Goal: Task Accomplishment & Management: Manage account settings

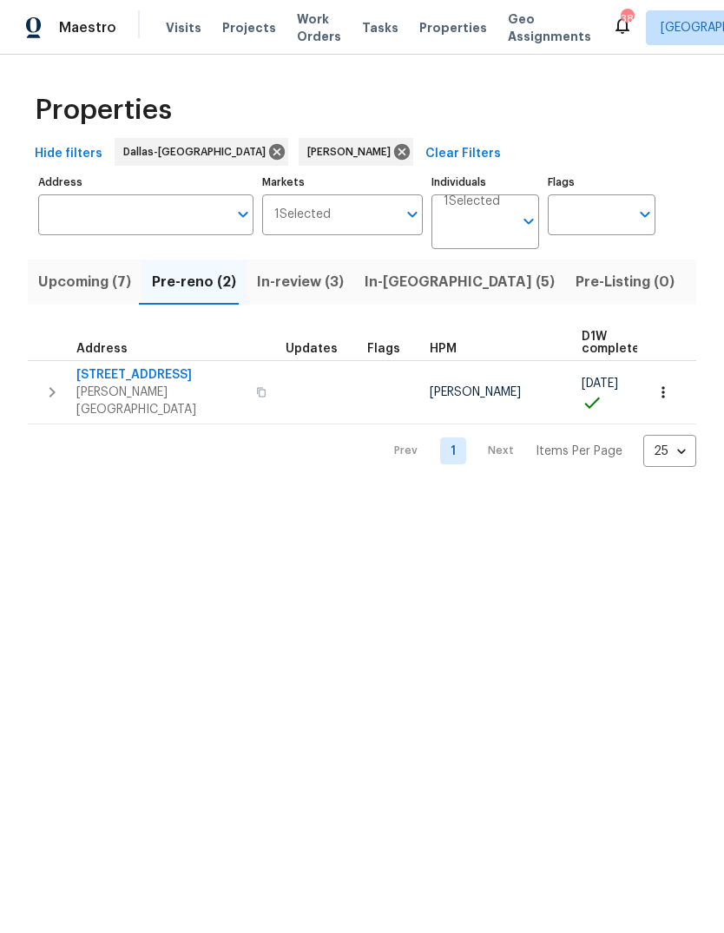
scroll to position [0, 38]
click at [131, 379] on span "4117 Gaillardia Way" at bounding box center [160, 374] width 169 height 17
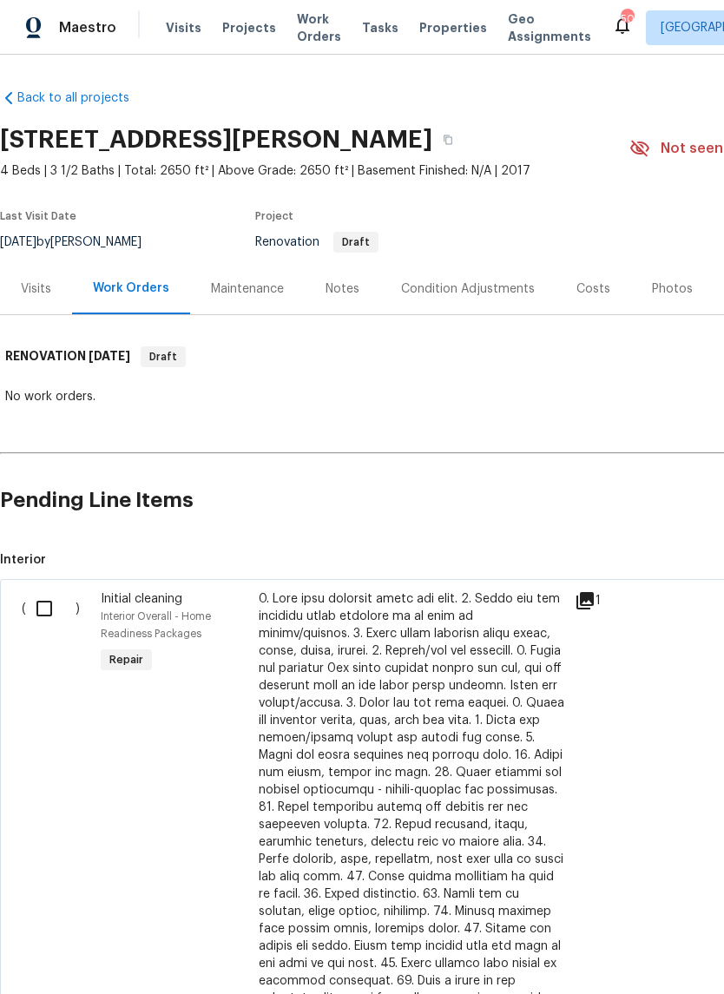
click at [49, 606] on input "checkbox" at bounding box center [50, 608] width 49 height 36
checkbox input "true"
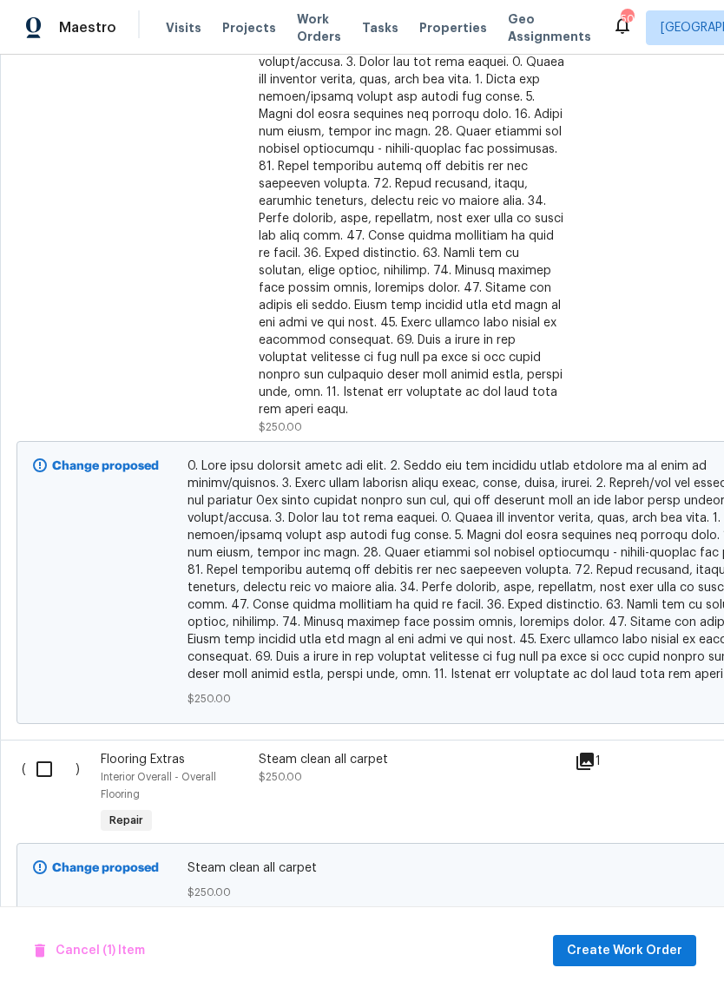
scroll to position [641, 0]
click at [46, 762] on input "checkbox" at bounding box center [50, 769] width 49 height 36
checkbox input "true"
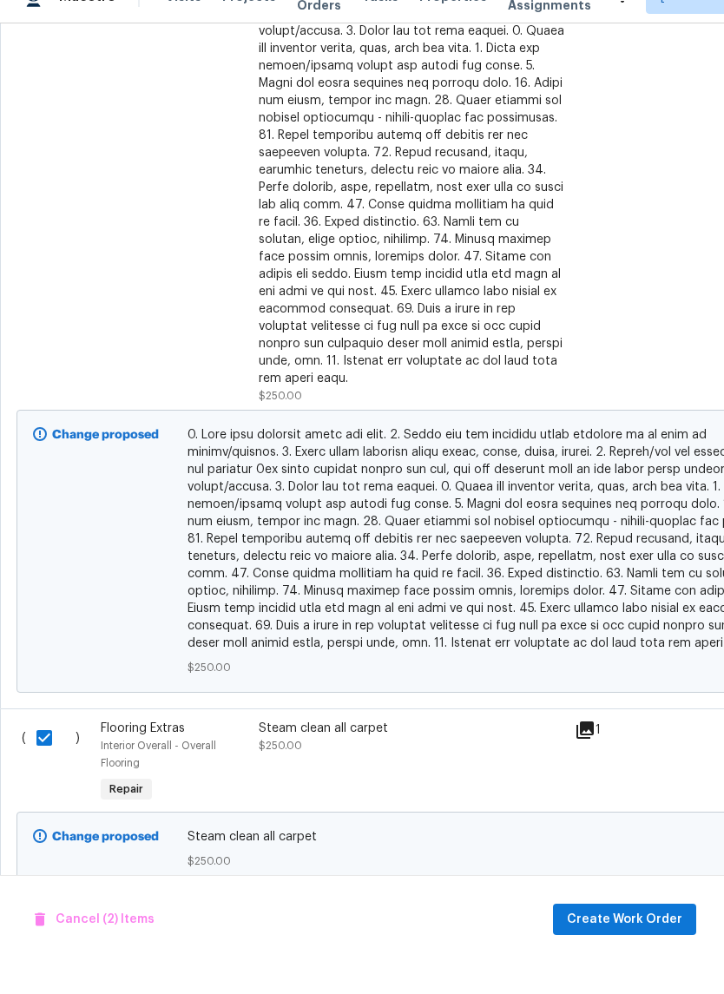
scroll to position [43, 0]
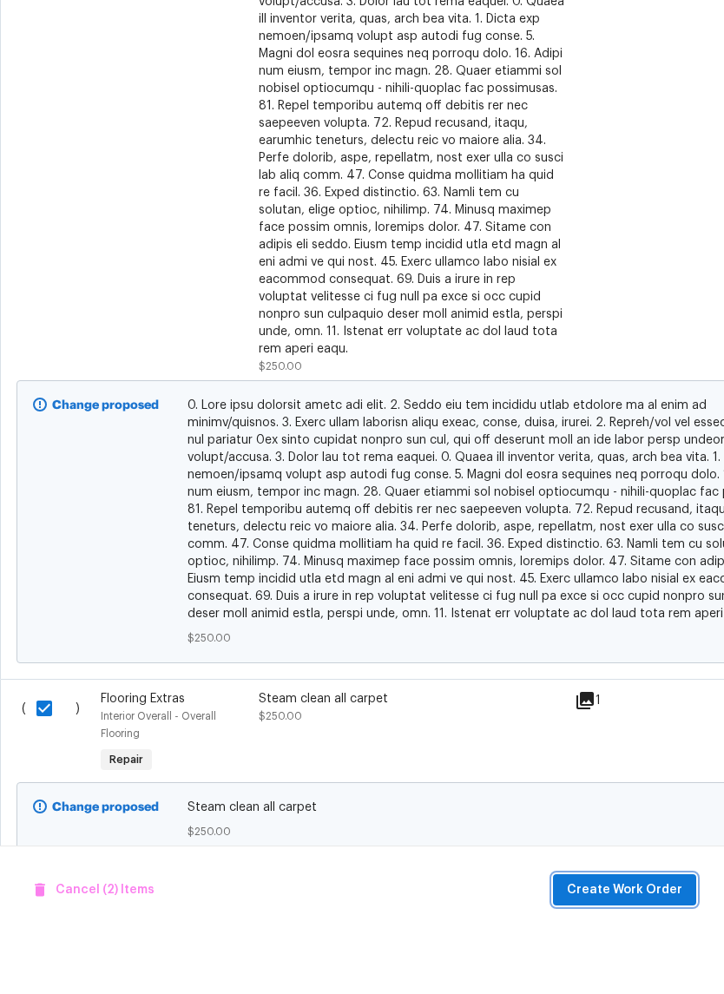
click at [617, 940] on span "Create Work Order" at bounding box center [624, 951] width 115 height 22
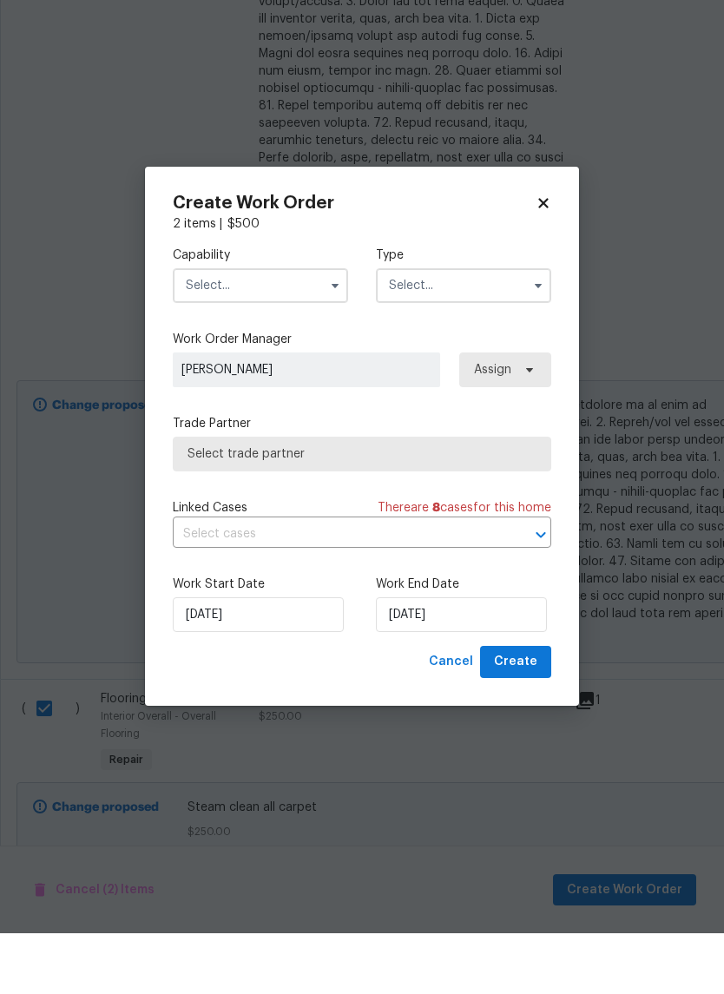
click at [299, 329] on input "text" at bounding box center [260, 346] width 175 height 35
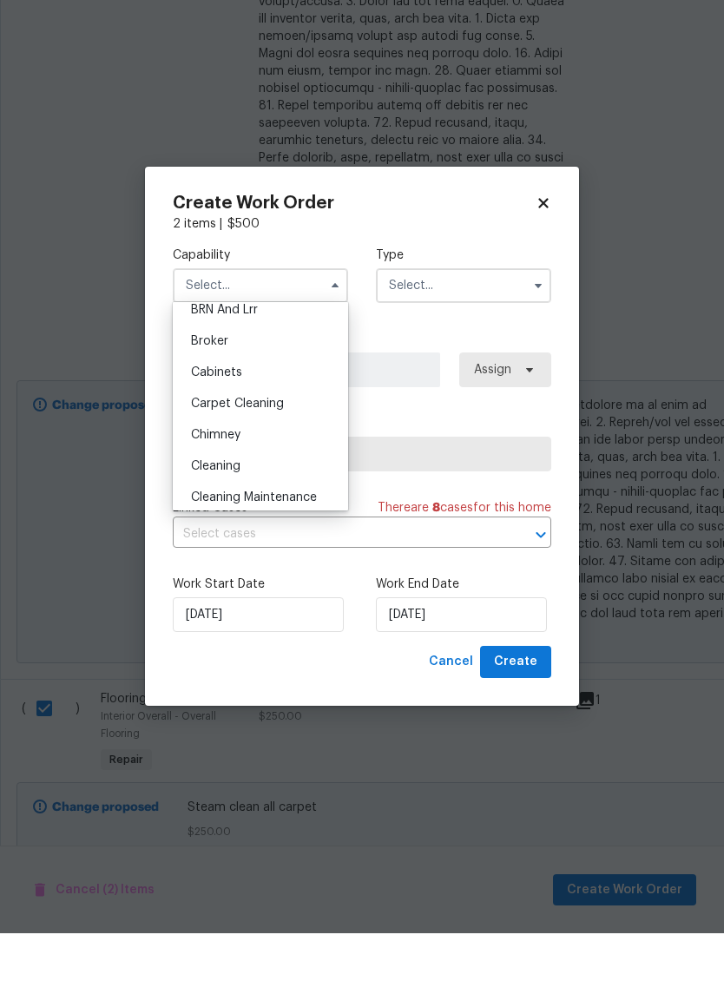
scroll to position [115, 0]
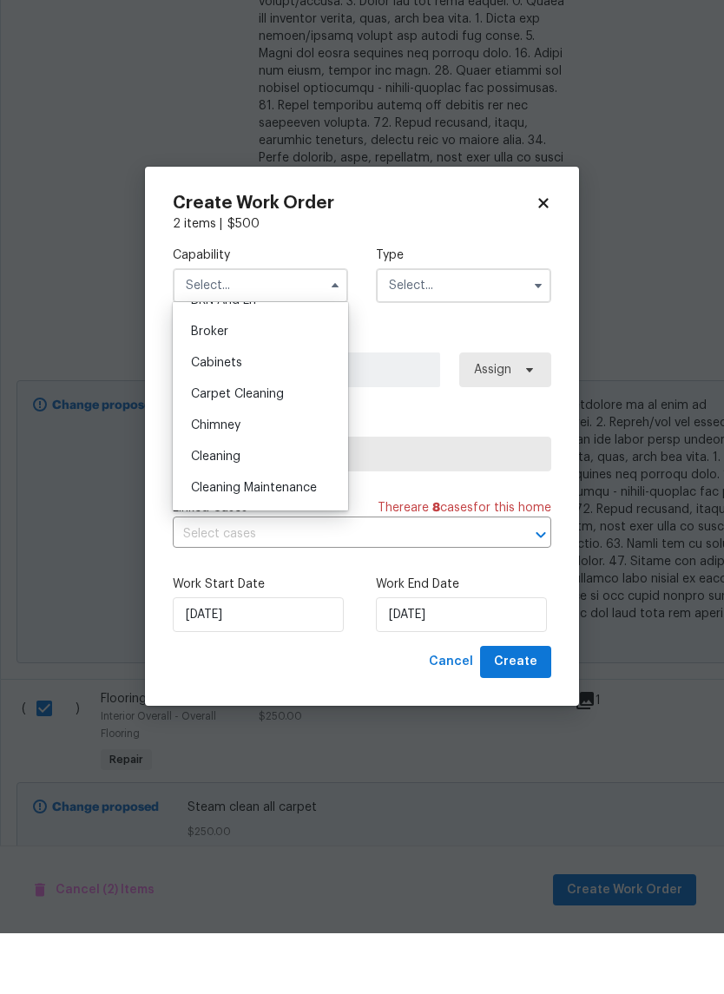
click at [268, 502] on div "Cleaning" at bounding box center [260, 517] width 167 height 31
type input "Cleaning"
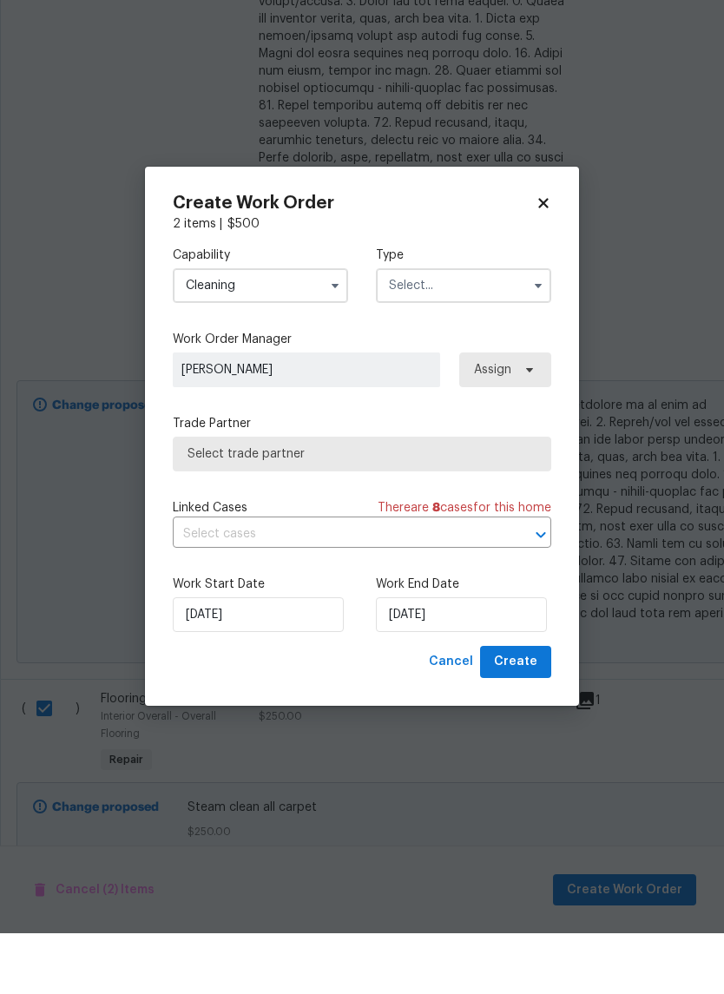
click at [495, 329] on input "text" at bounding box center [463, 346] width 175 height 35
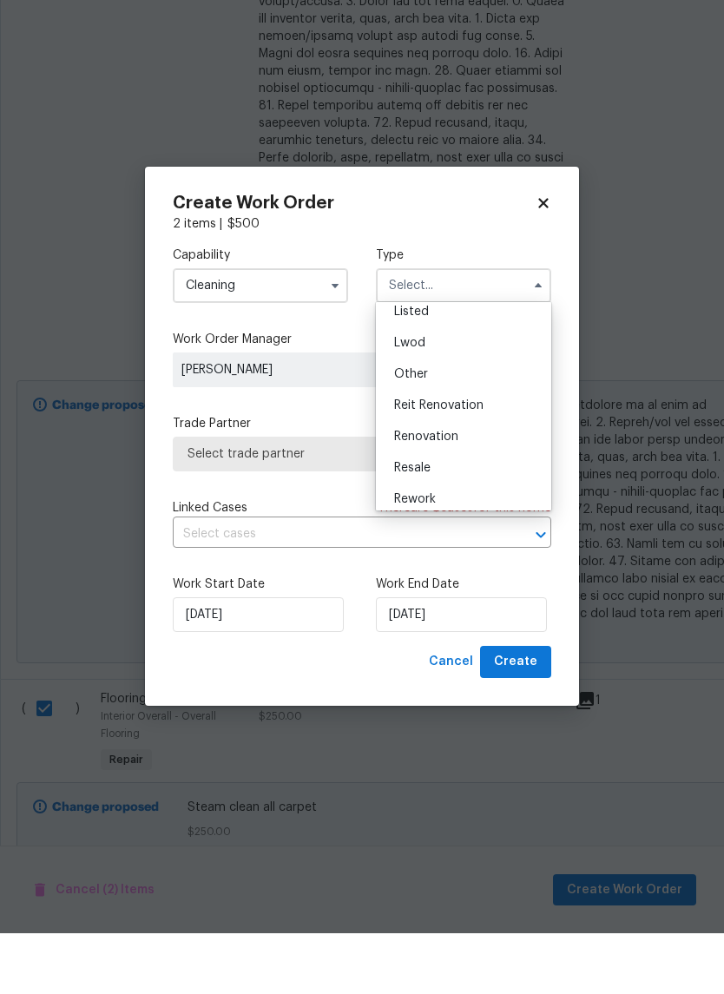
scroll to position [195, 0]
click at [480, 453] on div "Renovation" at bounding box center [463, 468] width 167 height 31
type input "Renovation"
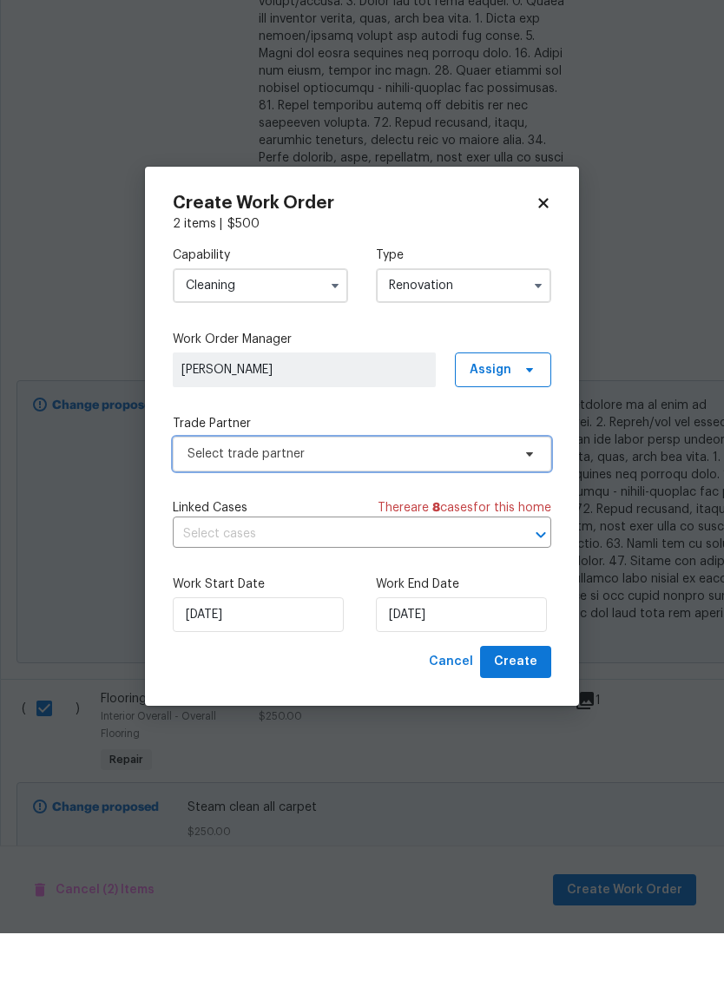
click at [513, 498] on span "Select trade partner" at bounding box center [362, 515] width 379 height 35
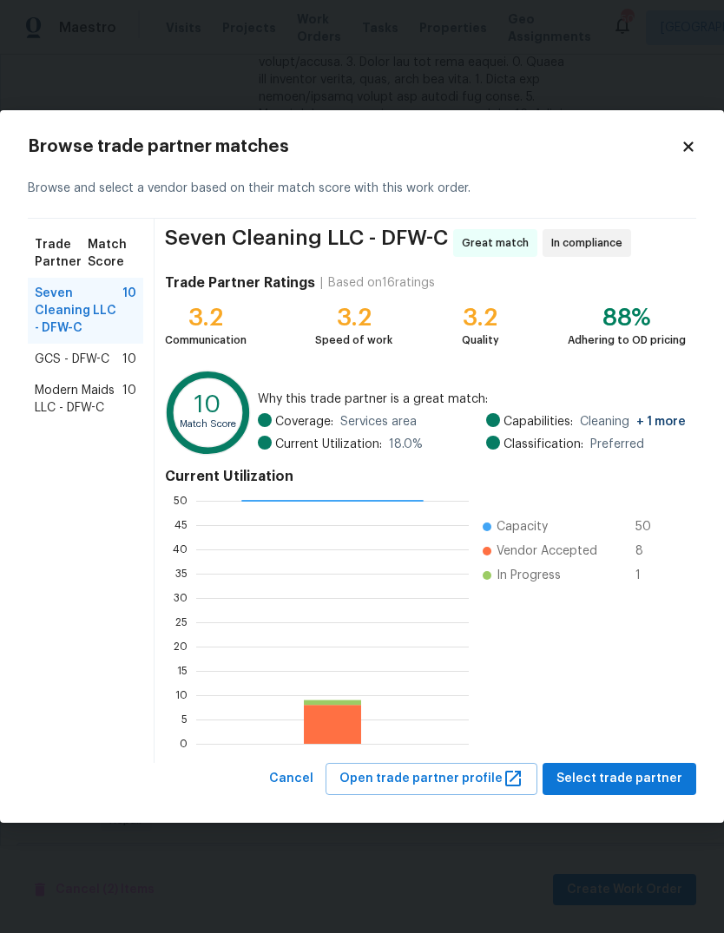
click at [102, 405] on span "Modern Maids LLC - DFW-C" at bounding box center [79, 399] width 88 height 35
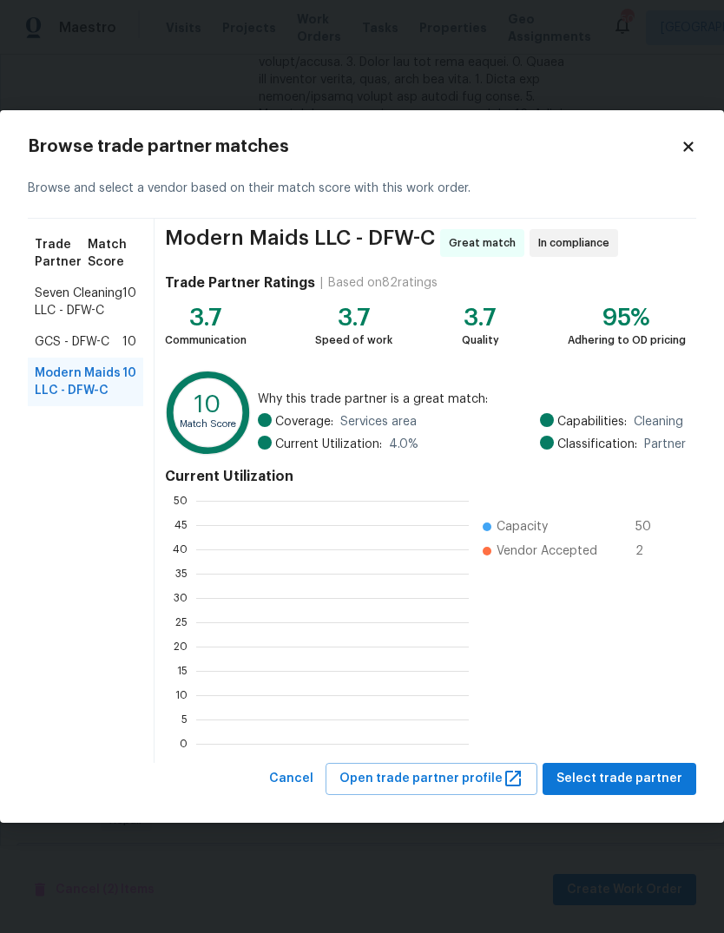
scroll to position [2, 2]
click at [601, 778] on span "Select trade partner" at bounding box center [620, 779] width 126 height 22
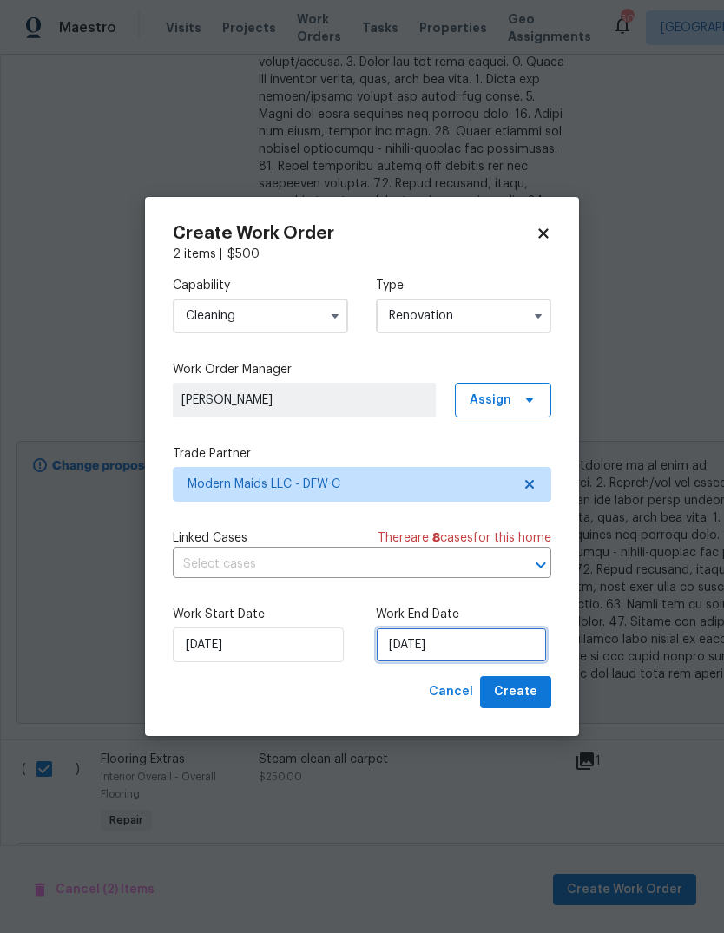
click at [514, 641] on input "[DATE]" at bounding box center [461, 645] width 171 height 35
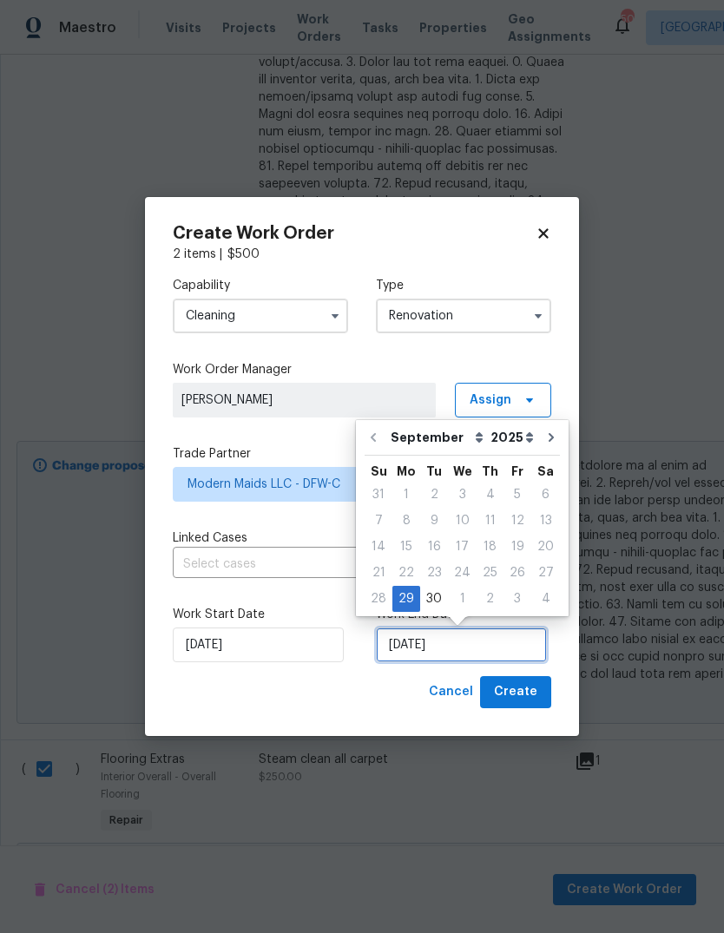
scroll to position [13, 0]
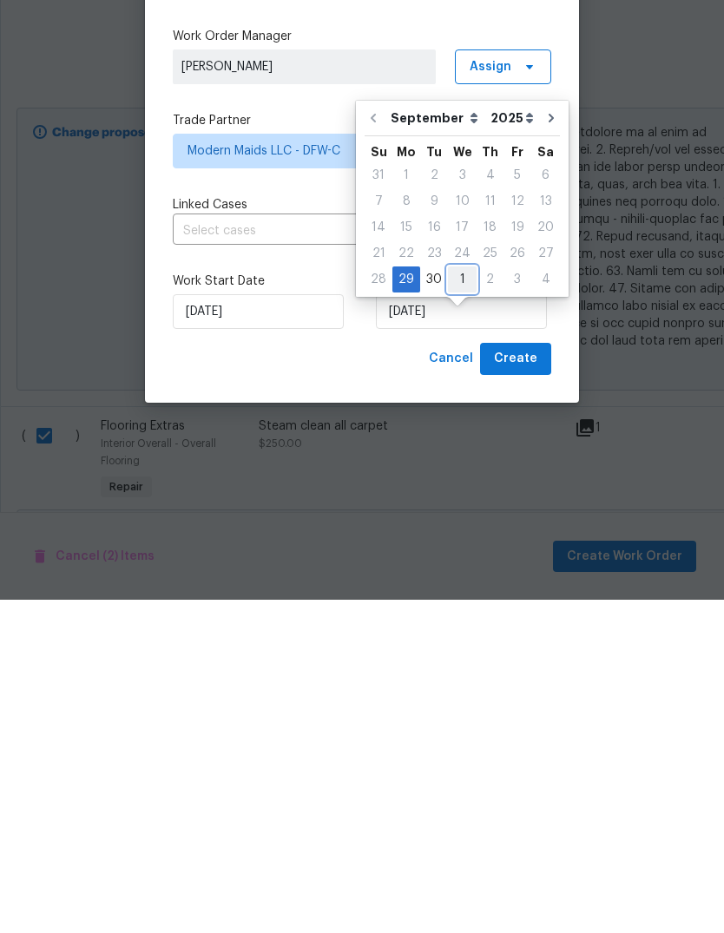
click at [455, 601] on div "1" at bounding box center [462, 613] width 29 height 24
type input "[DATE]"
select select "9"
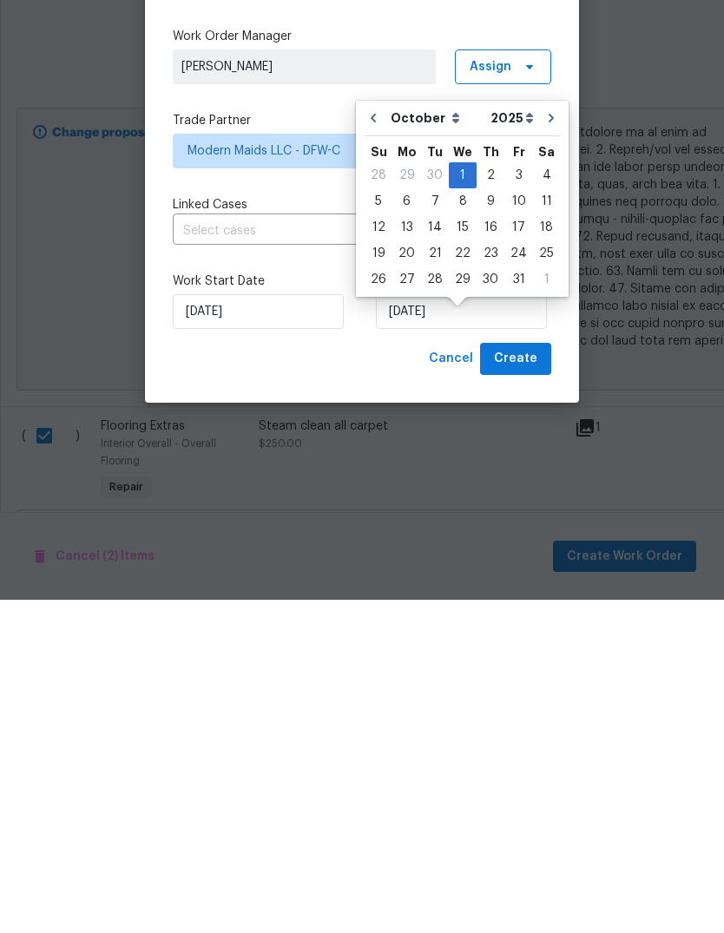
scroll to position [65, 0]
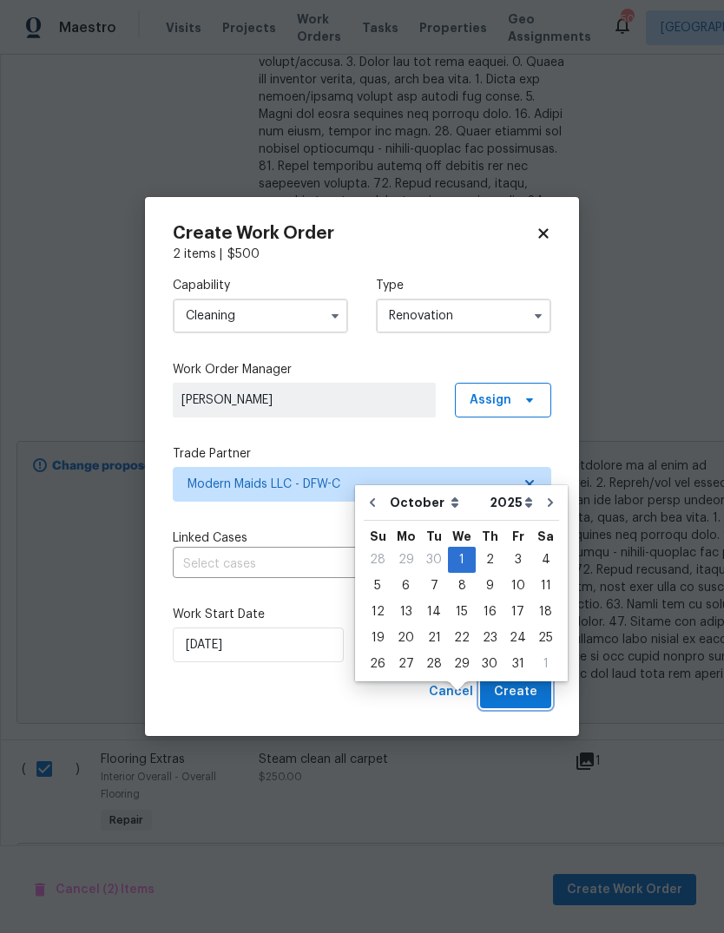
click at [526, 694] on span "Create" at bounding box center [515, 693] width 43 height 22
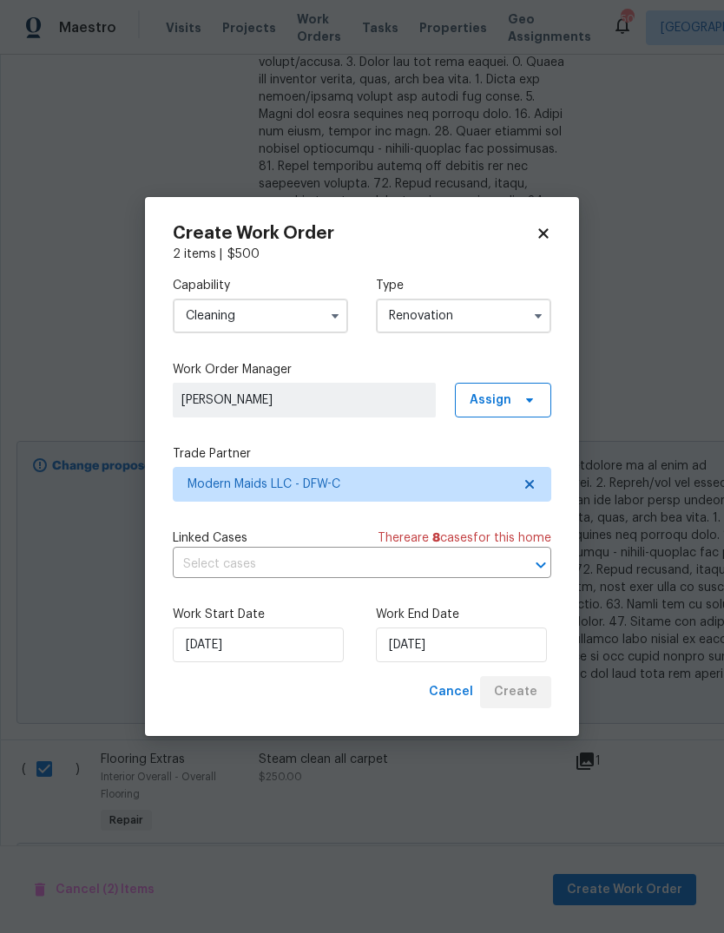
scroll to position [0, 0]
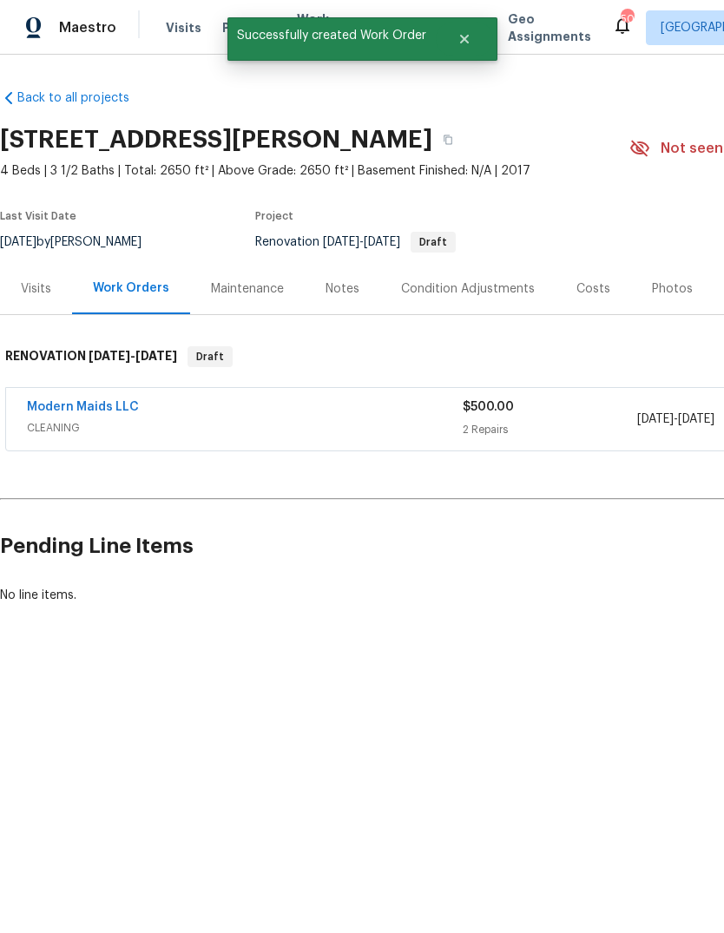
click at [293, 647] on div "Back to all projects 4117 Gaillardia Way, Forney, TX 75126 4 Beds | 3 1/2 Baths…" at bounding box center [362, 389] width 724 height 668
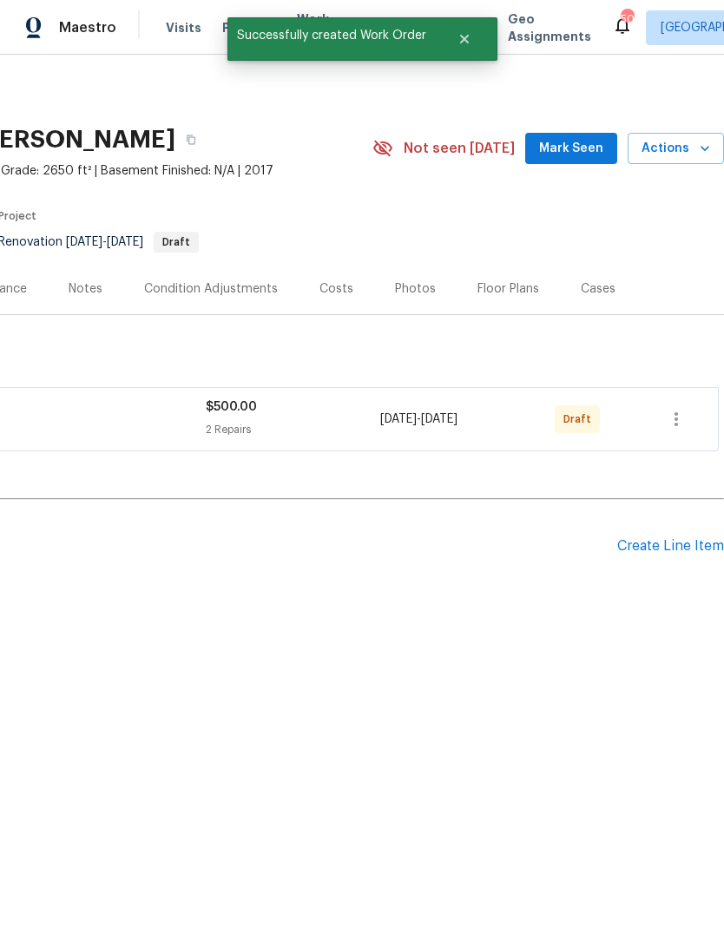
scroll to position [0, 257]
click at [678, 426] on icon "button" at bounding box center [676, 419] width 21 height 21
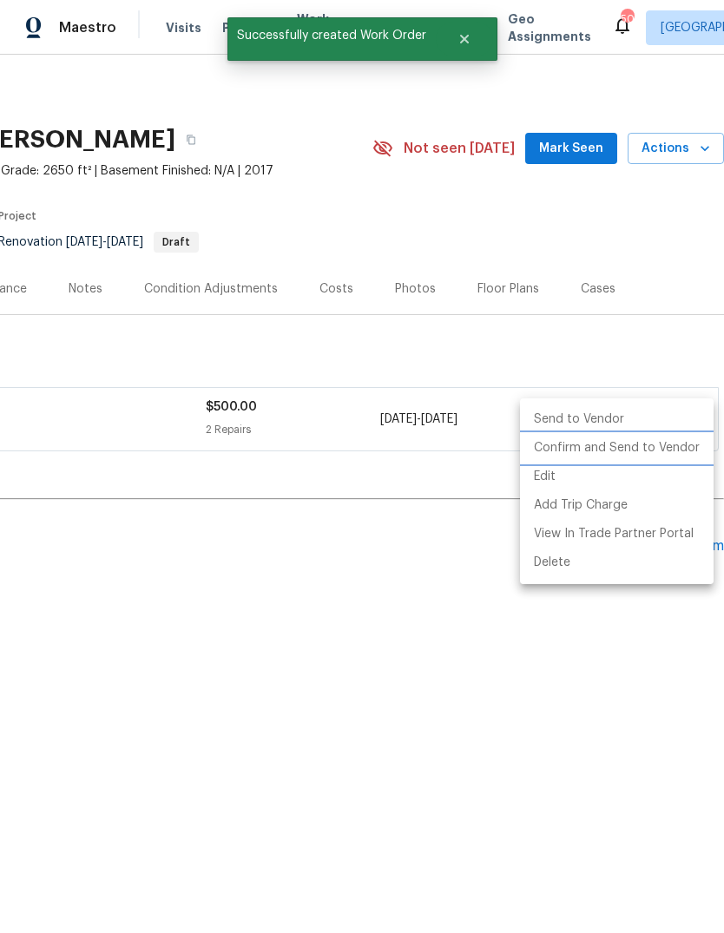
click at [668, 449] on li "Confirm and Send to Vendor" at bounding box center [617, 448] width 194 height 29
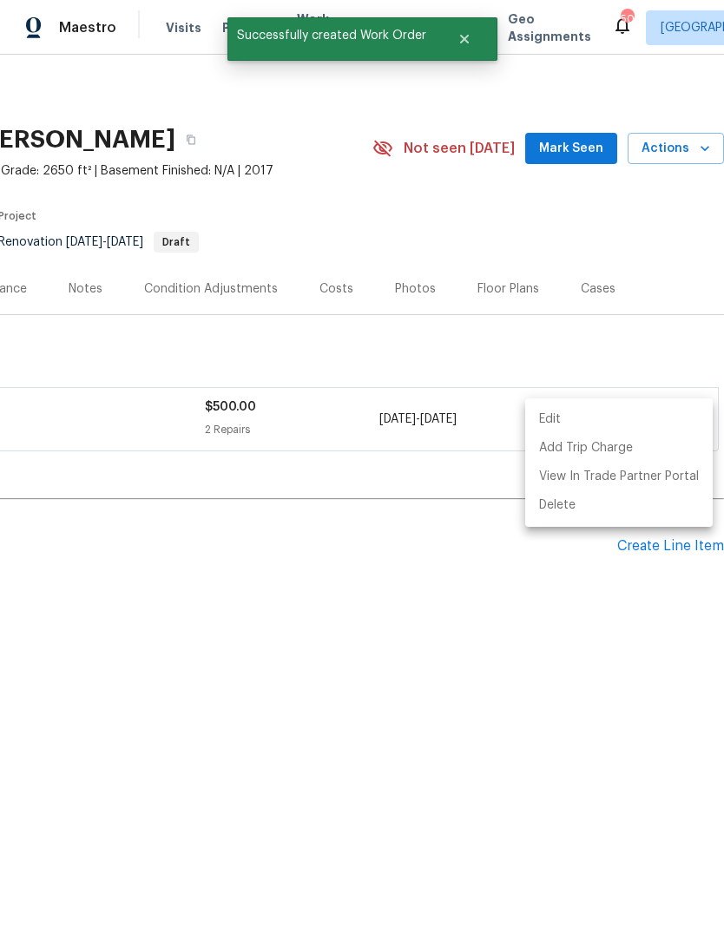
click at [451, 656] on div at bounding box center [362, 466] width 724 height 933
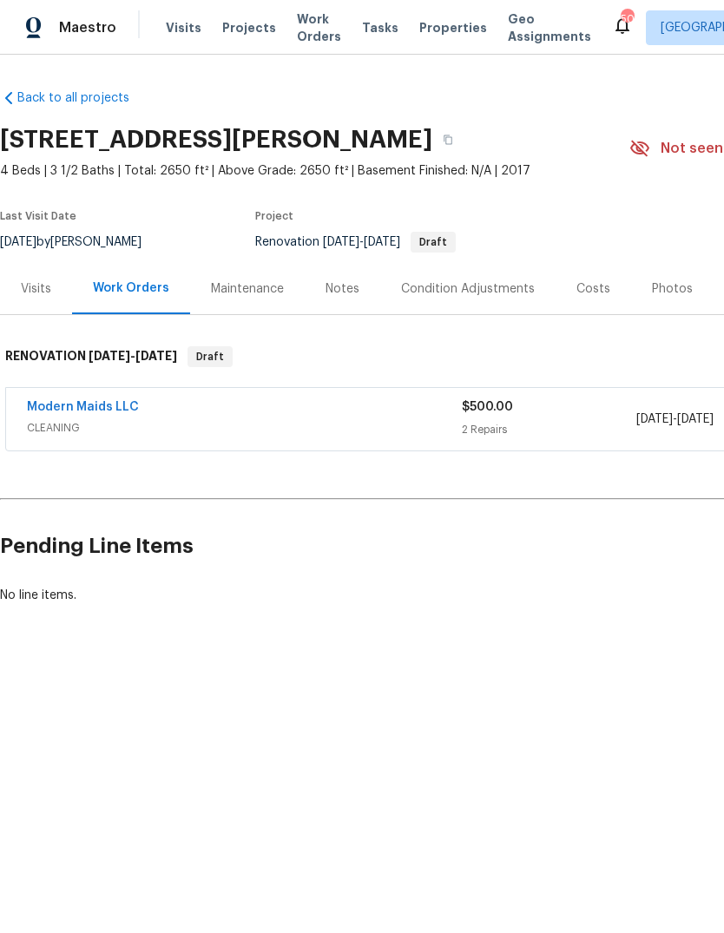
scroll to position [0, 0]
click at [121, 406] on link "Modern Maids LLC" at bounding box center [83, 407] width 112 height 12
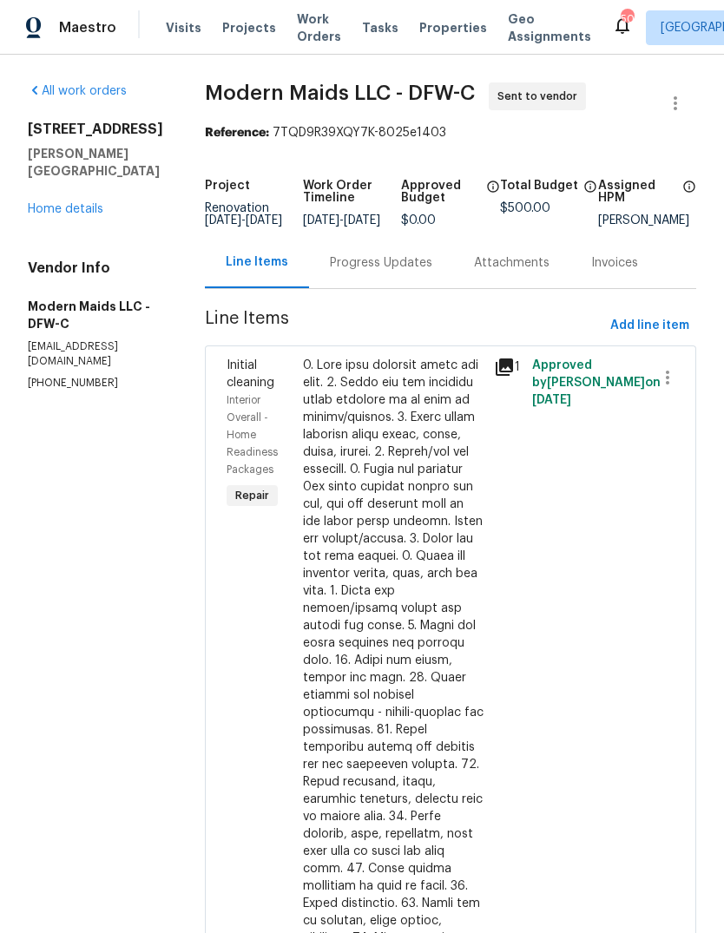
click at [389, 272] on div "Progress Updates" at bounding box center [381, 262] width 102 height 17
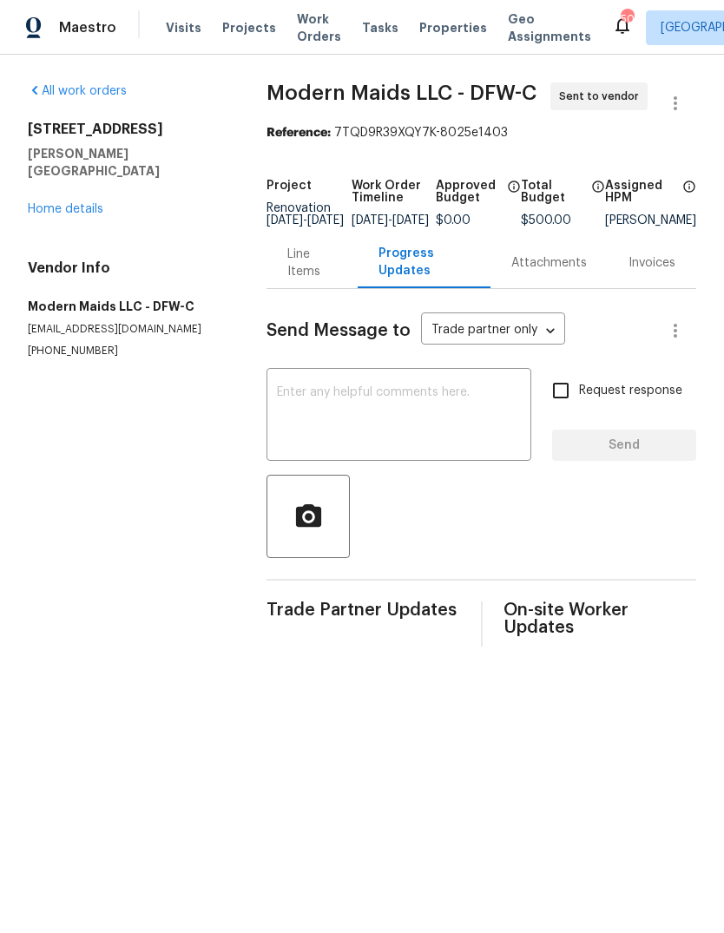
click at [407, 423] on textarea at bounding box center [399, 416] width 244 height 61
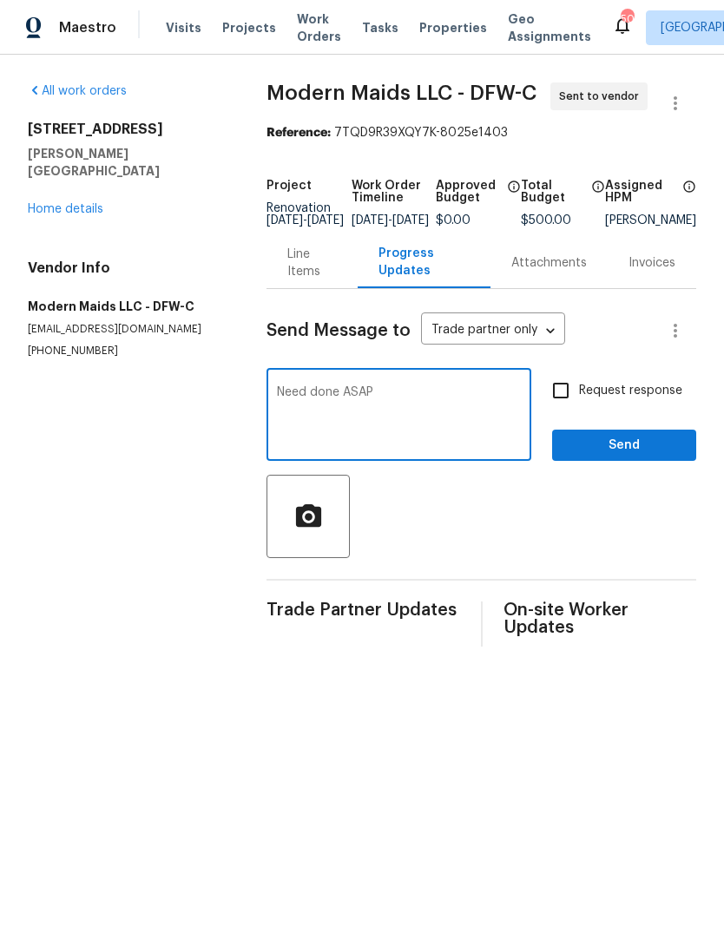
type textarea "Need done ASAP"
click at [601, 400] on span "Request response" at bounding box center [630, 391] width 103 height 18
click at [579, 409] on input "Request response" at bounding box center [561, 391] width 36 height 36
checkbox input "true"
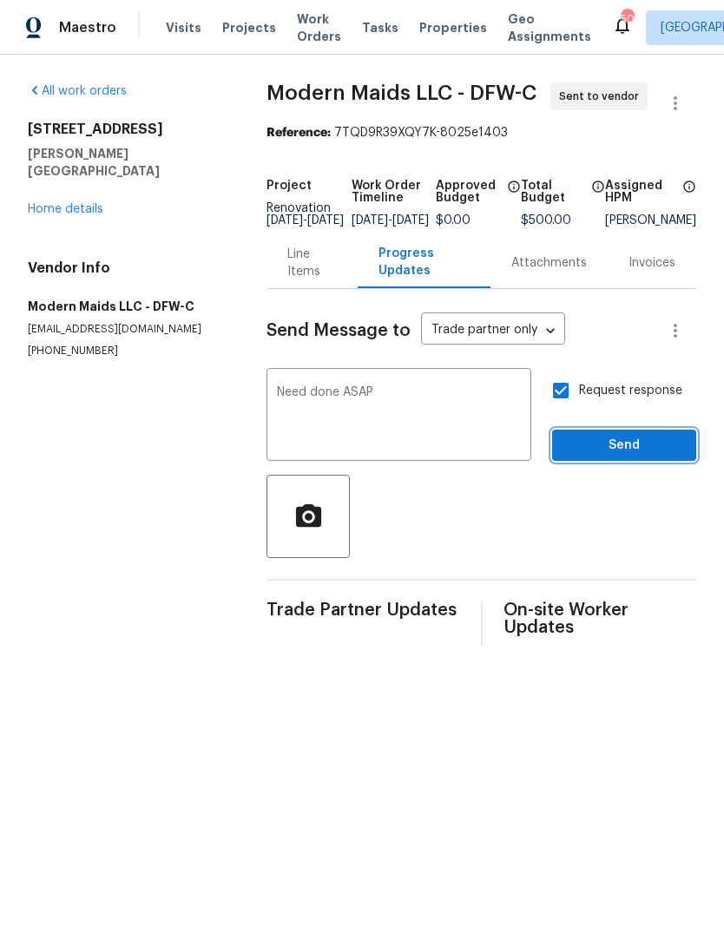
click at [655, 452] on span "Send" at bounding box center [624, 446] width 116 height 22
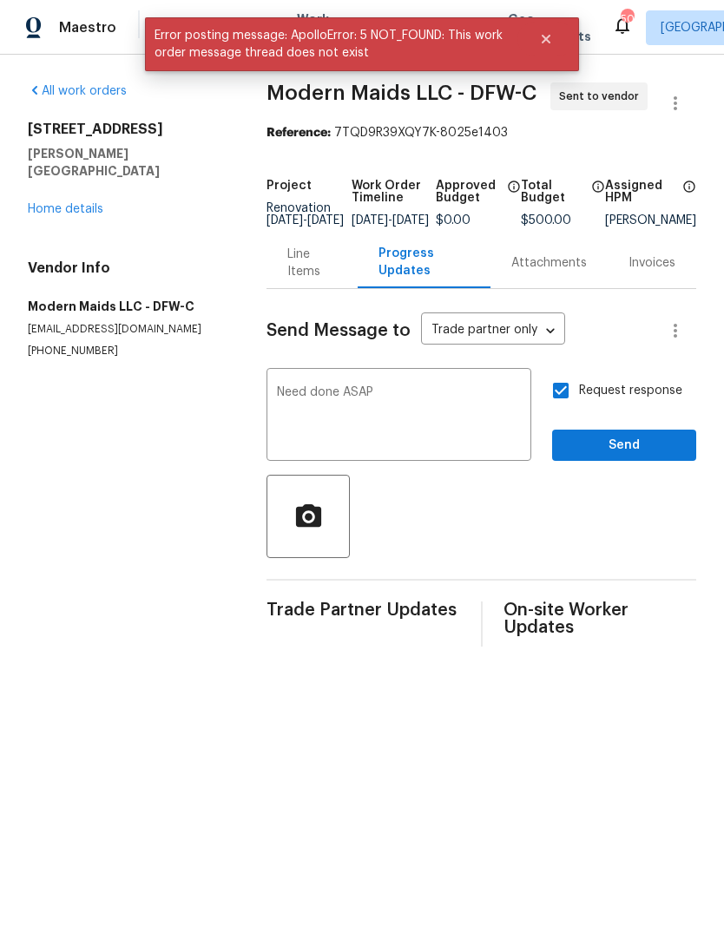
click at [73, 203] on link "Home details" at bounding box center [66, 209] width 76 height 12
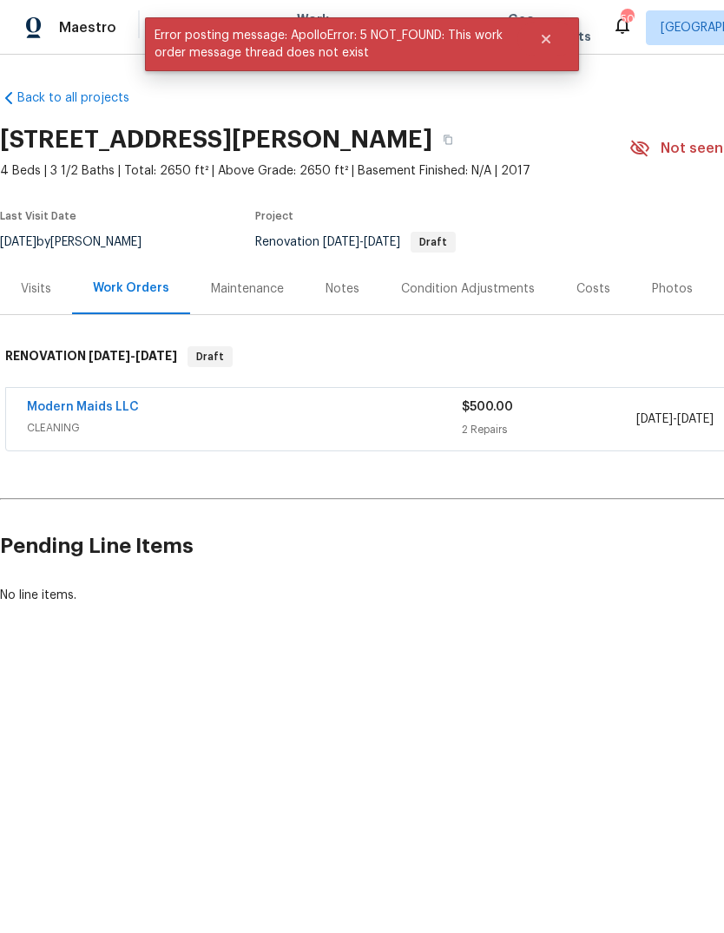
click at [118, 404] on link "Modern Maids LLC" at bounding box center [83, 407] width 112 height 12
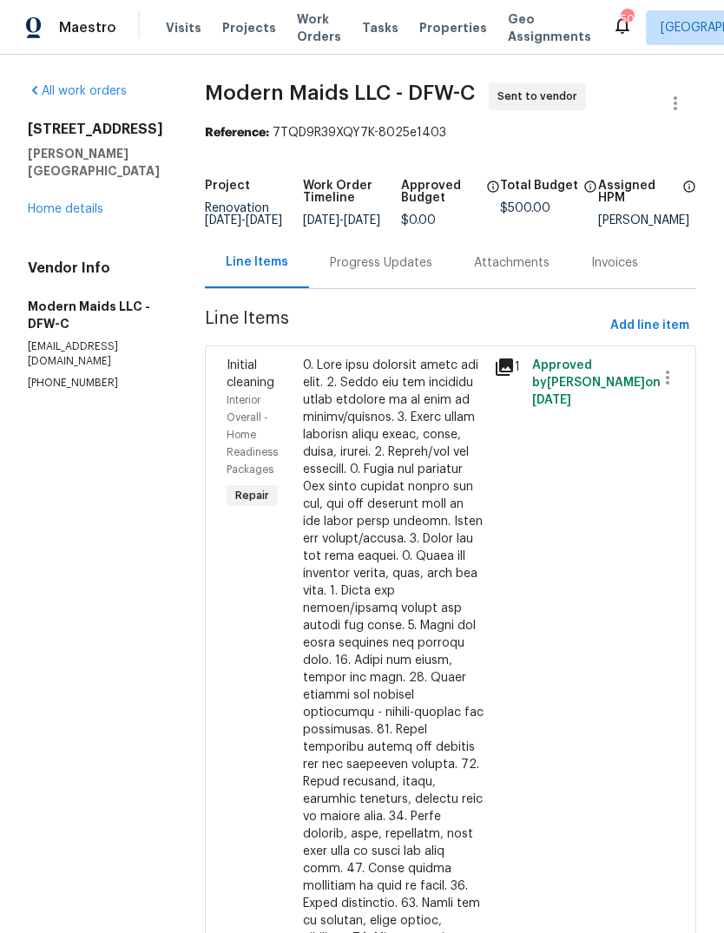
click at [381, 272] on div "Progress Updates" at bounding box center [381, 262] width 102 height 17
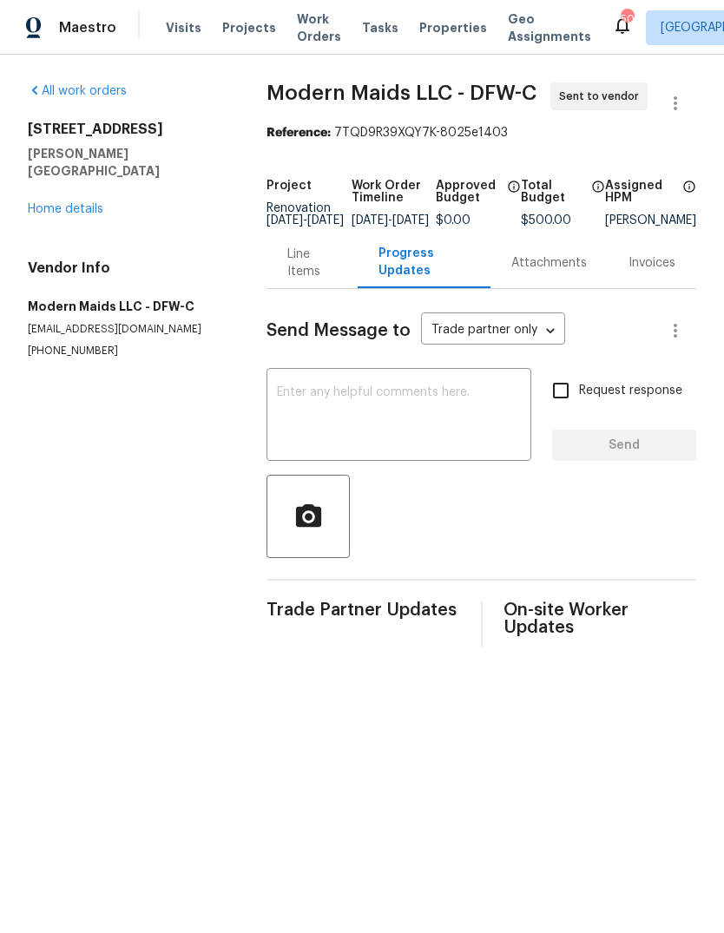
click at [484, 425] on textarea at bounding box center [399, 416] width 244 height 61
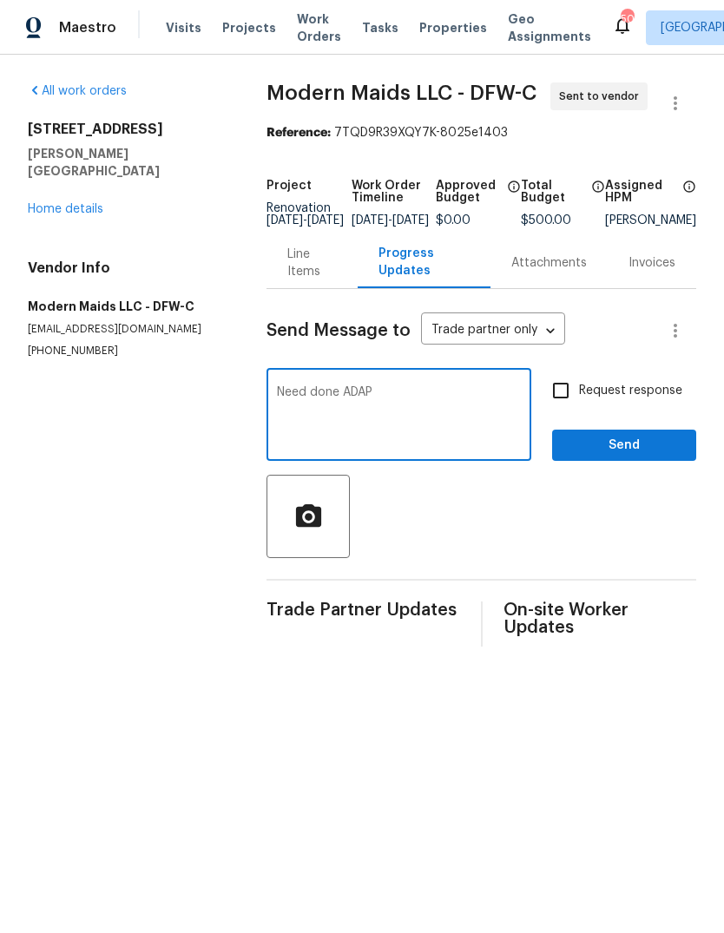
type textarea "Need done ADAP"
click at [559, 409] on input "Request response" at bounding box center [561, 391] width 36 height 36
checkbox input "true"
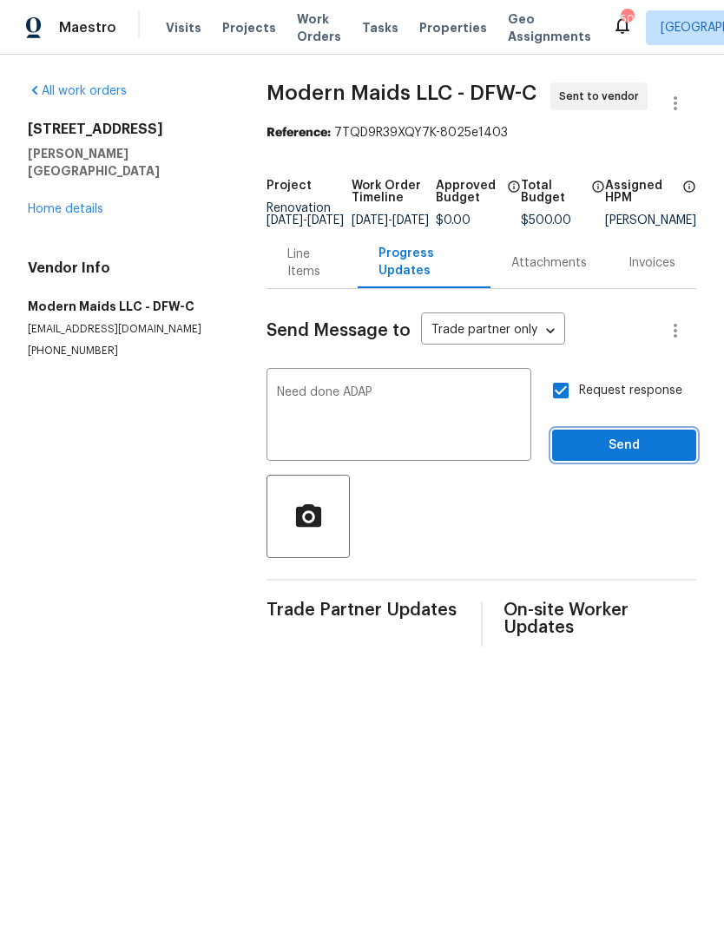
click at [654, 457] on span "Send" at bounding box center [624, 446] width 116 height 22
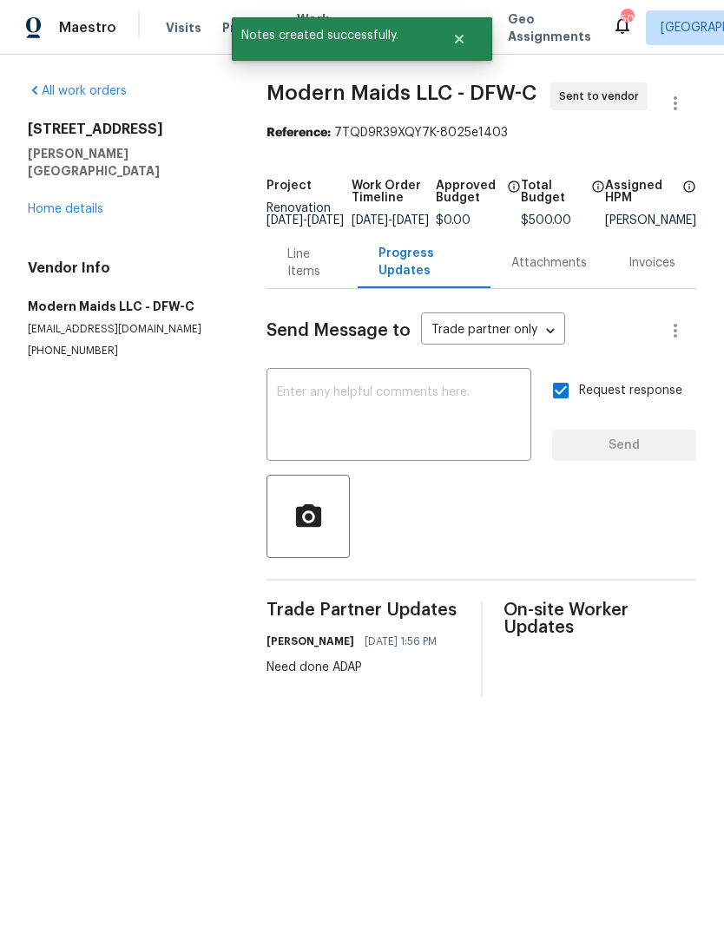
click at [73, 203] on link "Home details" at bounding box center [66, 209] width 76 height 12
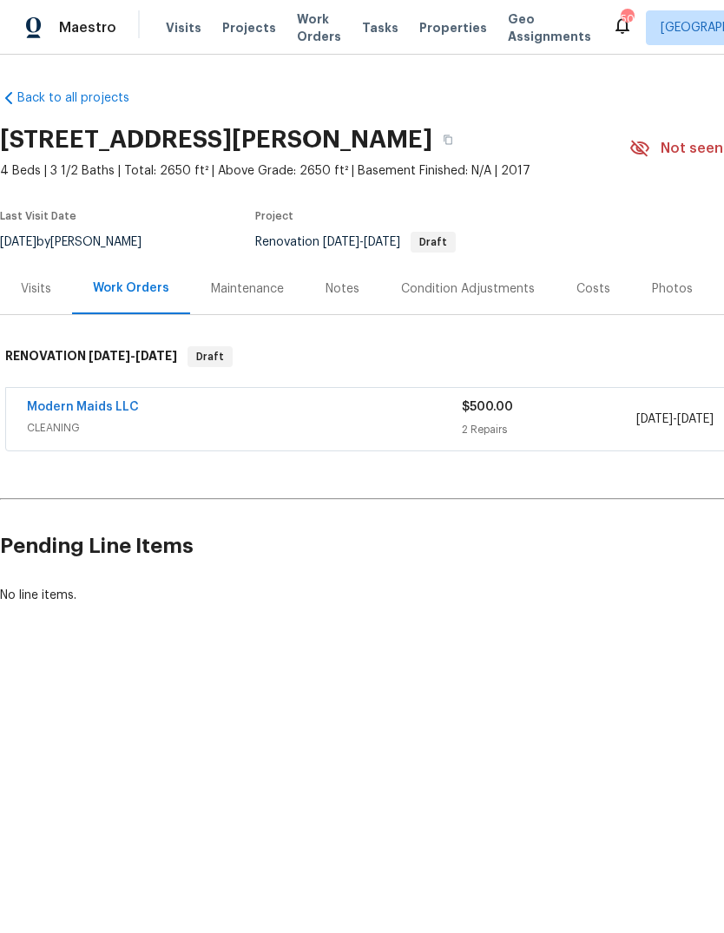
click at [108, 406] on link "Modern Maids LLC" at bounding box center [83, 407] width 112 height 12
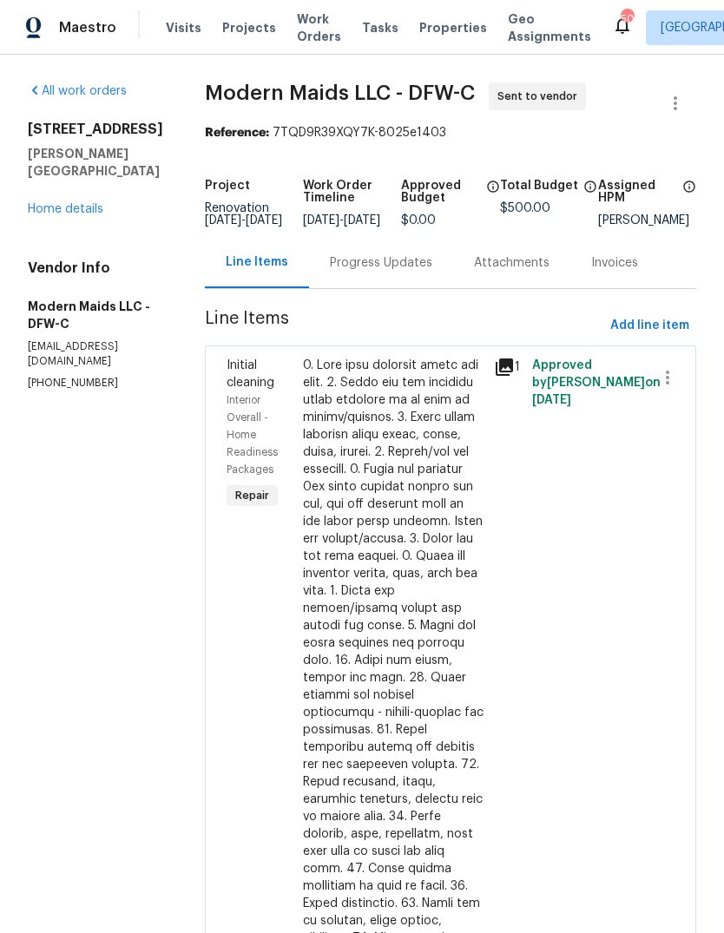
click at [89, 203] on link "Home details" at bounding box center [66, 209] width 76 height 12
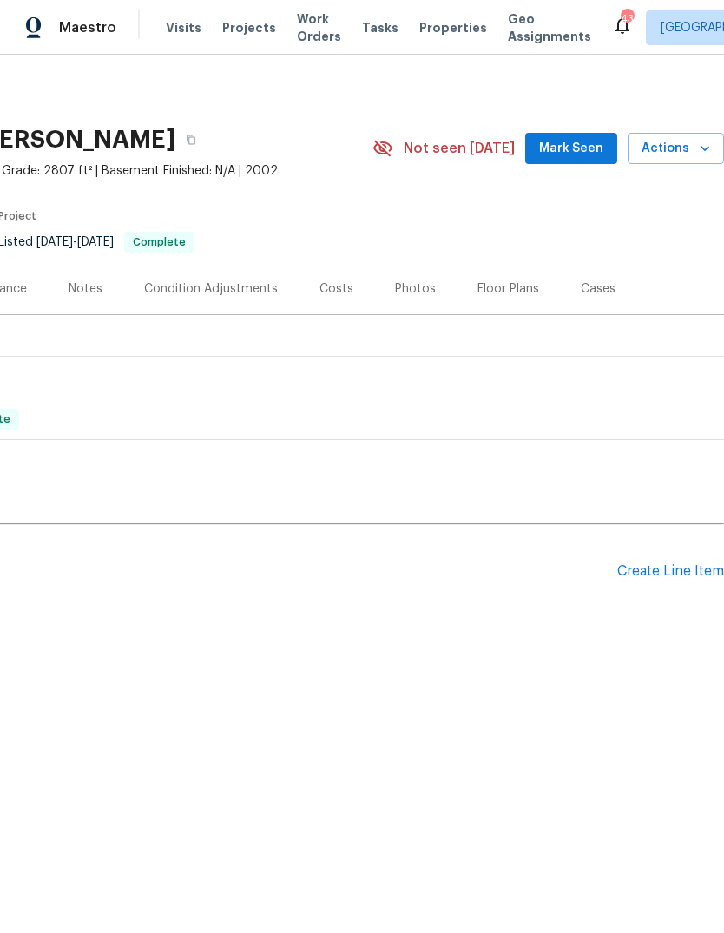
scroll to position [0, 257]
click at [672, 575] on div "Create Line Item" at bounding box center [670, 572] width 107 height 16
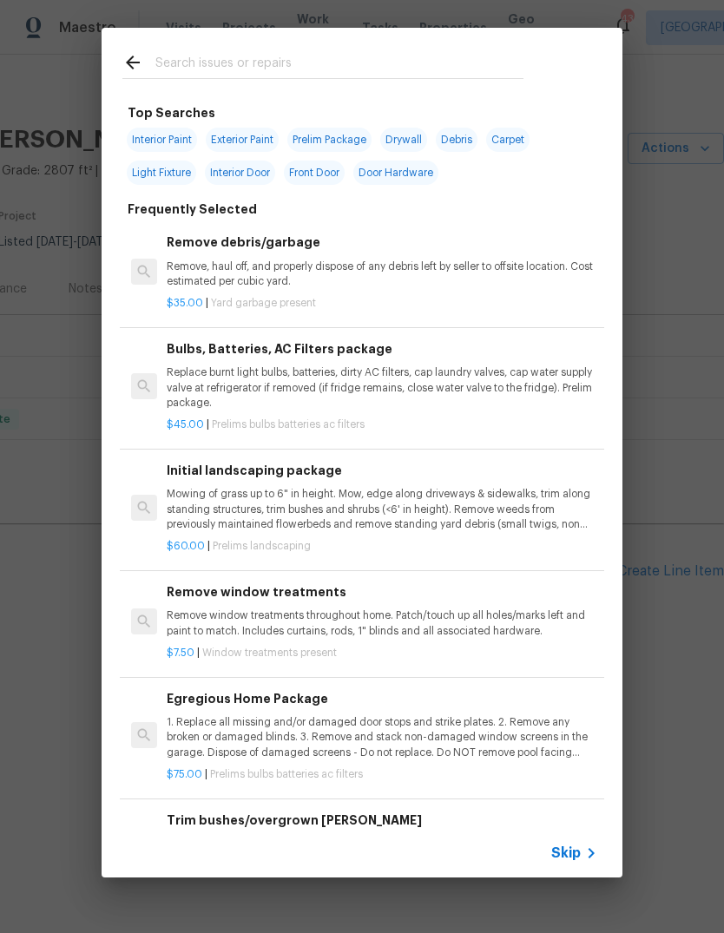
click at [333, 64] on input "text" at bounding box center [339, 65] width 368 height 26
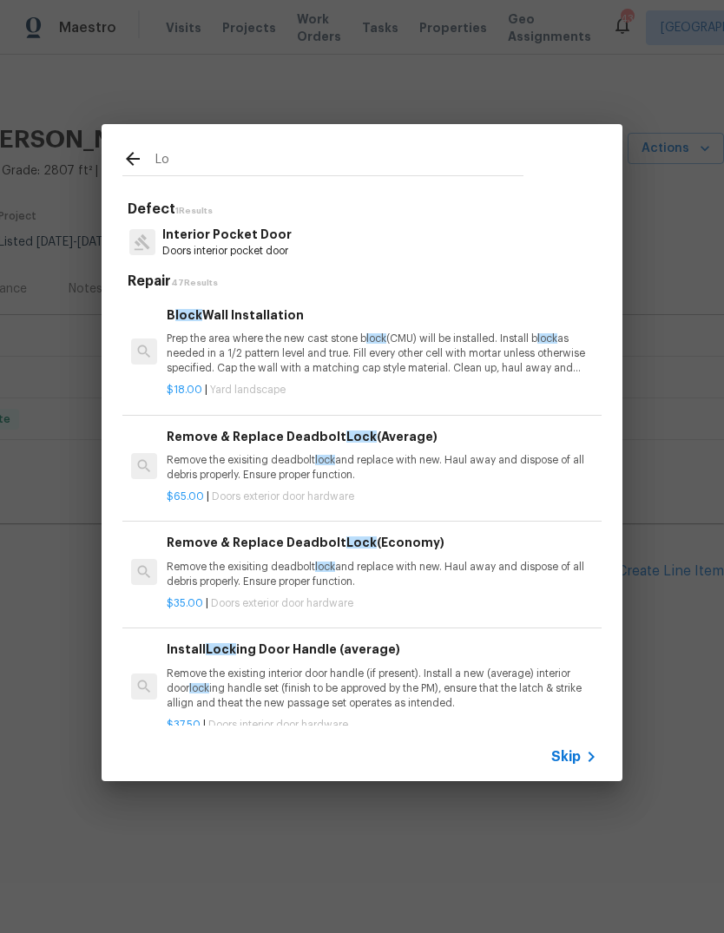
type input "L"
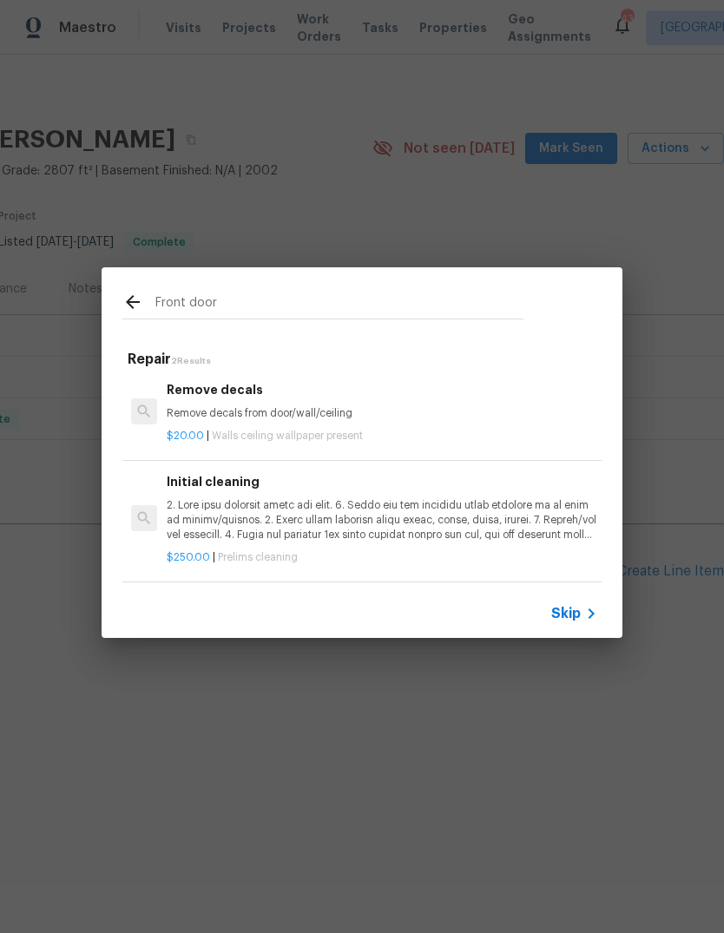
scroll to position [3, 0]
type input "F"
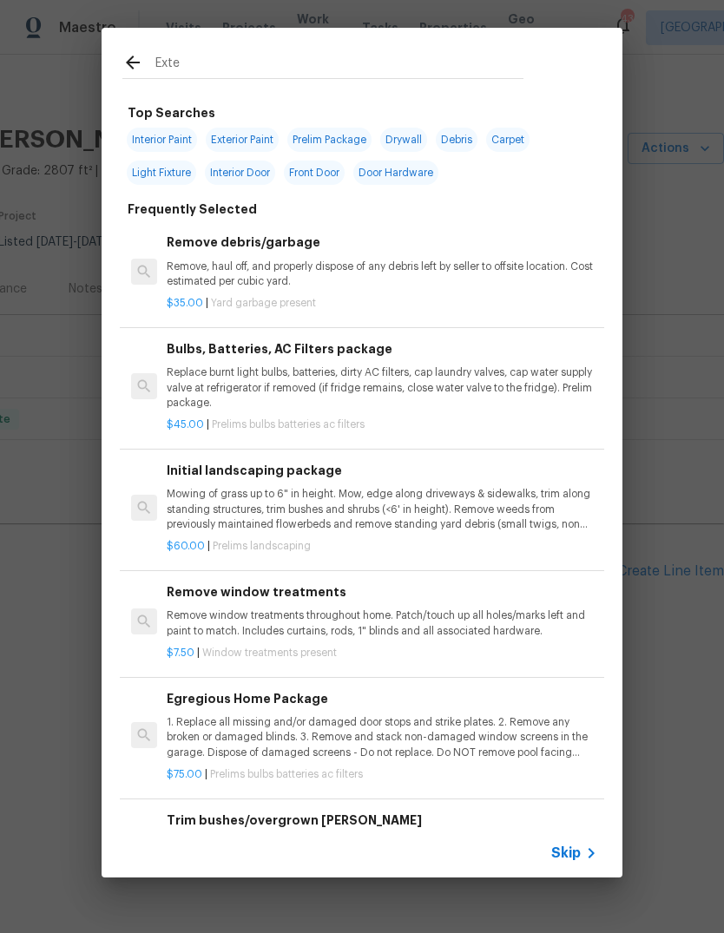
type input "Exter"
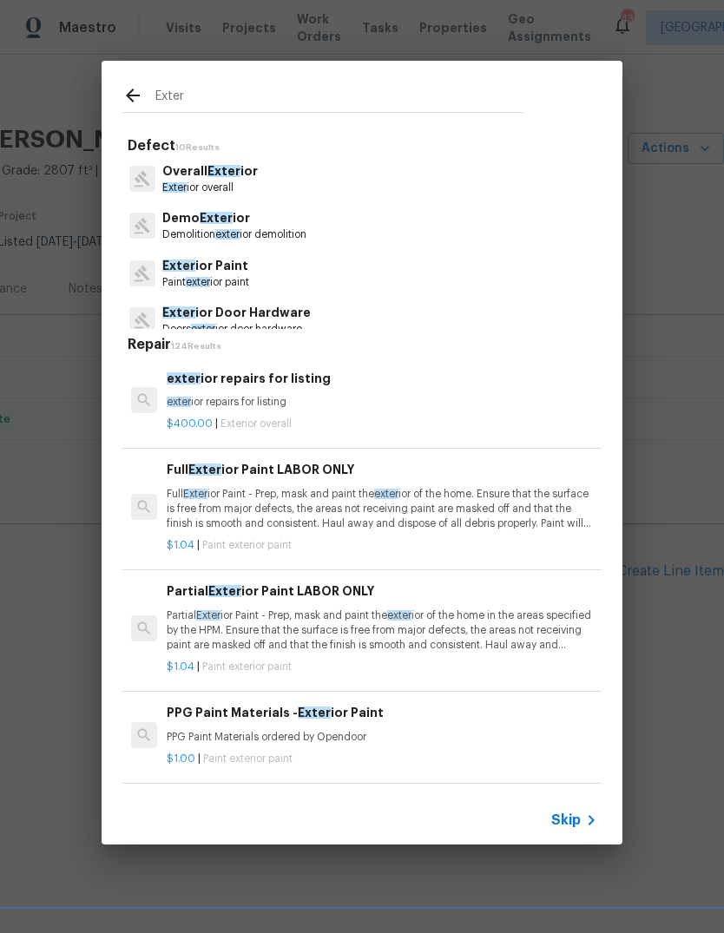
click at [287, 315] on p "Exter ior Door Hardware" at bounding box center [236, 313] width 148 height 18
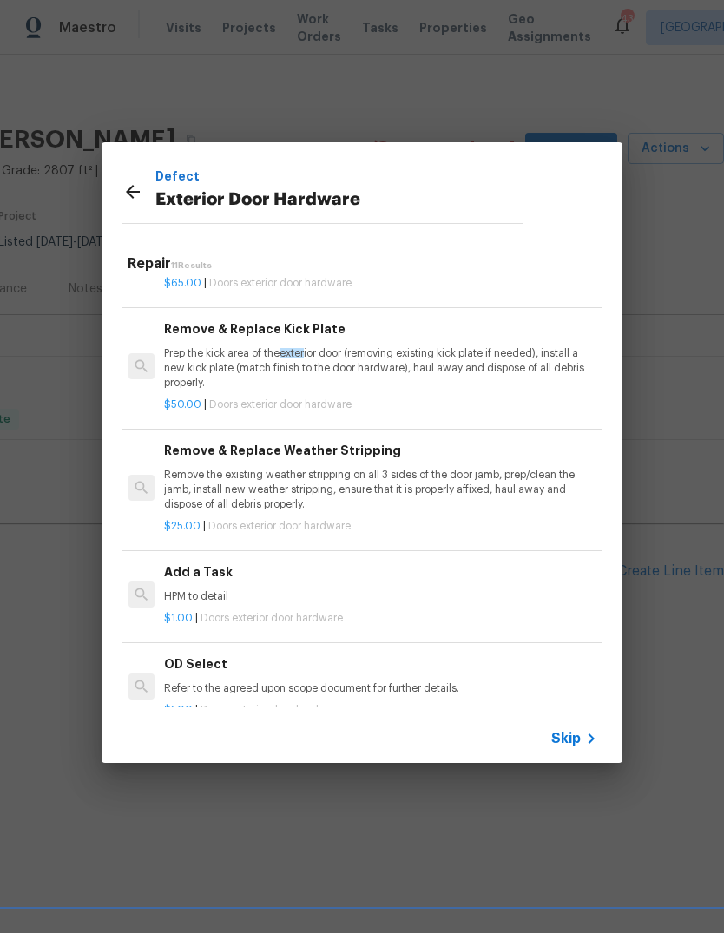
scroll to position [293, 3]
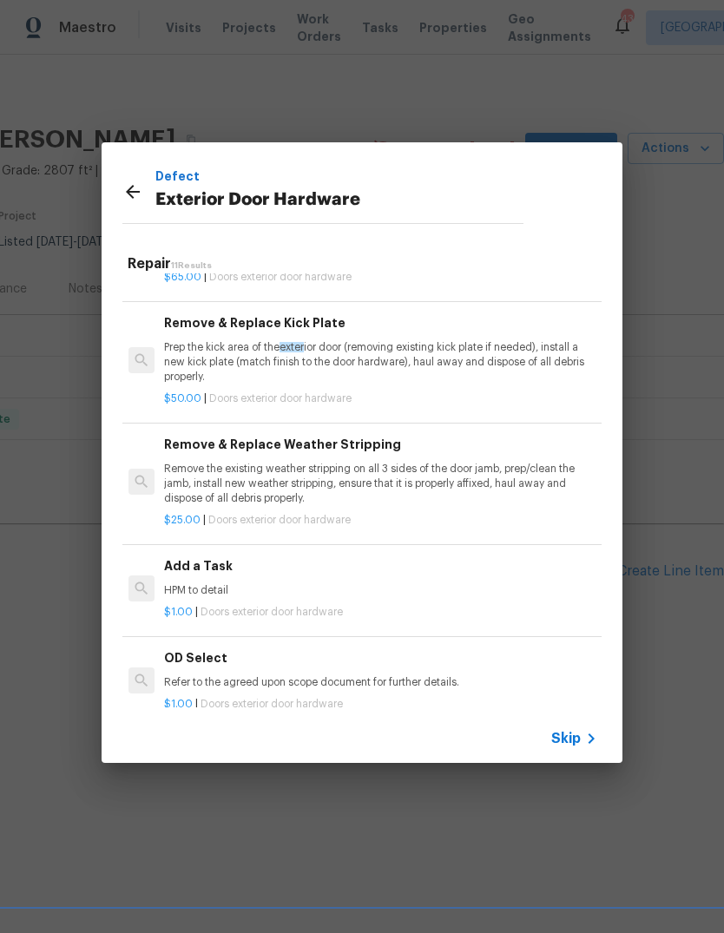
click at [213, 584] on p "HPM to detail" at bounding box center [379, 591] width 431 height 15
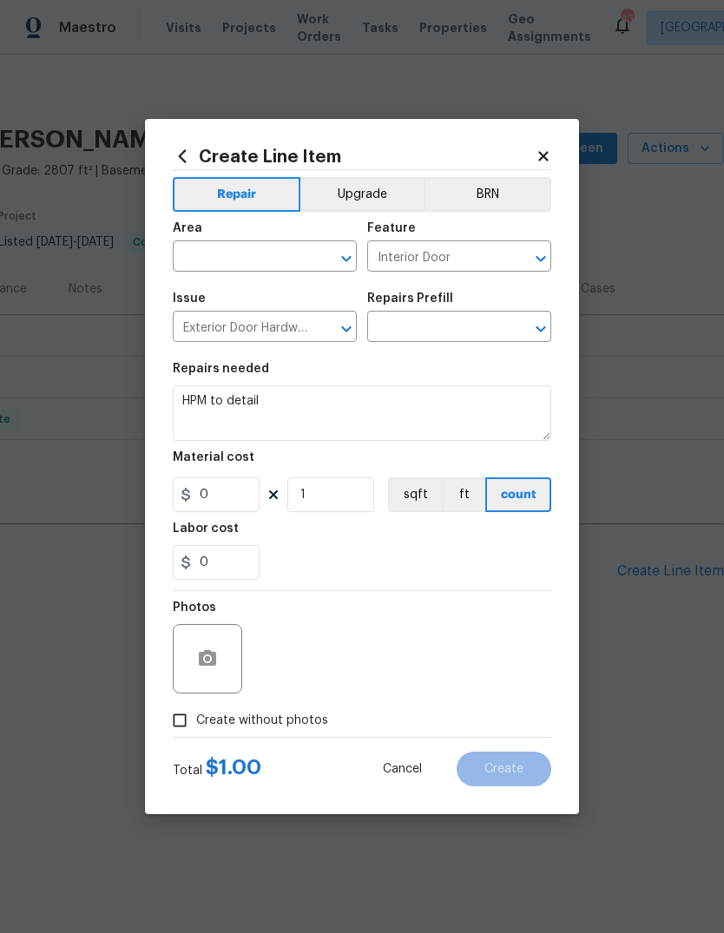
type input "Add a Task $1.00"
type input "1"
click at [268, 254] on input "text" at bounding box center [240, 258] width 135 height 27
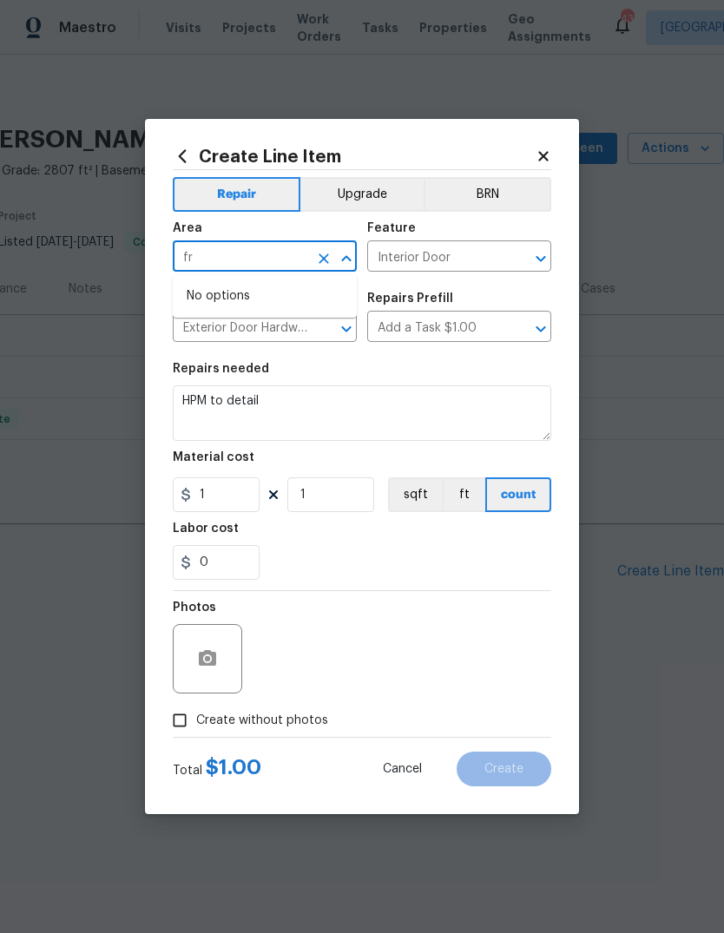
type input "f"
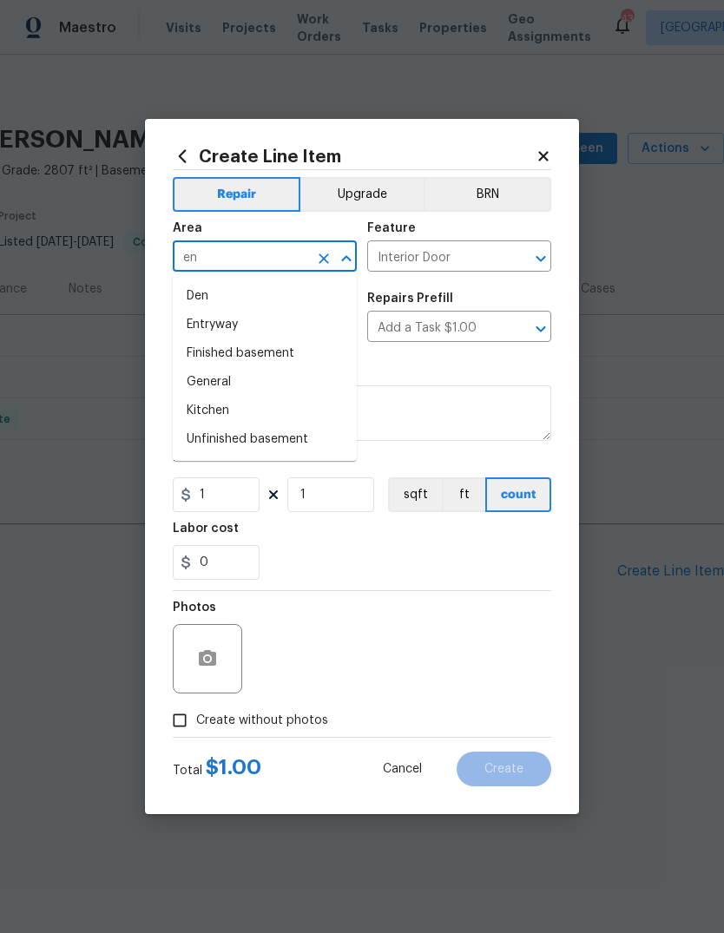
type input "e"
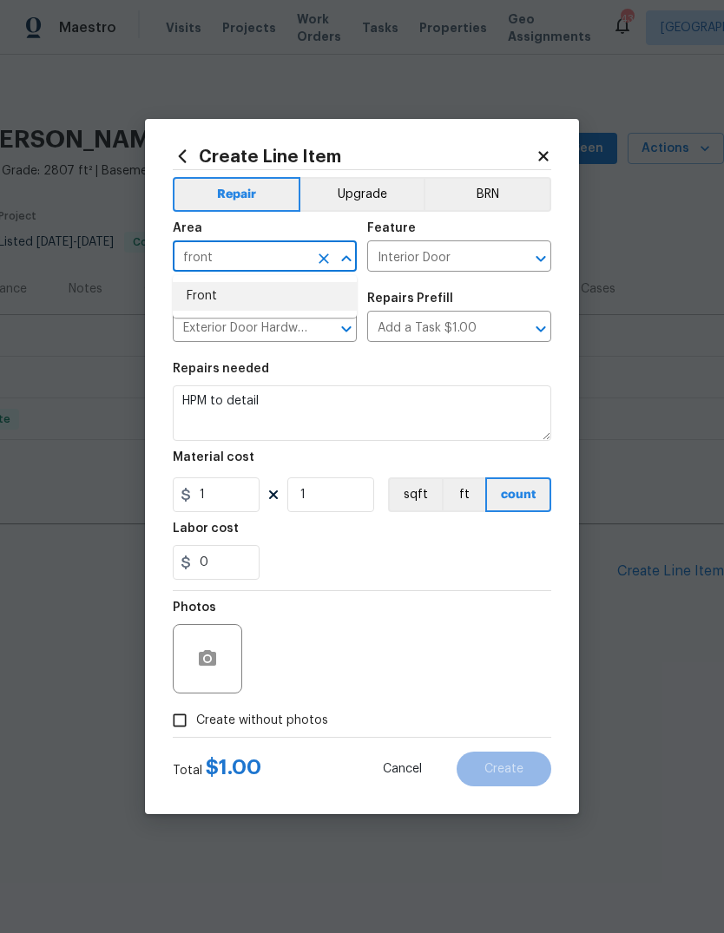
click at [216, 302] on li "Front" at bounding box center [265, 296] width 184 height 29
type input "Front"
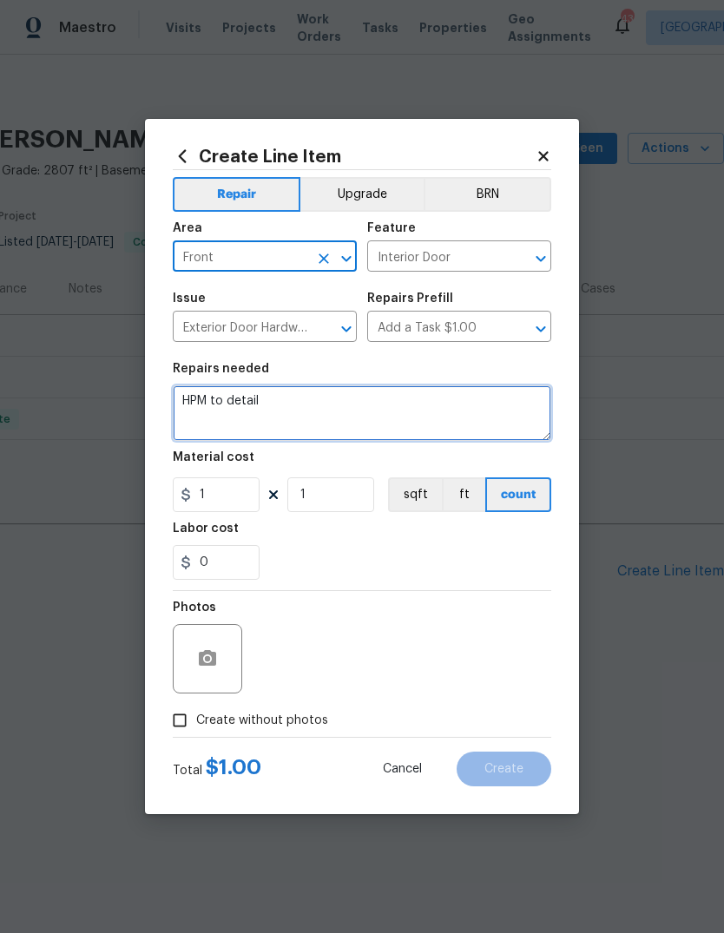
click at [307, 407] on textarea "HPM to detail" at bounding box center [362, 414] width 379 height 56
type textarea "H"
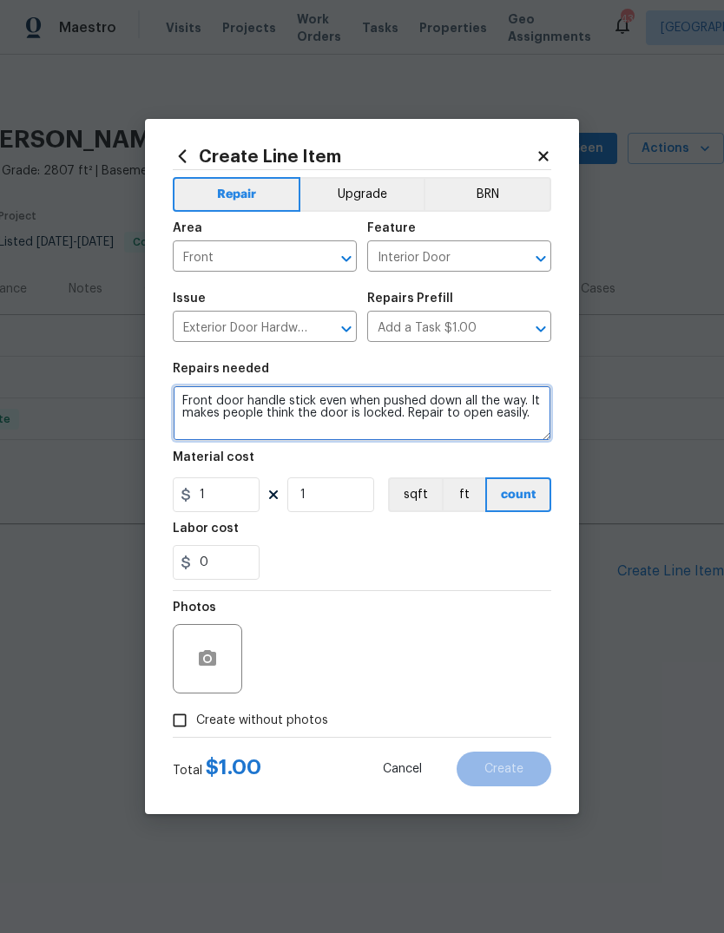
type textarea "Front door handle stick even when pushed down all the way. It makes people thin…"
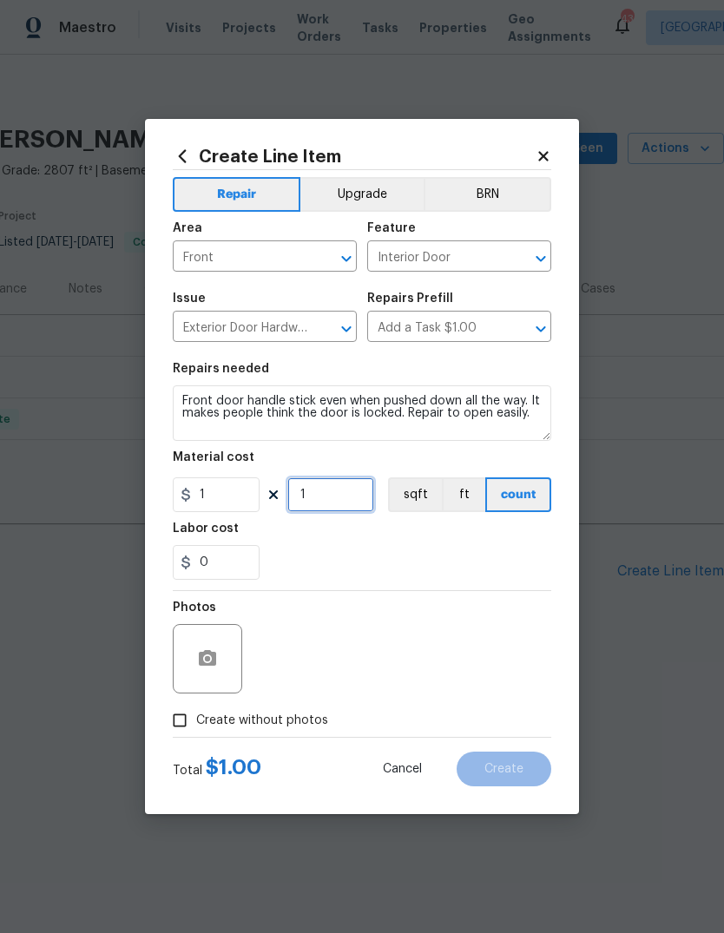
click at [352, 490] on input "1" at bounding box center [330, 495] width 87 height 35
type input "75"
click at [388, 553] on div "0" at bounding box center [362, 562] width 379 height 35
click at [224, 664] on button "button" at bounding box center [208, 659] width 42 height 42
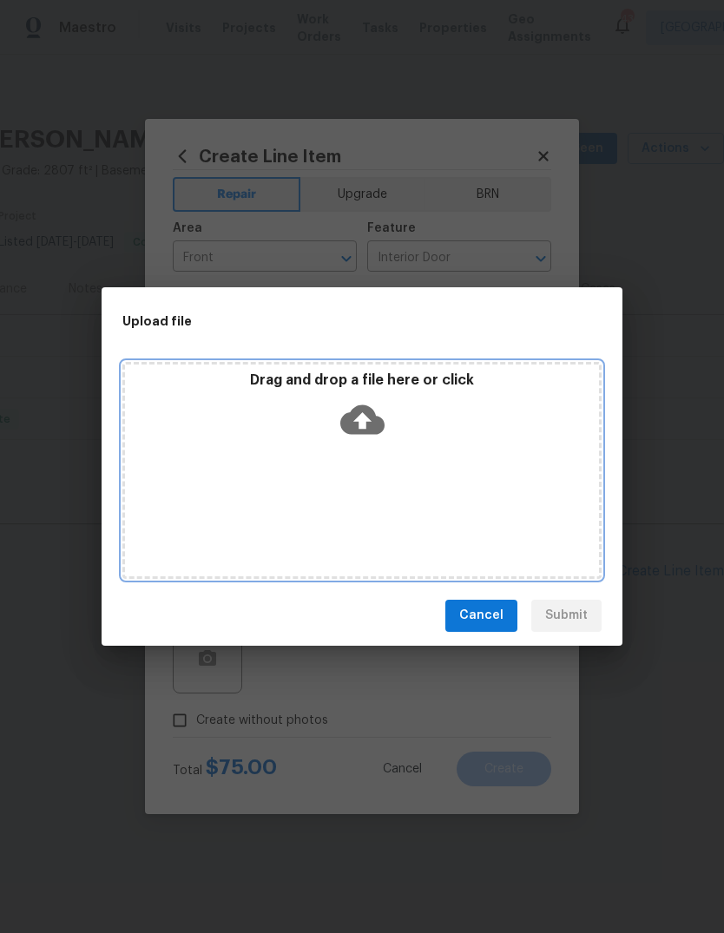
click at [379, 420] on icon at bounding box center [362, 420] width 44 height 30
click at [368, 419] on icon at bounding box center [362, 420] width 44 height 44
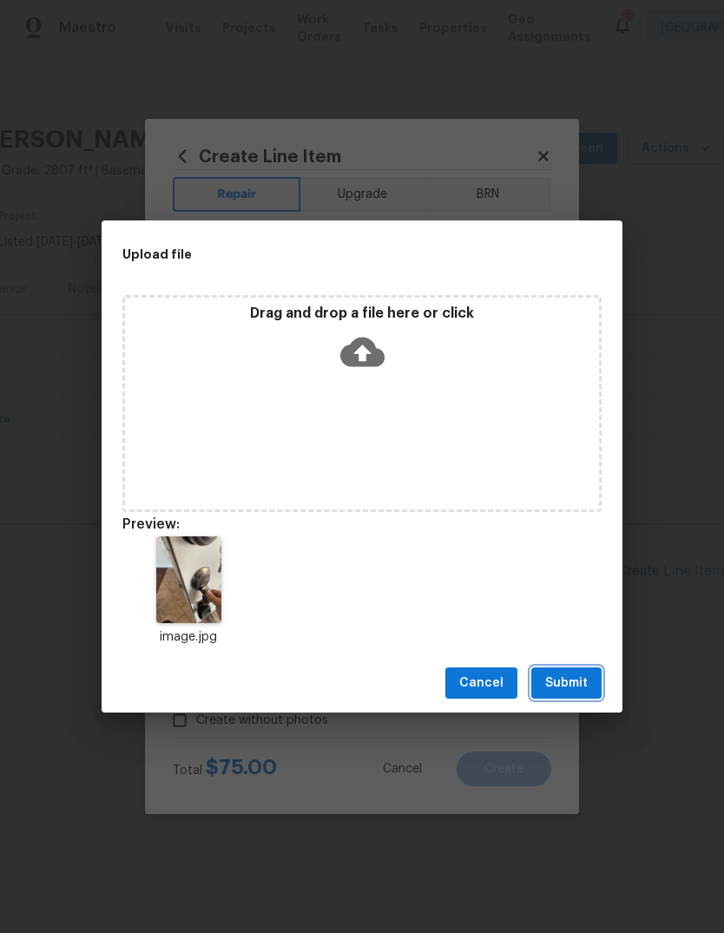
click at [577, 672] on button "Submit" at bounding box center [566, 684] width 70 height 32
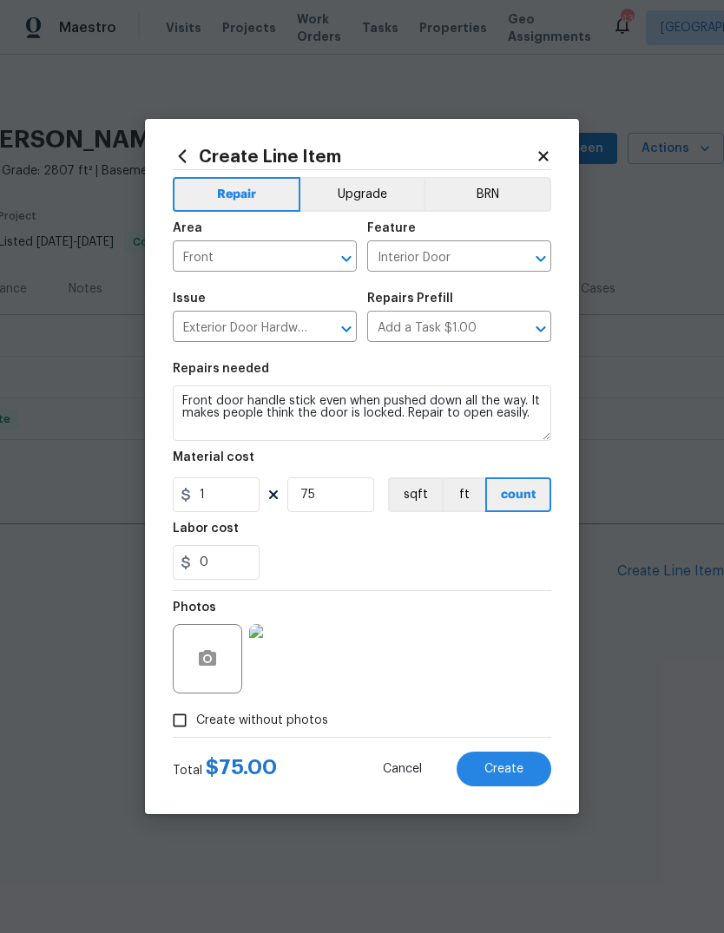
click at [519, 761] on button "Create" at bounding box center [504, 769] width 95 height 35
type input "0"
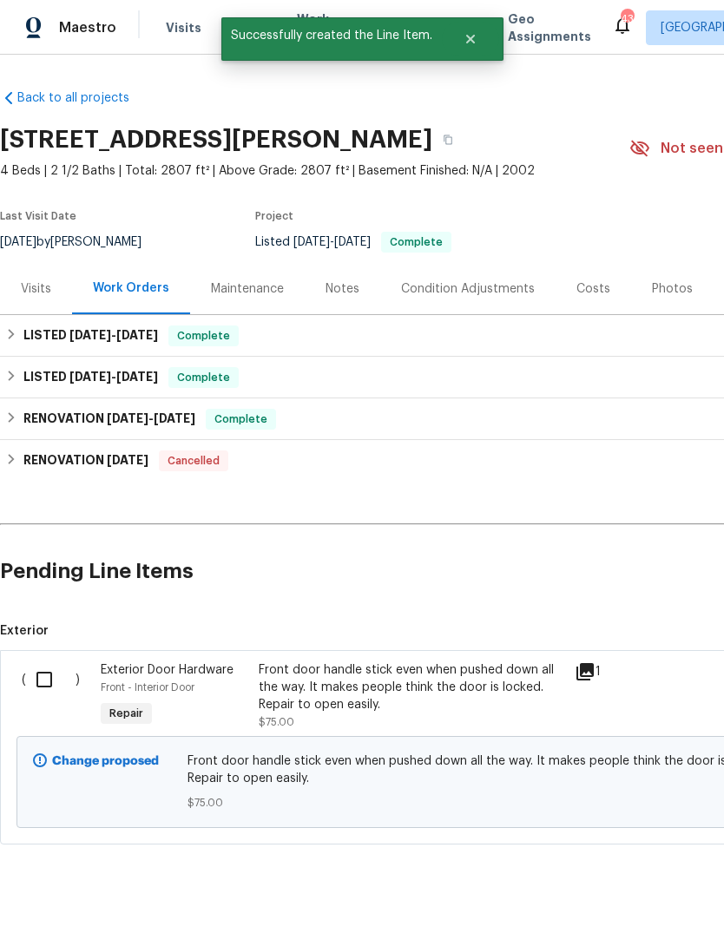
scroll to position [0, 0]
click at [53, 672] on input "checkbox" at bounding box center [50, 680] width 49 height 36
checkbox input "true"
click at [597, 887] on span "Create Work Order" at bounding box center [624, 891] width 115 height 22
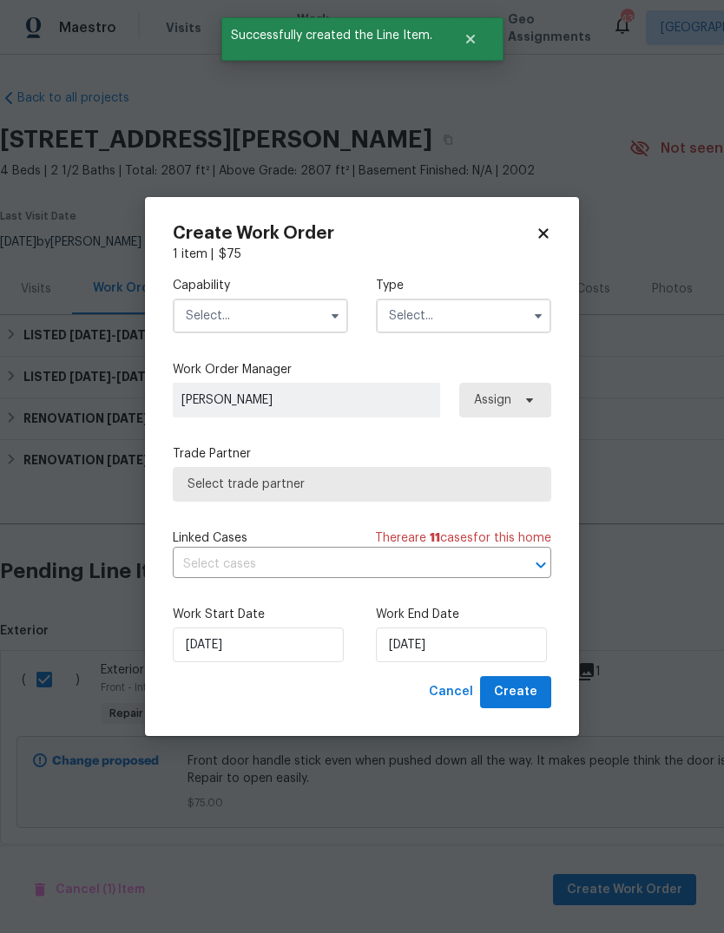
click at [298, 315] on input "text" at bounding box center [260, 316] width 175 height 35
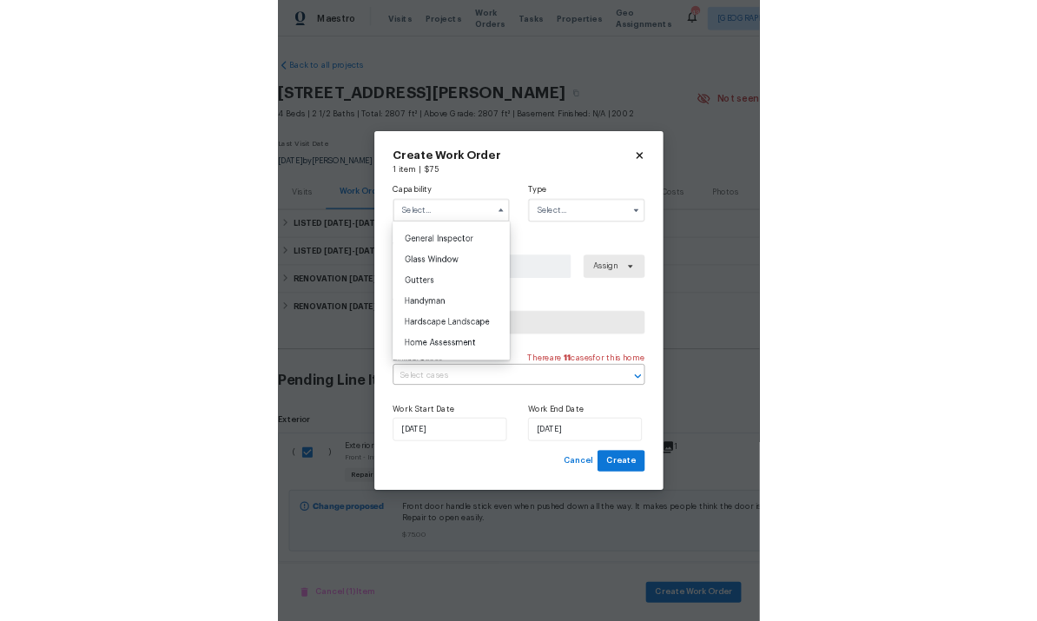
scroll to position [900, 0]
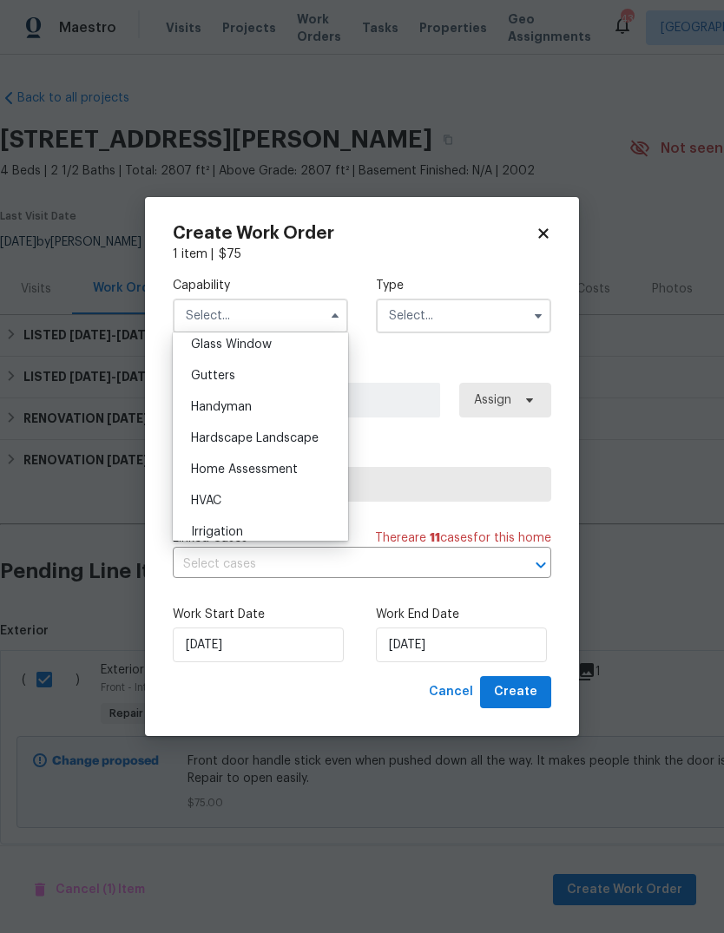
click at [266, 414] on div "Handyman" at bounding box center [260, 407] width 167 height 31
type input "Handyman"
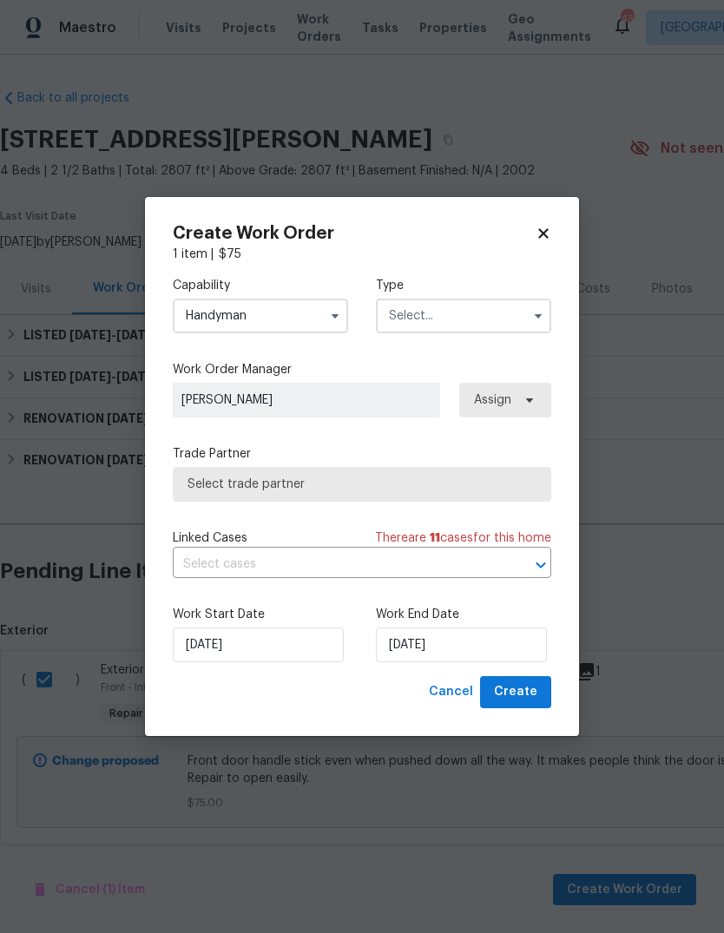
click at [512, 310] on input "text" at bounding box center [463, 316] width 175 height 35
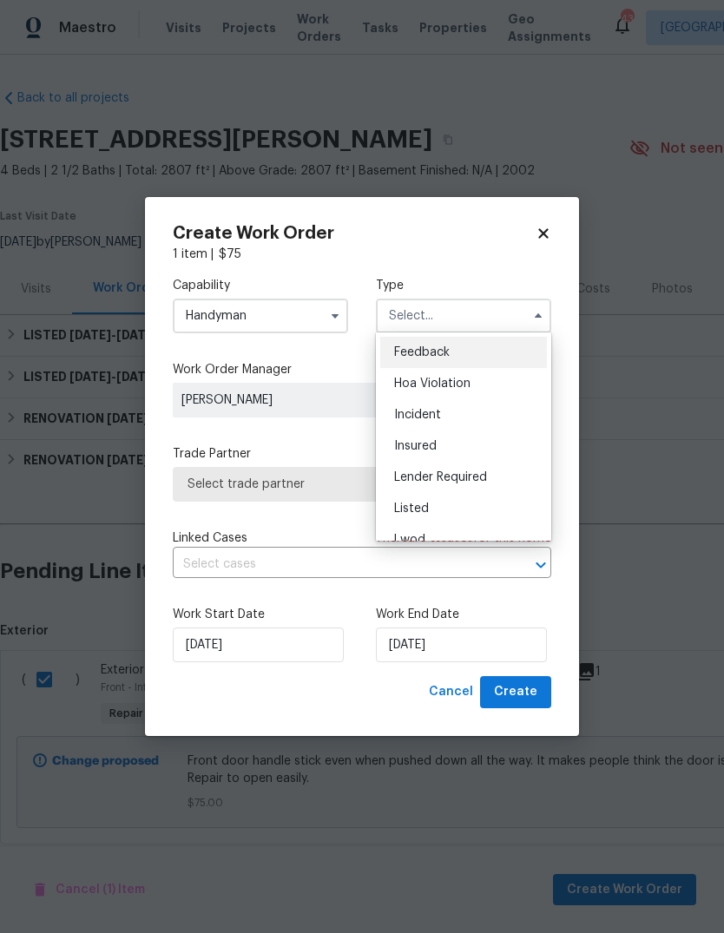
click at [454, 512] on div "Listed" at bounding box center [463, 508] width 167 height 31
type input "Listed"
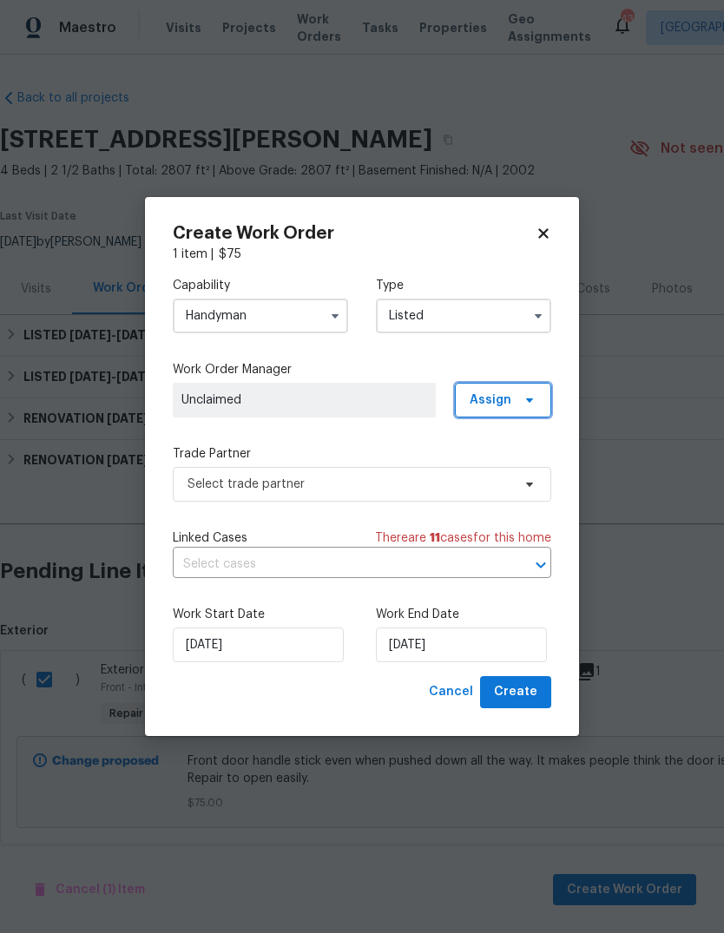
click at [498, 399] on span "Assign" at bounding box center [491, 400] width 42 height 17
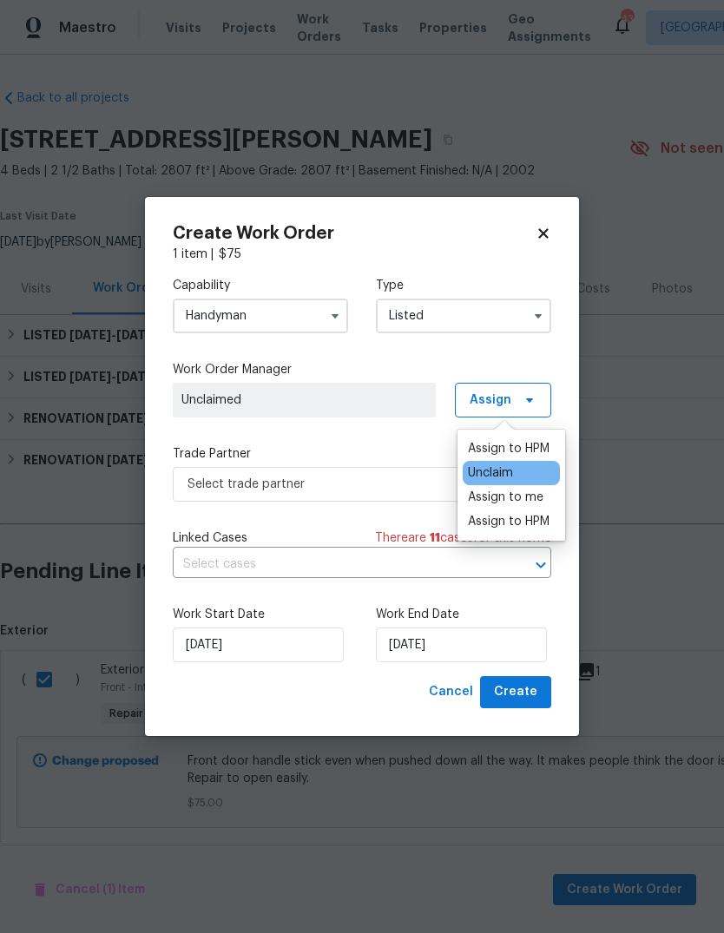
click at [521, 502] on div "Assign to me" at bounding box center [506, 497] width 76 height 17
click at [504, 499] on div "Assign to me" at bounding box center [506, 497] width 76 height 17
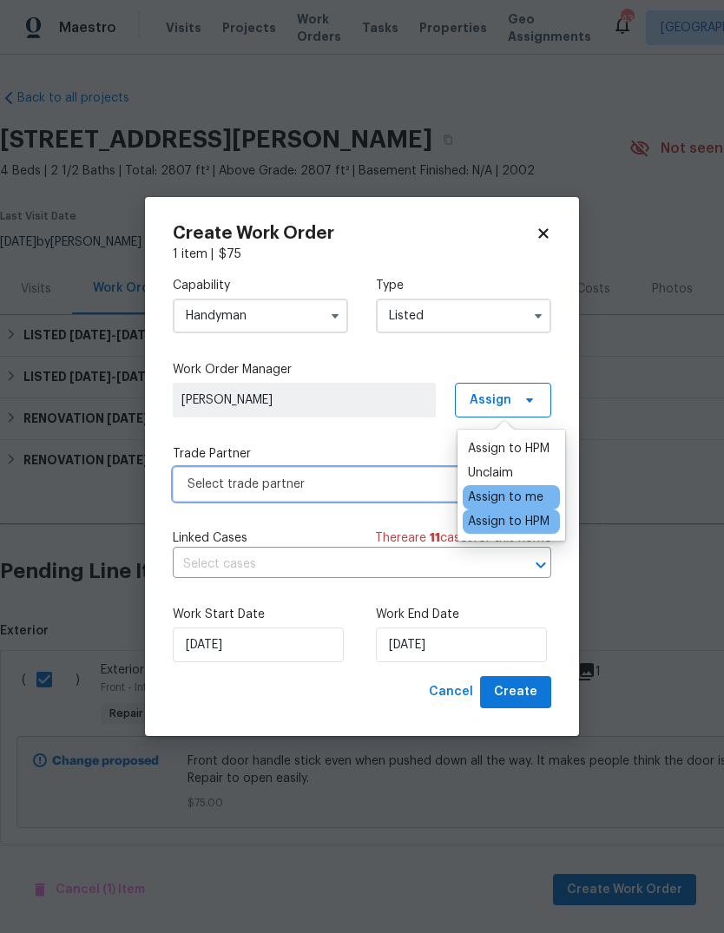
click at [412, 487] on span "Select trade partner" at bounding box center [350, 484] width 324 height 17
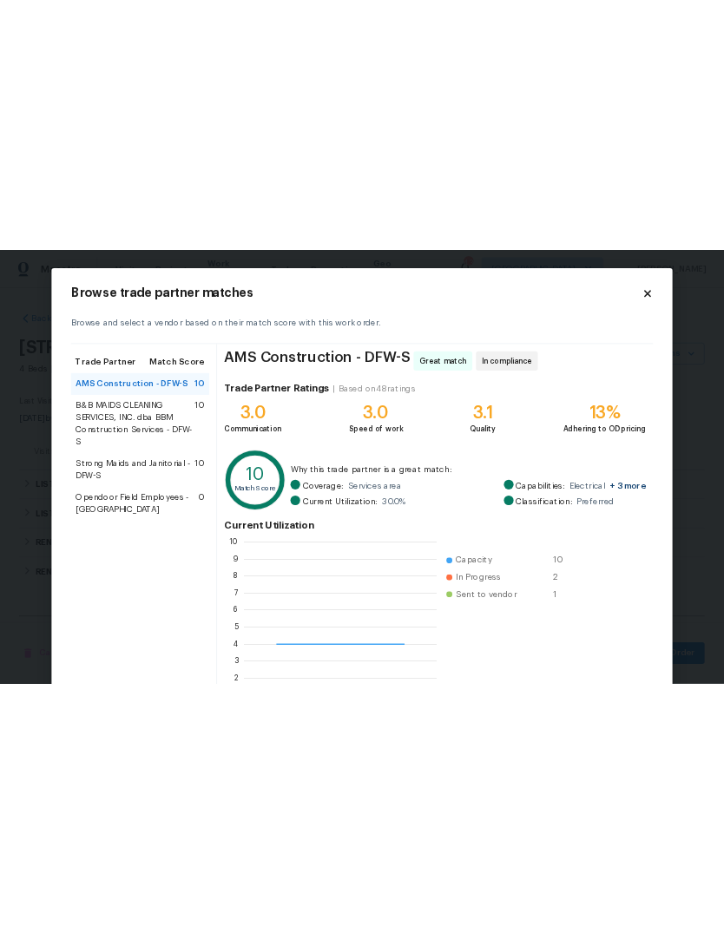
scroll to position [243, 275]
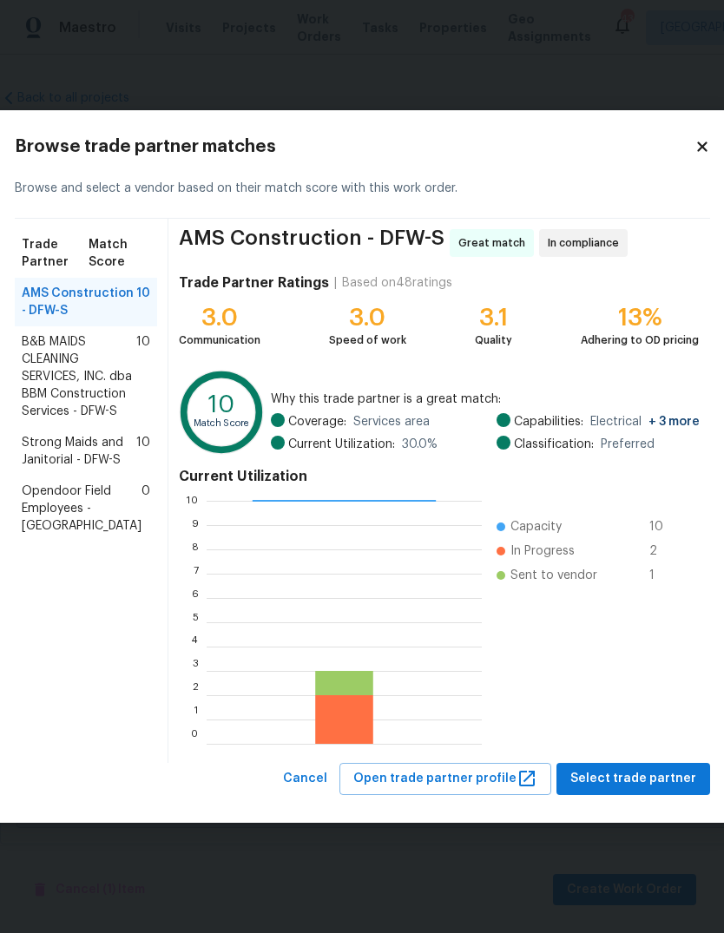
click at [60, 405] on span "B&B MAIDS CLEANING SERVICES, INC. dba BBM Construction Services - DFW-S" at bounding box center [79, 376] width 115 height 87
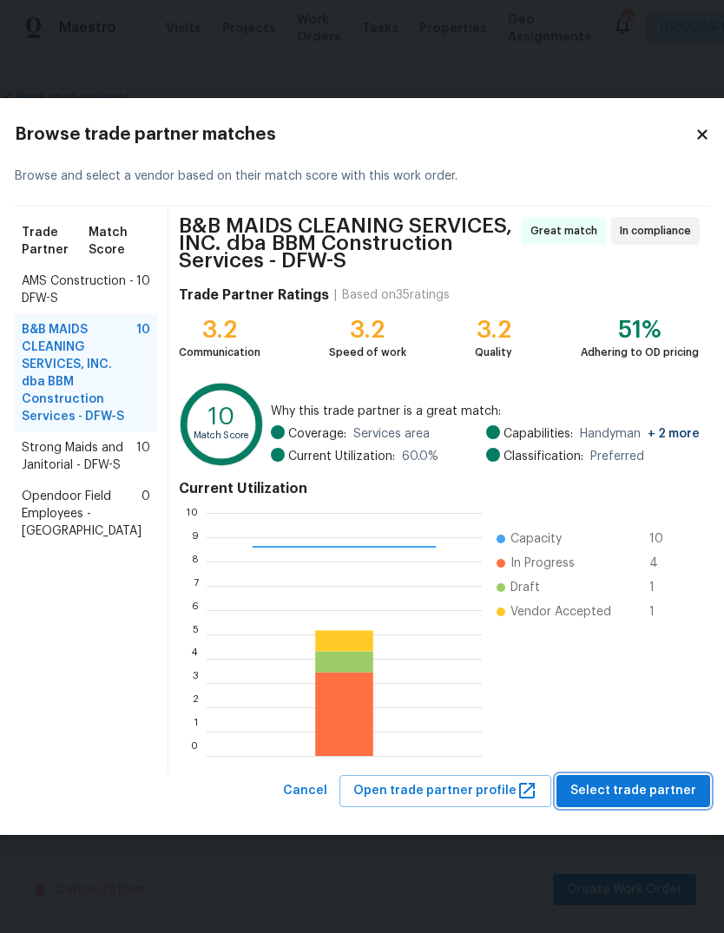
click at [614, 797] on span "Select trade partner" at bounding box center [633, 792] width 126 height 22
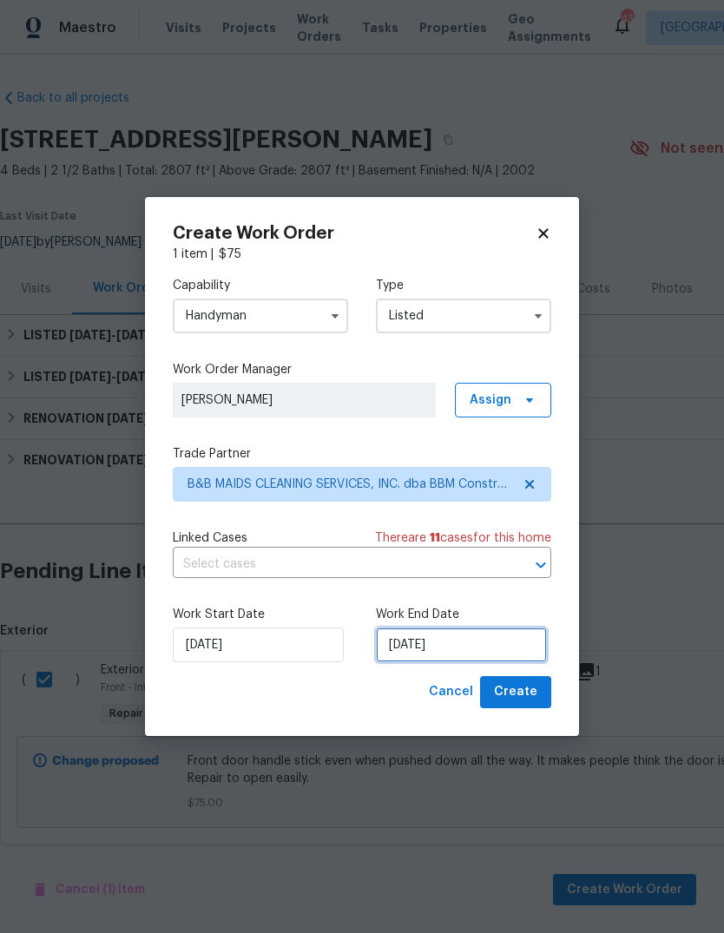
click at [468, 645] on input "[DATE]" at bounding box center [461, 645] width 171 height 35
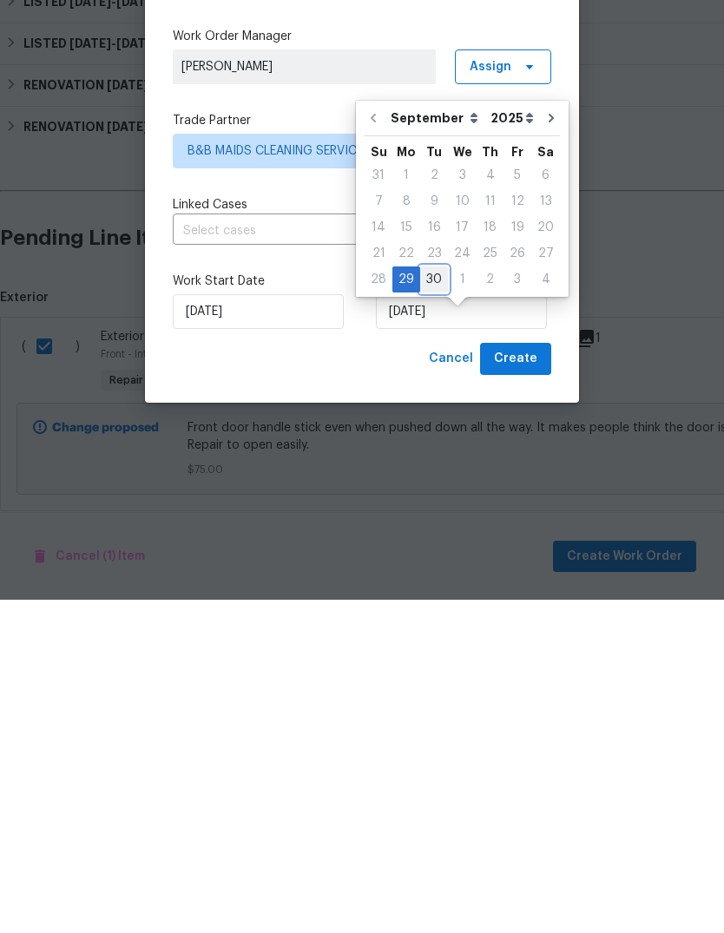
click at [440, 601] on div "30" at bounding box center [434, 613] width 28 height 24
type input "9/30/2025"
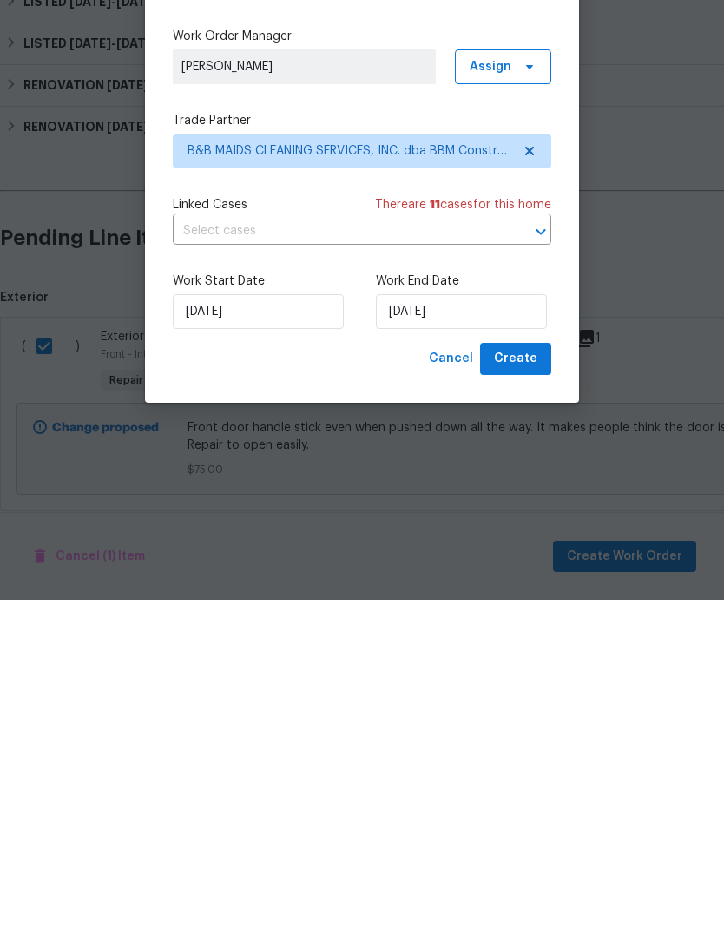
scroll to position [30, 0]
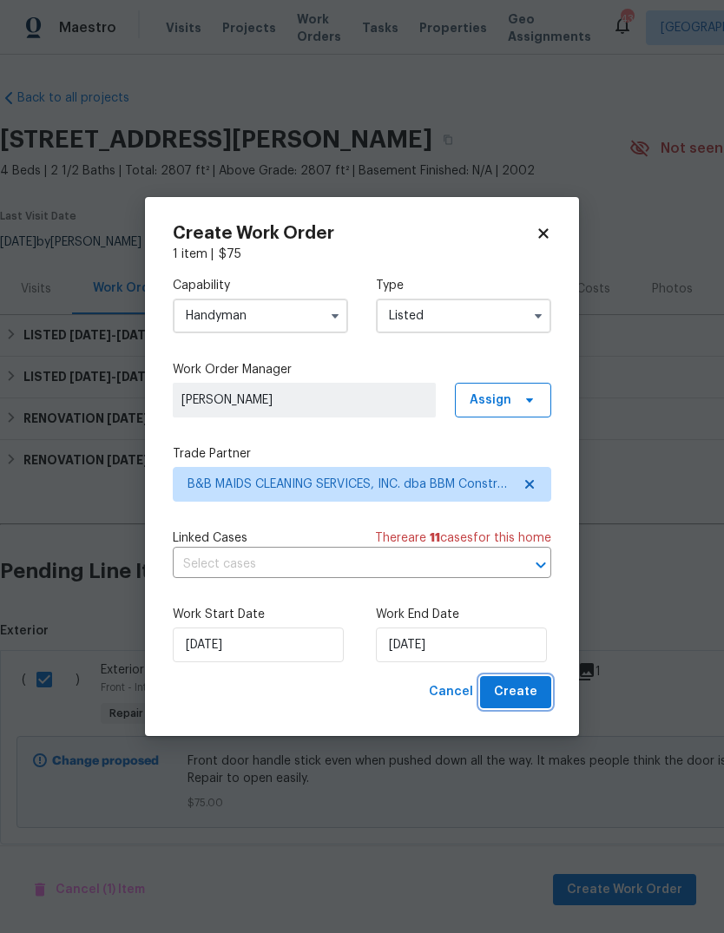
click at [537, 696] on span "Create" at bounding box center [515, 693] width 43 height 22
checkbox input "false"
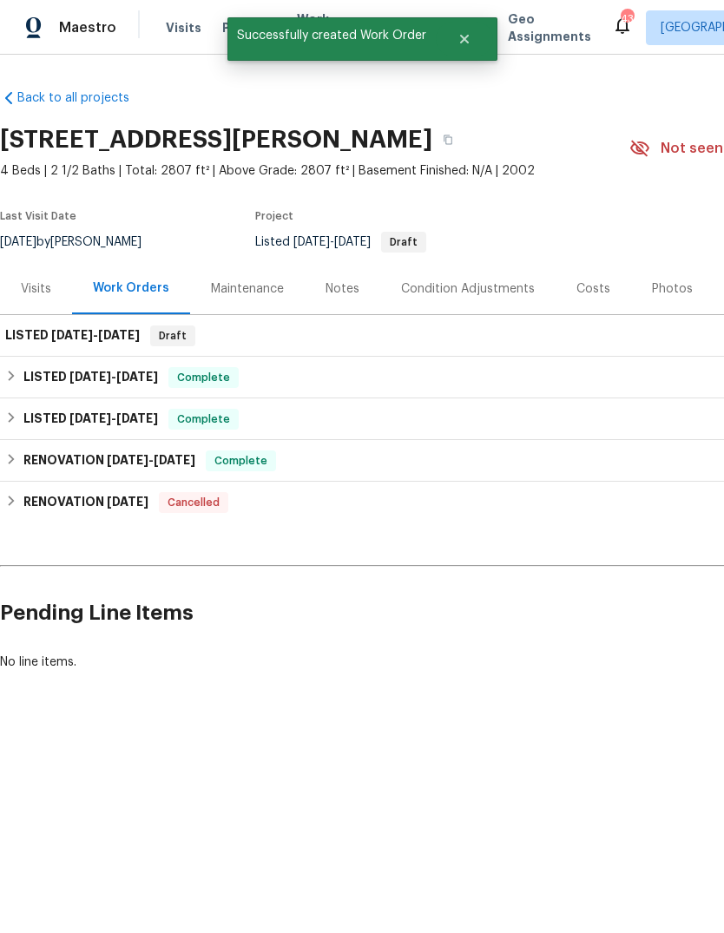
scroll to position [0, 0]
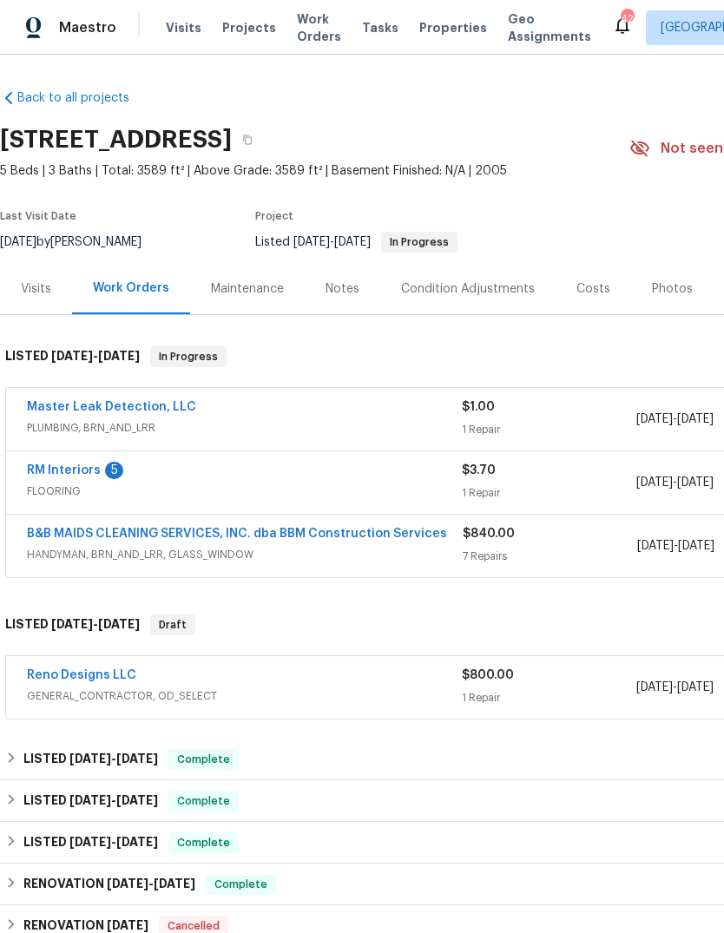
click at [193, 27] on span "Visits" at bounding box center [184, 27] width 36 height 17
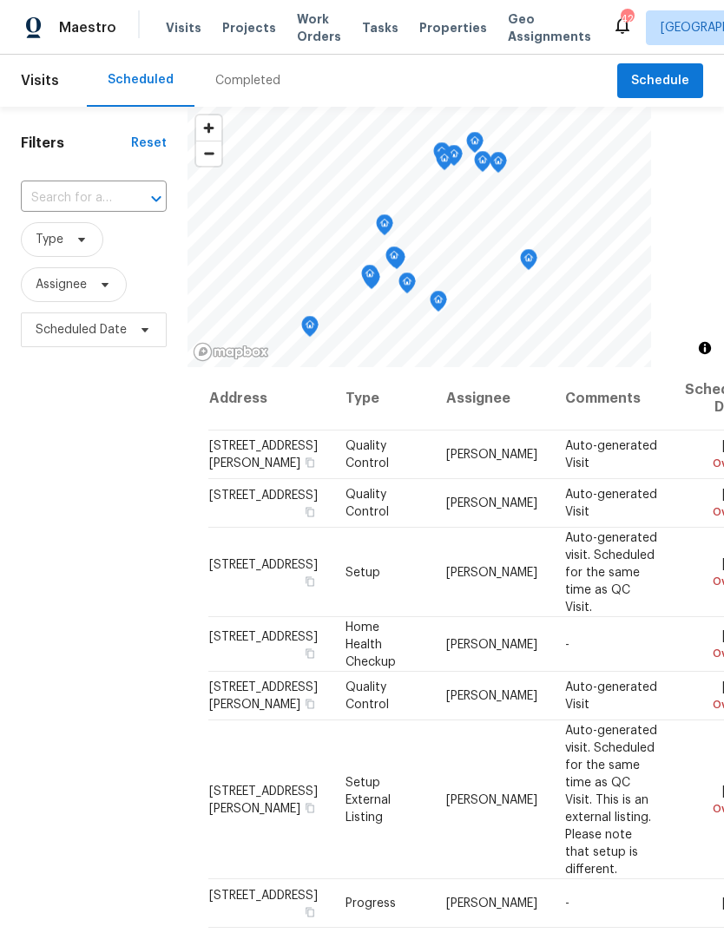
click at [132, 188] on div at bounding box center [144, 199] width 45 height 24
type input "4117 g"
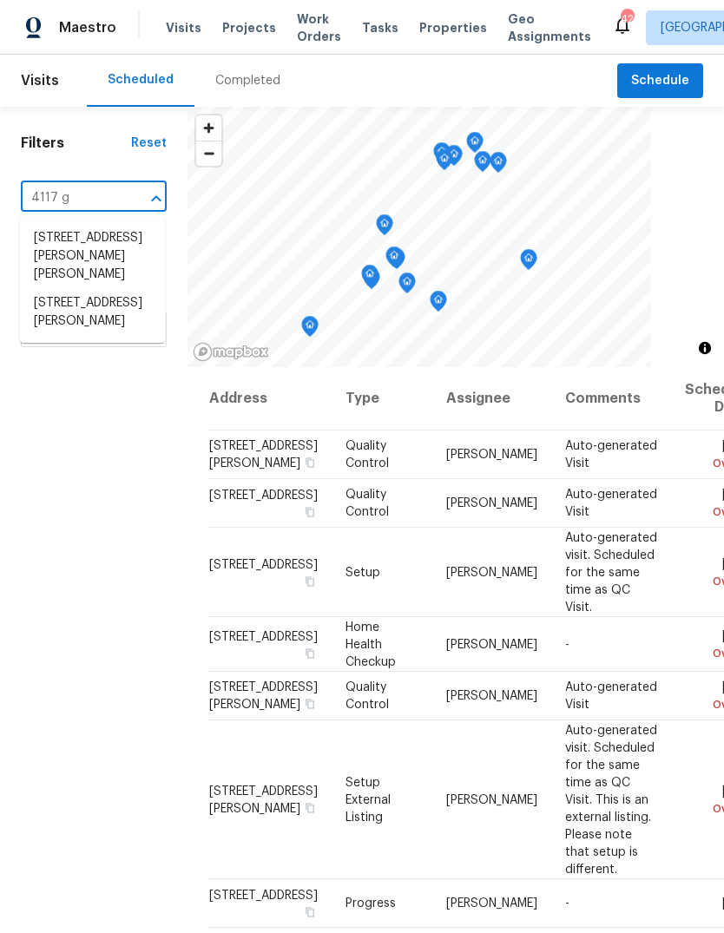
click at [120, 300] on li "4117 Gaillardia Way, Forney, TX 75126" at bounding box center [92, 312] width 145 height 47
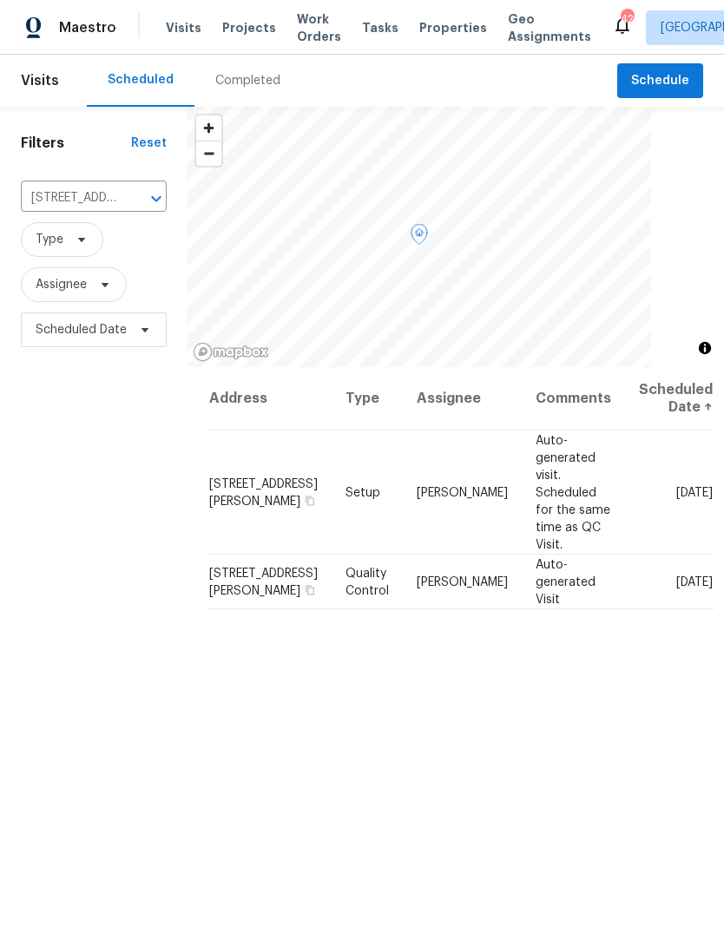
click at [0, 0] on icon at bounding box center [0, 0] width 0 height 0
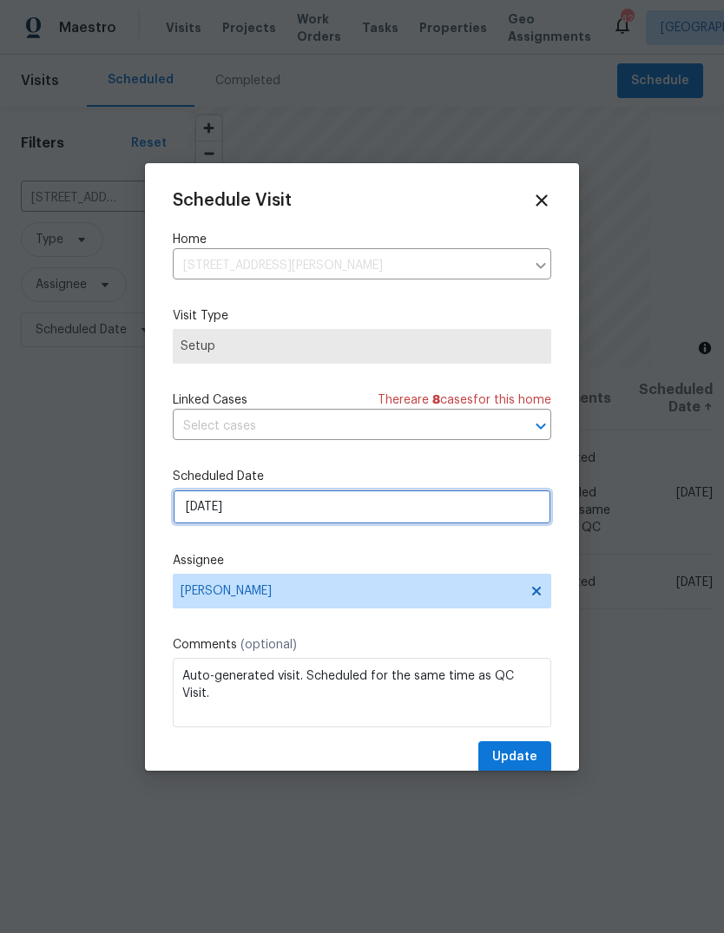
click at [347, 507] on input "10/1/2025" at bounding box center [362, 507] width 379 height 35
select select "9"
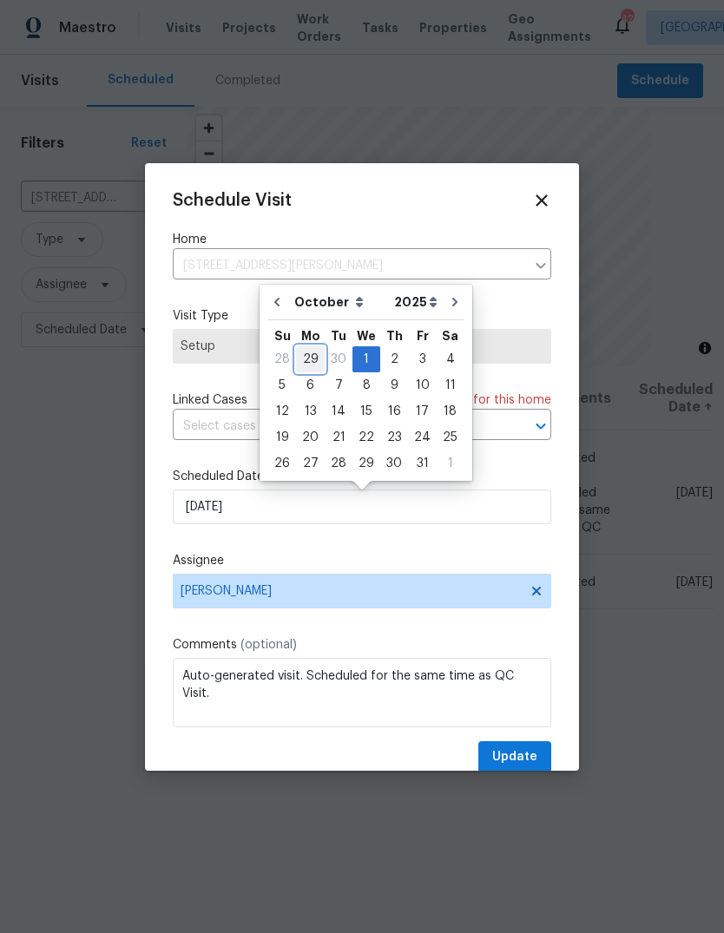
click at [308, 362] on div "29" at bounding box center [310, 359] width 29 height 24
type input "9/29/2025"
select select "8"
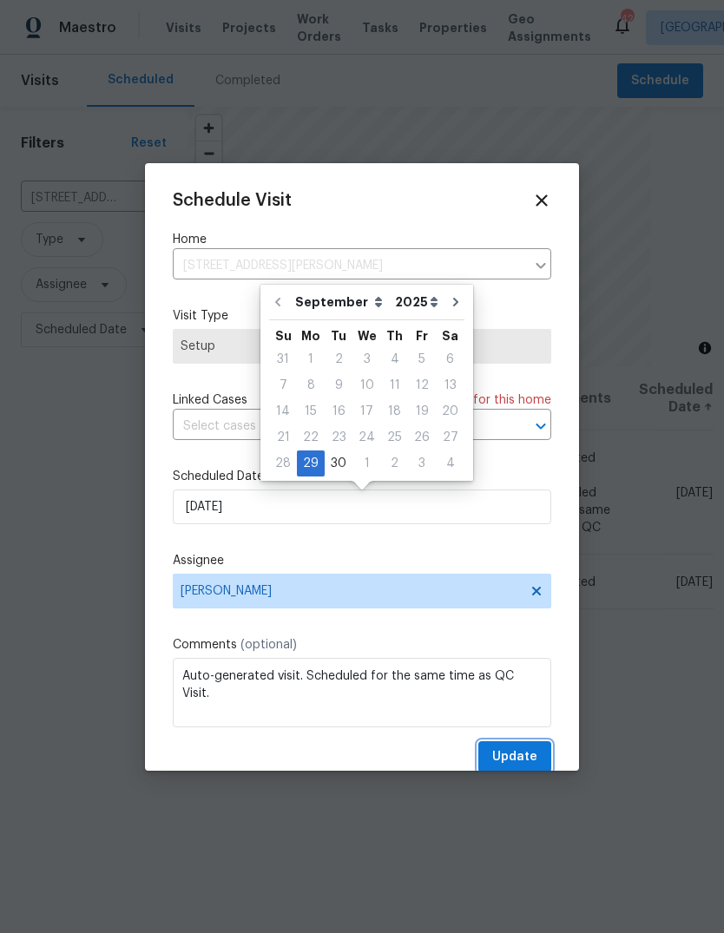
click at [529, 751] on span "Update" at bounding box center [514, 758] width 45 height 22
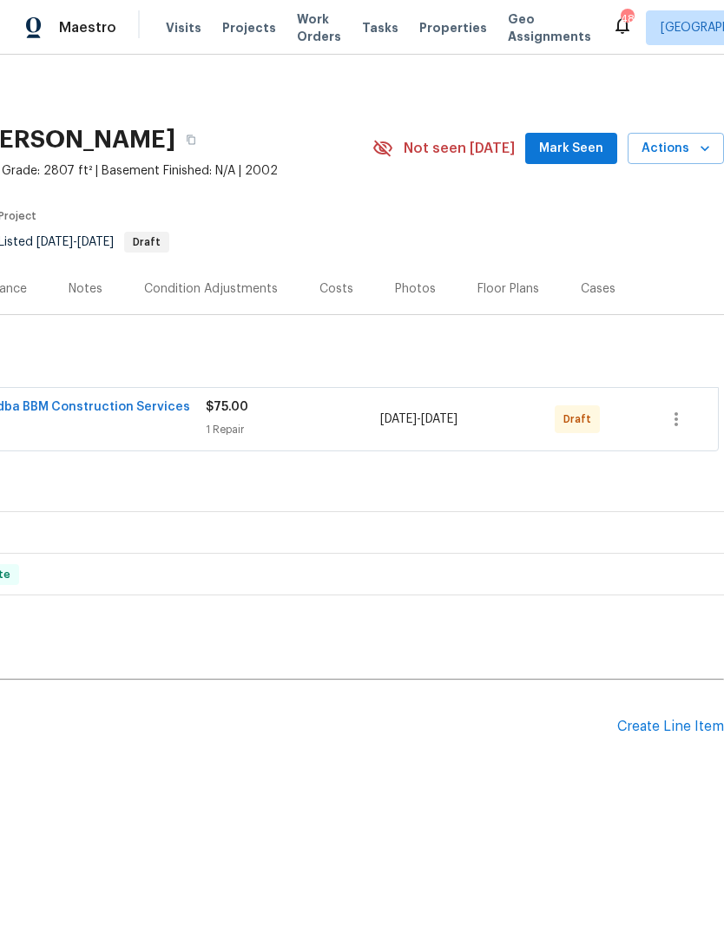
scroll to position [0, 257]
click at [682, 419] on icon "button" at bounding box center [676, 419] width 21 height 21
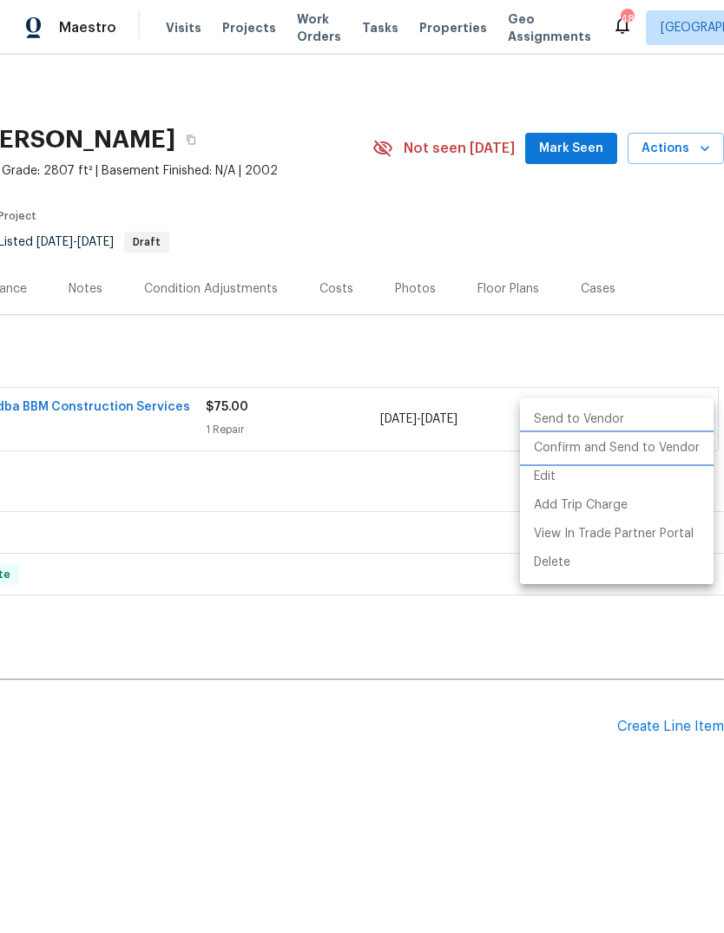
click at [663, 450] on li "Confirm and Send to Vendor" at bounding box center [617, 448] width 194 height 29
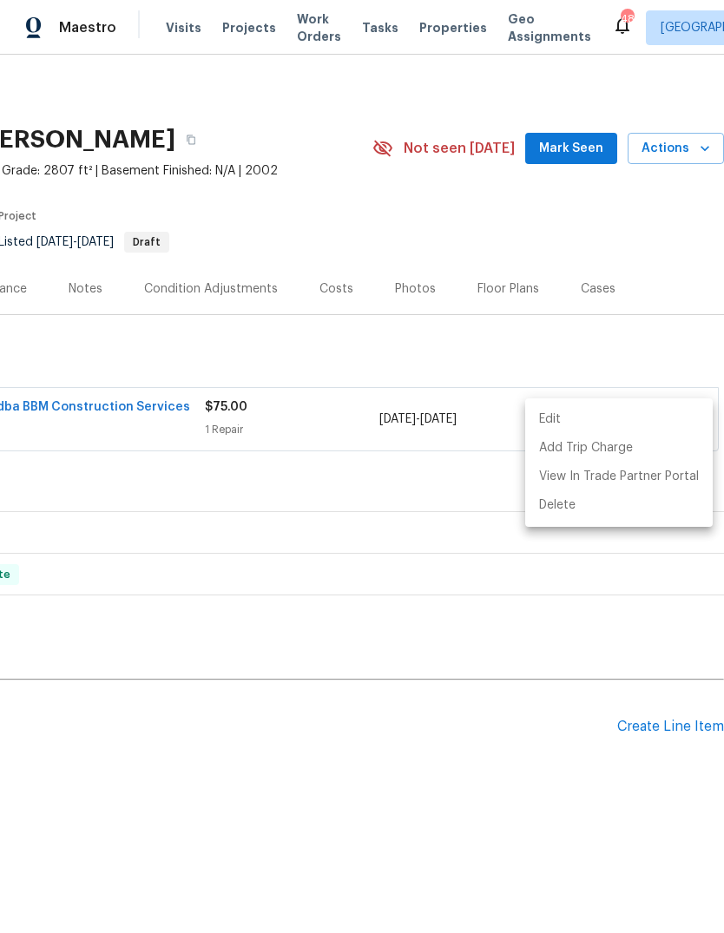
click at [658, 718] on div at bounding box center [362, 466] width 724 height 933
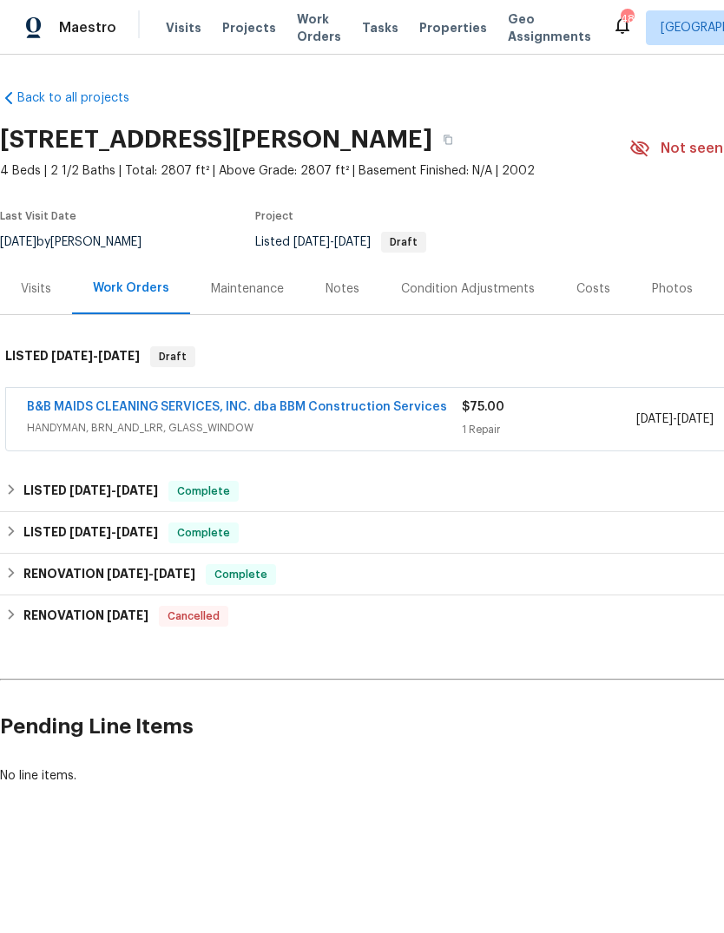
scroll to position [0, 0]
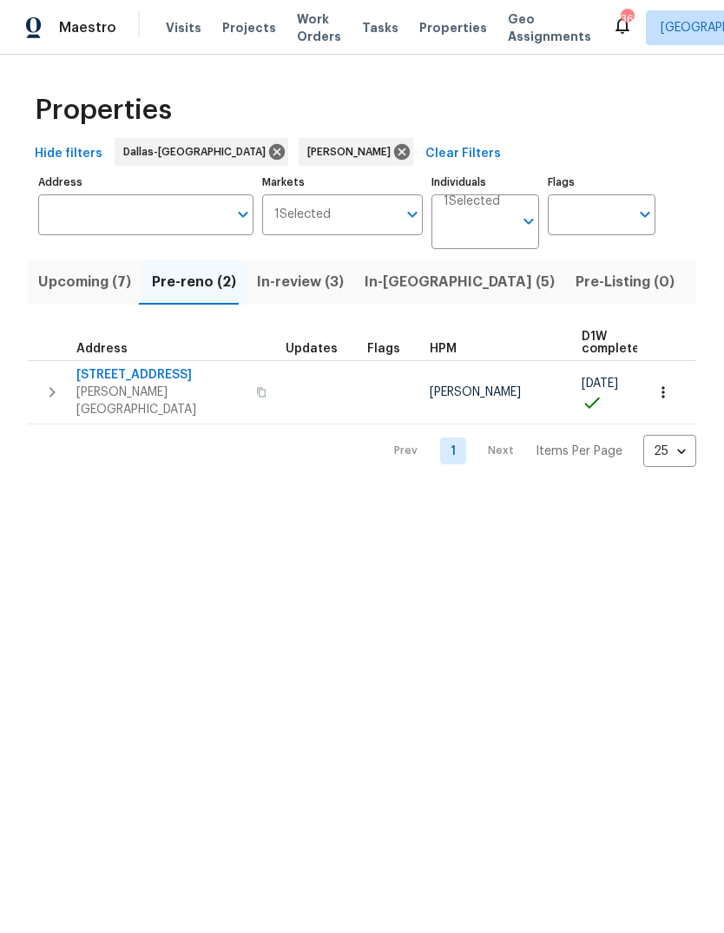
scroll to position [0, 38]
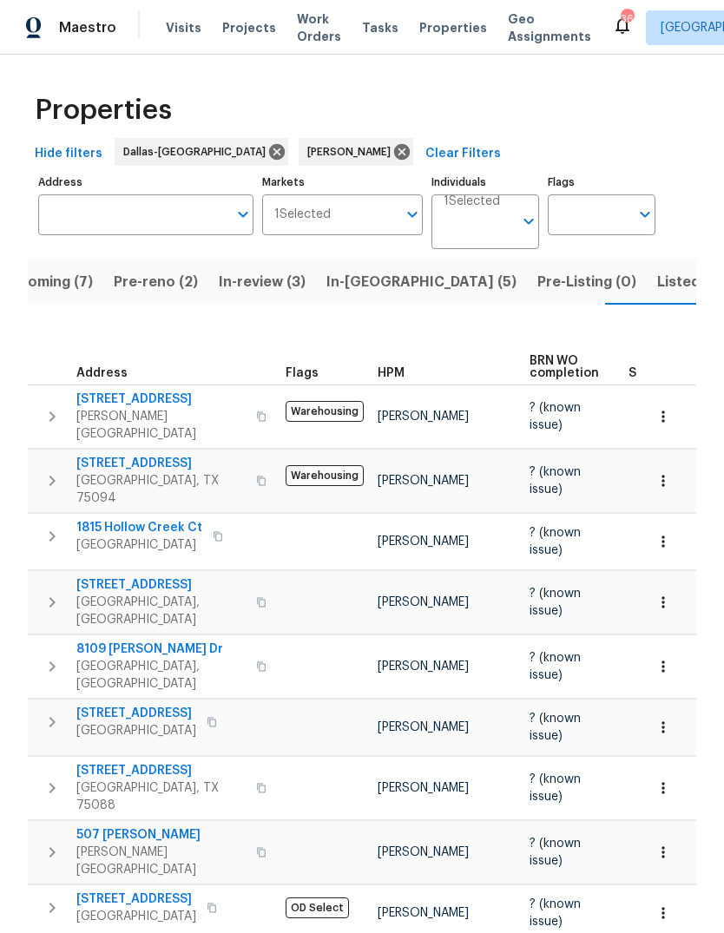
click at [669, 594] on icon "button" at bounding box center [663, 602] width 17 height 17
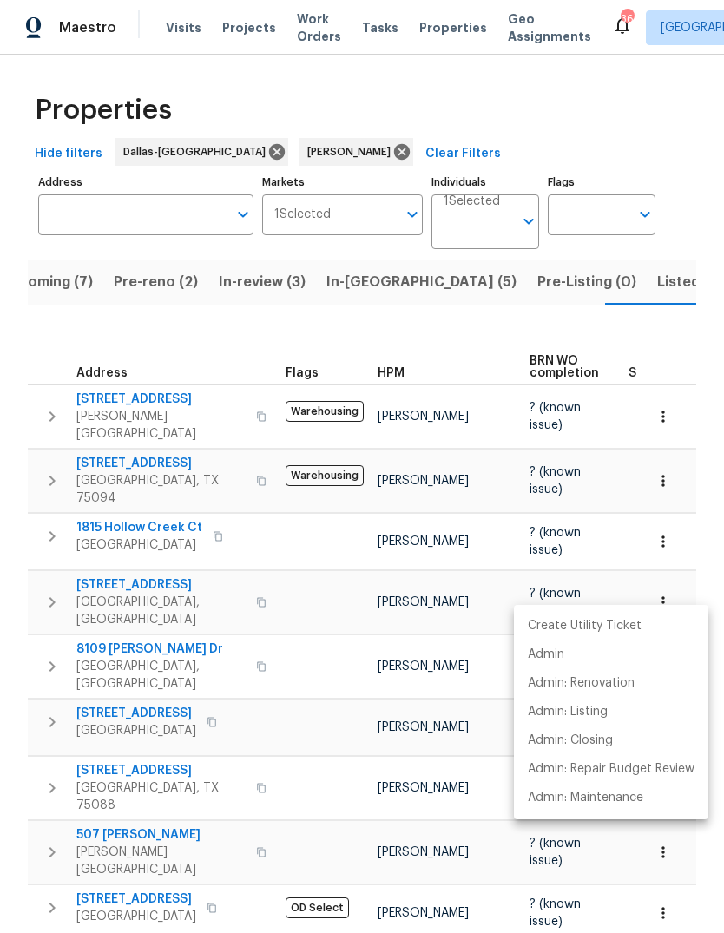
click at [630, 792] on p "Admin: Maintenance" at bounding box center [585, 798] width 115 height 18
click at [364, 284] on div at bounding box center [362, 466] width 724 height 933
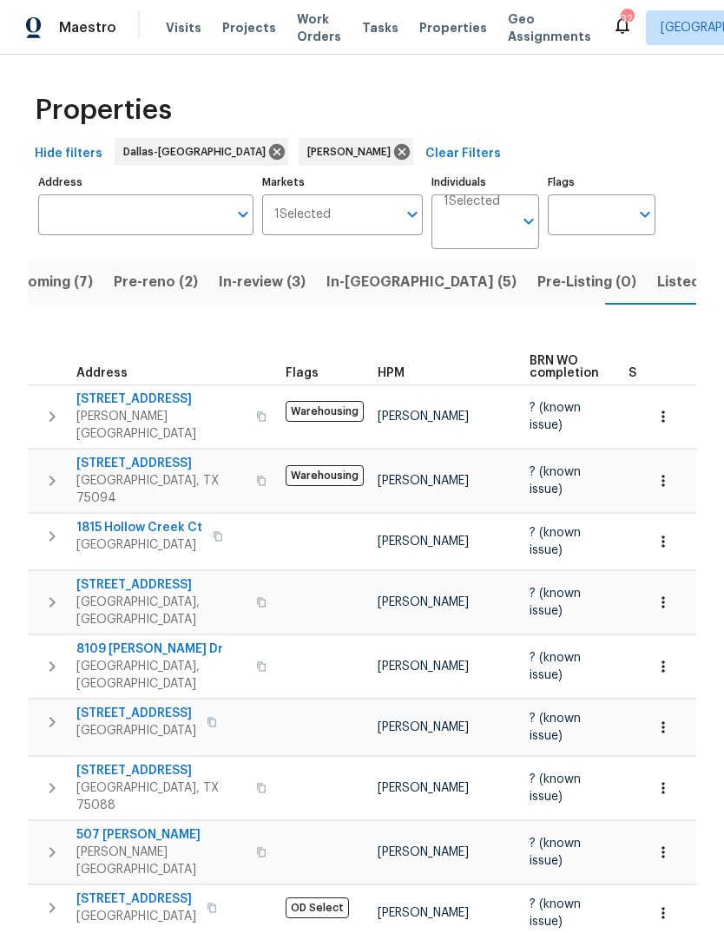
click at [348, 285] on span "In-[GEOGRAPHIC_DATA] (5)" at bounding box center [421, 282] width 190 height 24
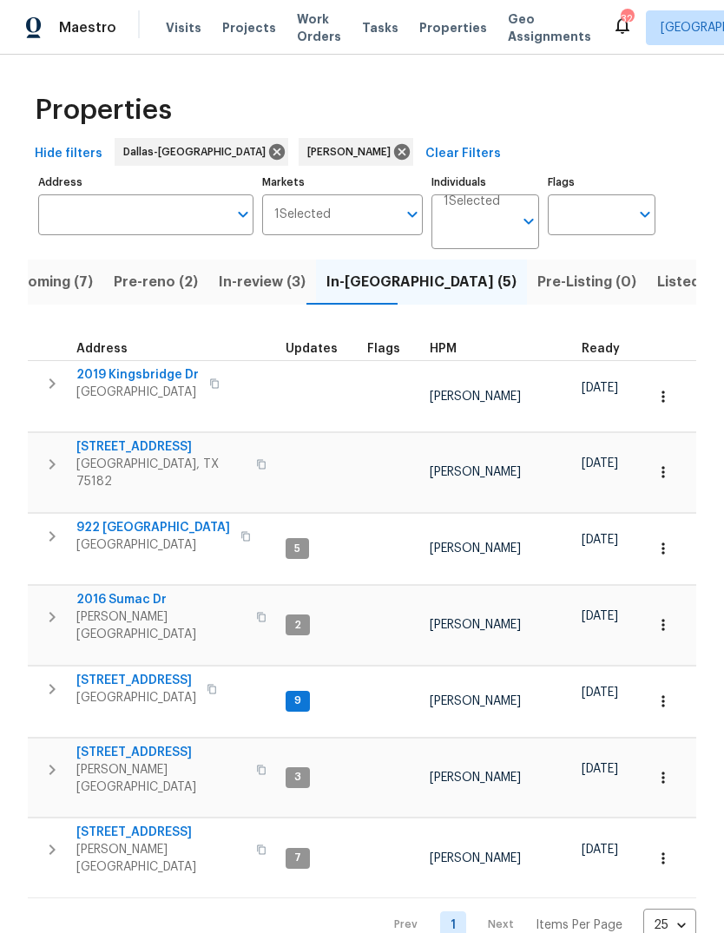
click at [129, 824] on span "[STREET_ADDRESS]" at bounding box center [160, 832] width 169 height 17
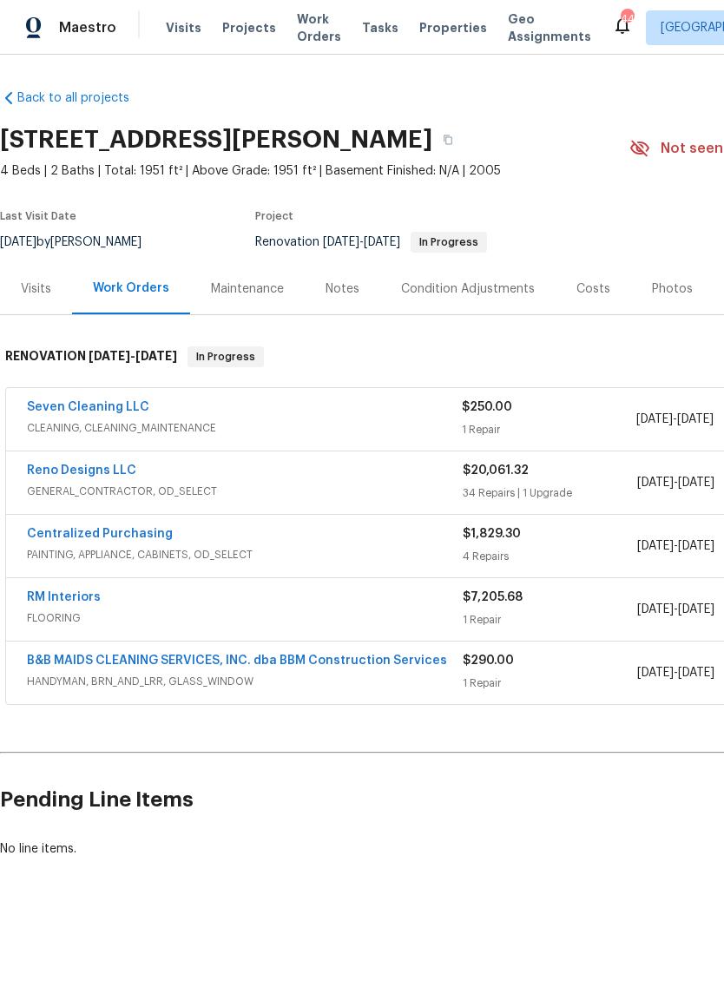
click at [115, 412] on link "Seven Cleaning LLC" at bounding box center [88, 407] width 122 height 12
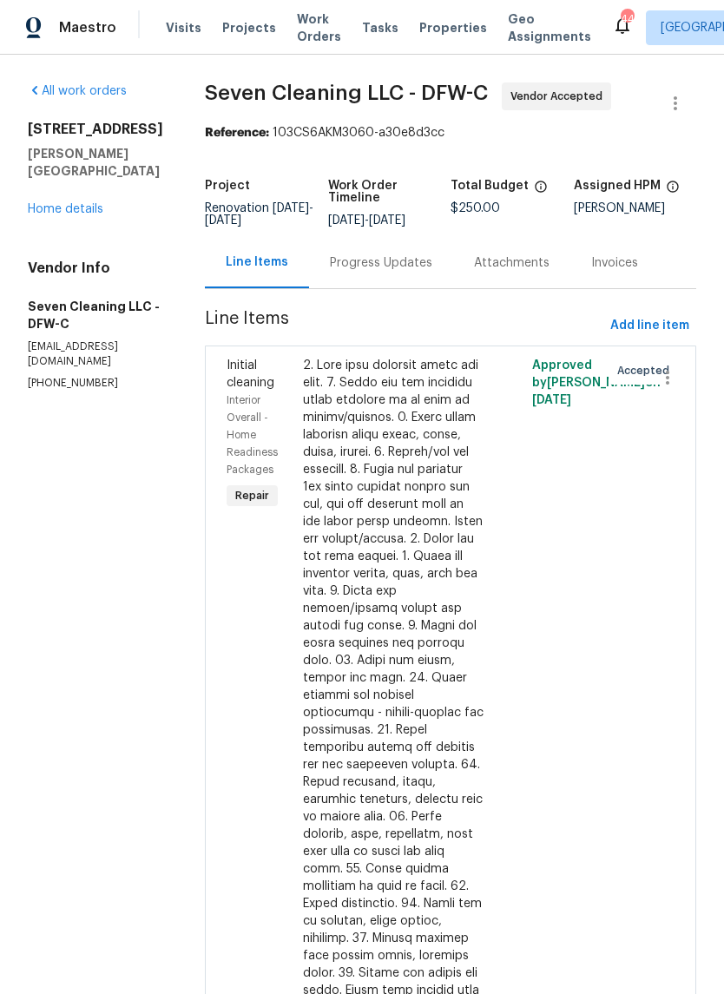
click at [407, 269] on div "Progress Updates" at bounding box center [381, 262] width 102 height 17
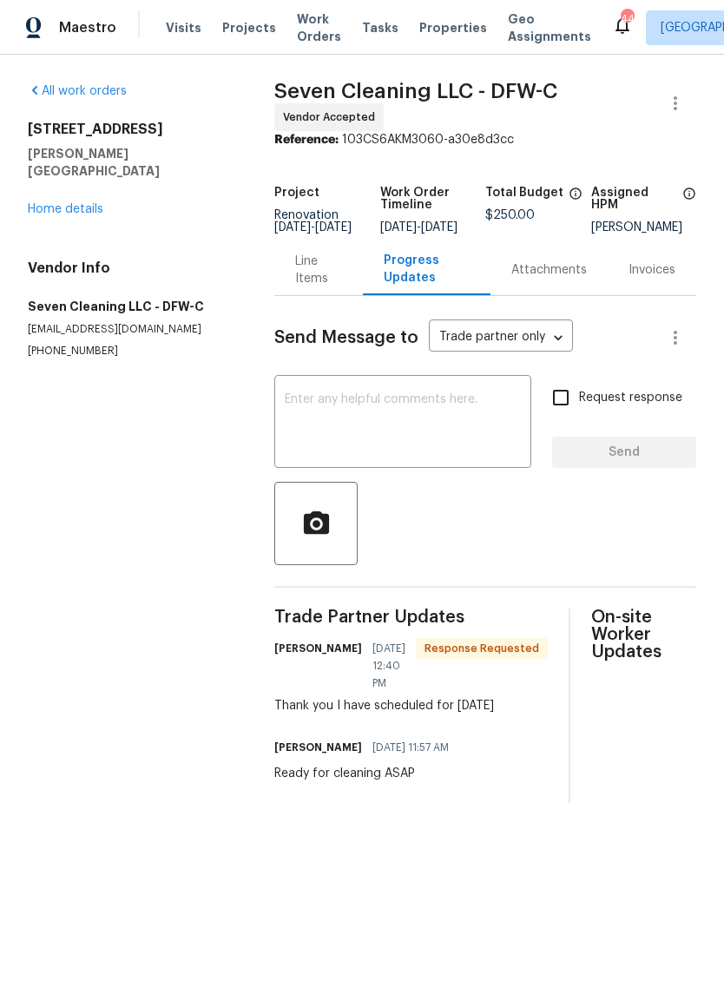
click at [446, 426] on textarea at bounding box center [403, 423] width 236 height 61
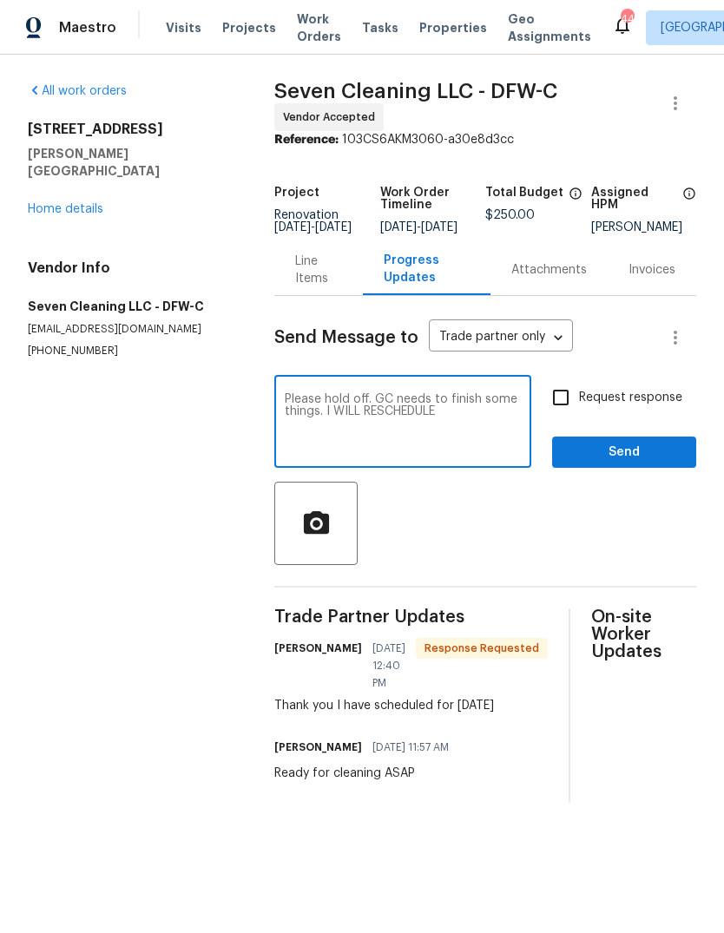
type textarea "Please hold off. GC needs to finish some things. I WILL RESCHEDULE"
click at [574, 412] on input "Request response" at bounding box center [561, 397] width 36 height 36
checkbox input "true"
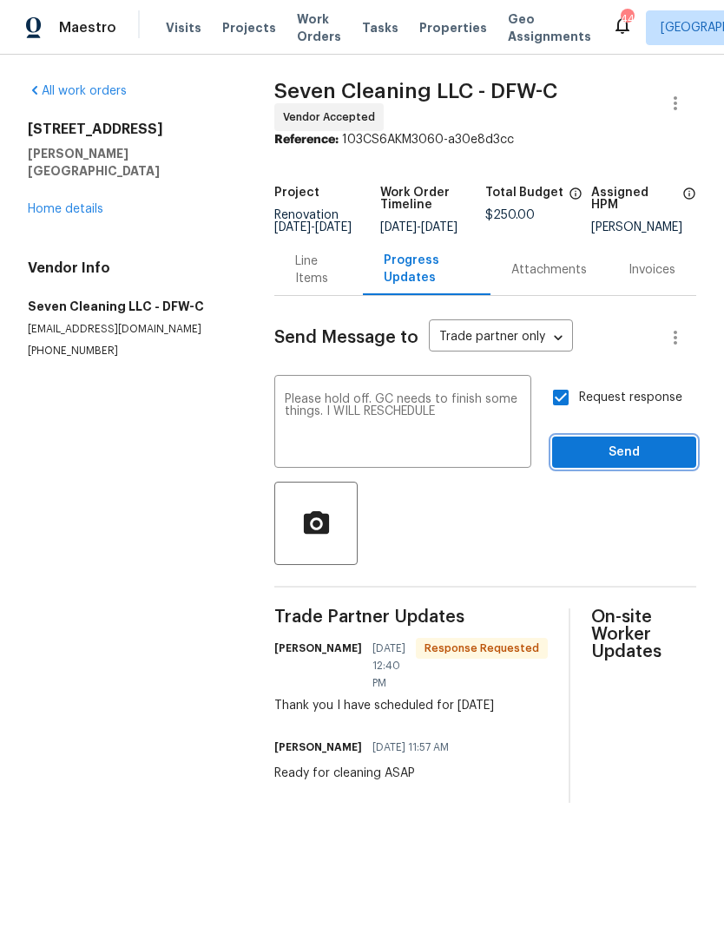
click at [649, 464] on span "Send" at bounding box center [624, 453] width 116 height 22
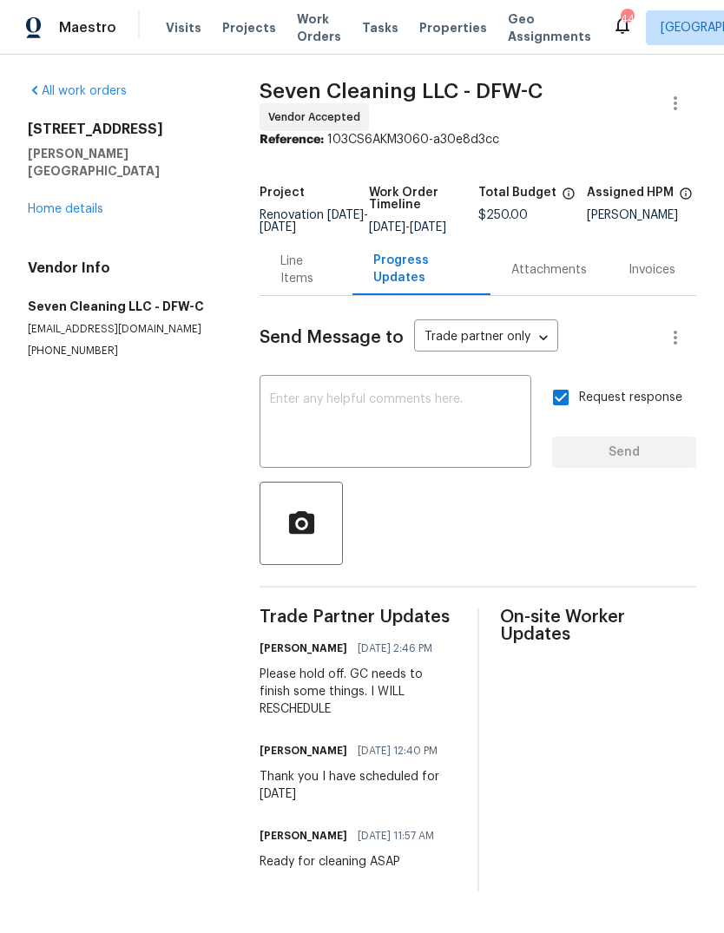
click at [52, 203] on link "Home details" at bounding box center [66, 209] width 76 height 12
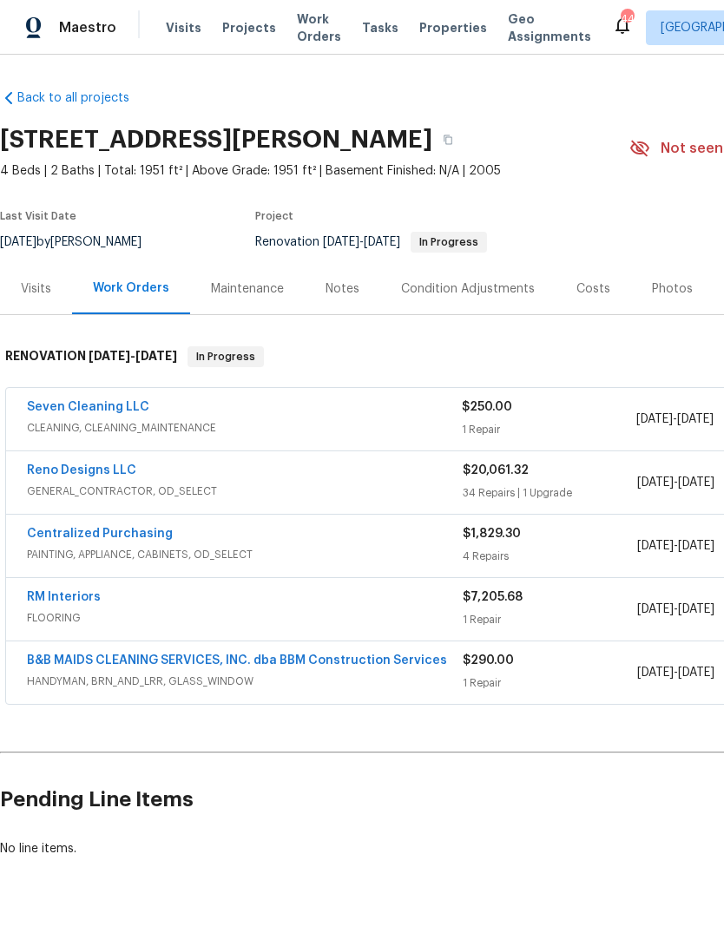
click at [417, 487] on span "GENERAL_CONTRACTOR, OD_SELECT" at bounding box center [245, 491] width 436 height 17
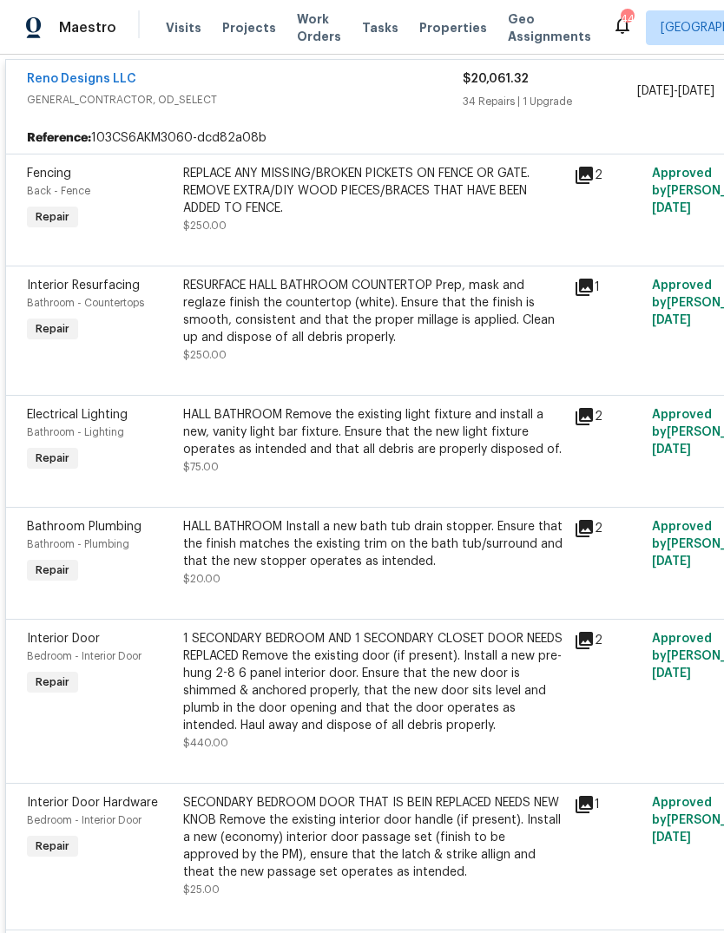
scroll to position [405, 0]
click at [507, 360] on div "RESURFACE HALL BATHROOM COUNTERTOP Prep, mask and reglaze finish the countertop…" at bounding box center [373, 320] width 380 height 87
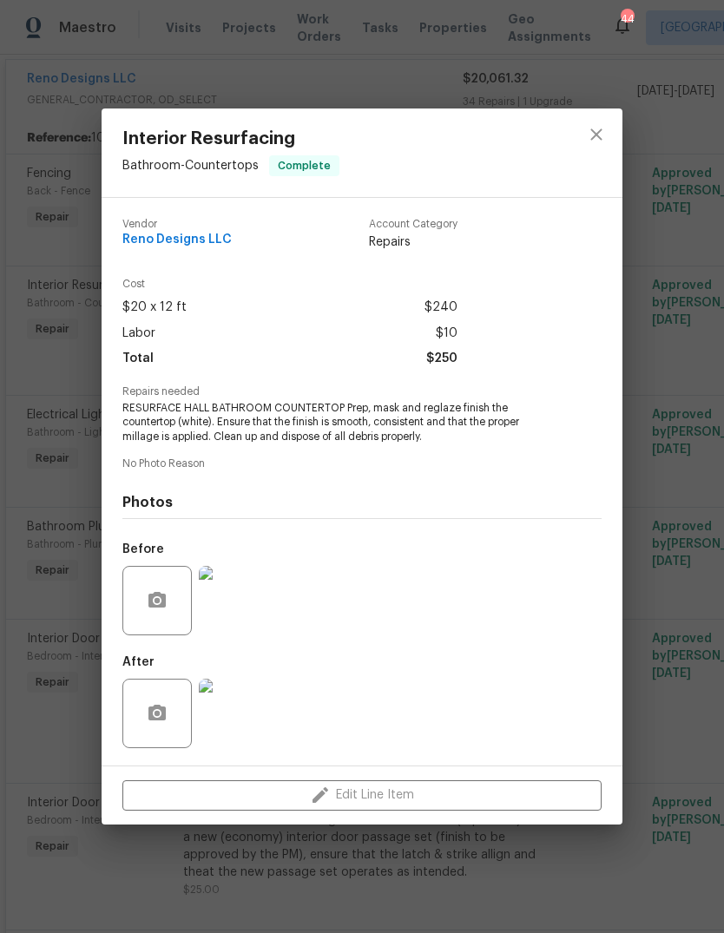
click at [260, 709] on img at bounding box center [233, 713] width 69 height 69
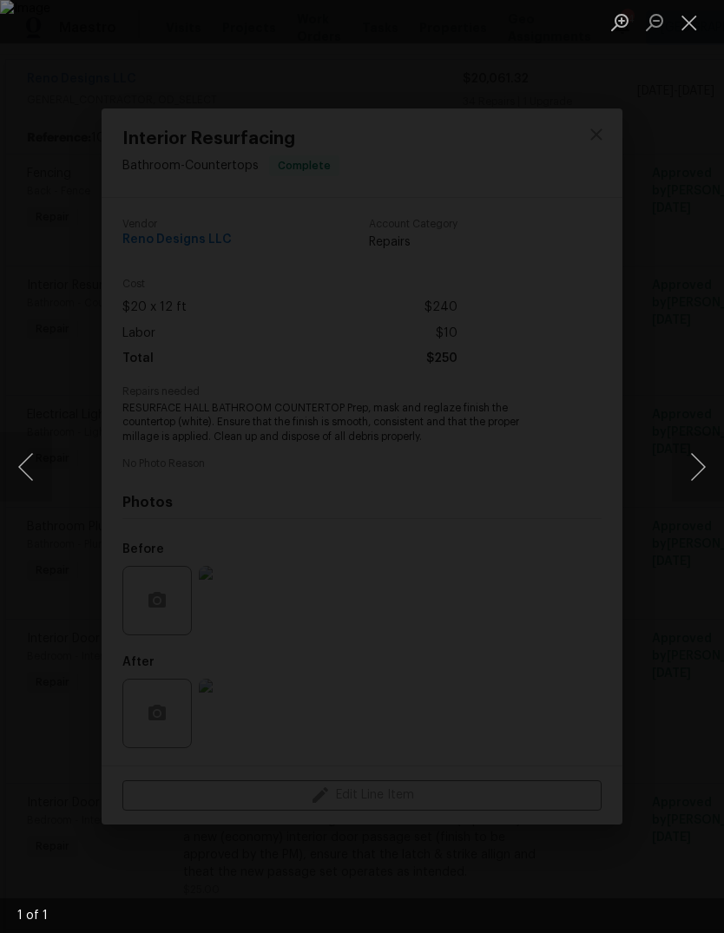
click at [456, 491] on img "Lightbox" at bounding box center [362, 466] width 724 height 933
click at [693, 33] on button "Close lightbox" at bounding box center [689, 22] width 35 height 30
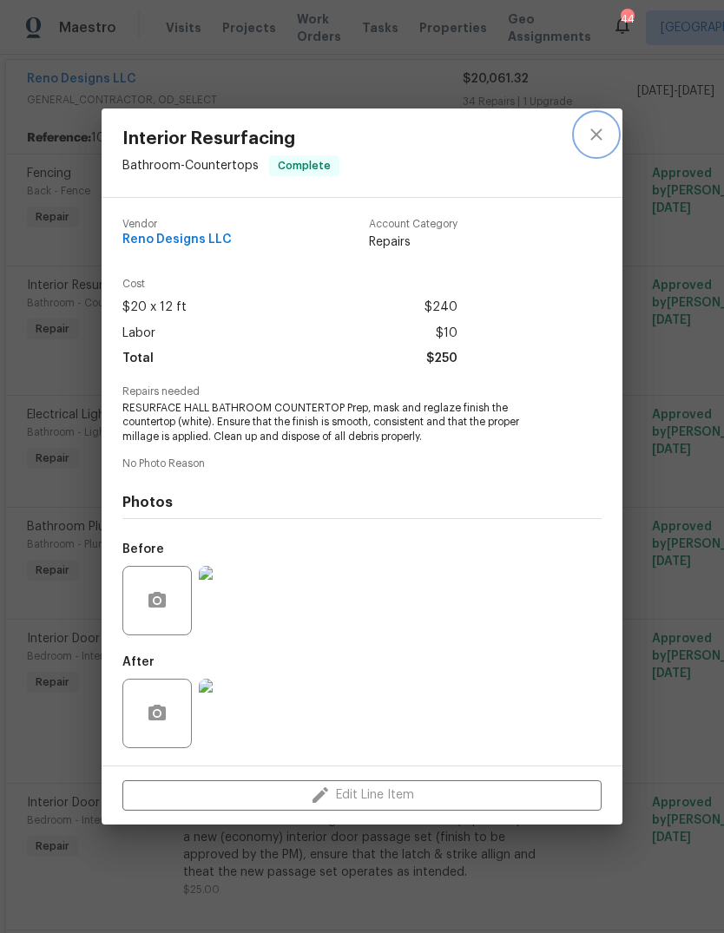
click at [593, 141] on icon "close" at bounding box center [596, 134] width 21 height 21
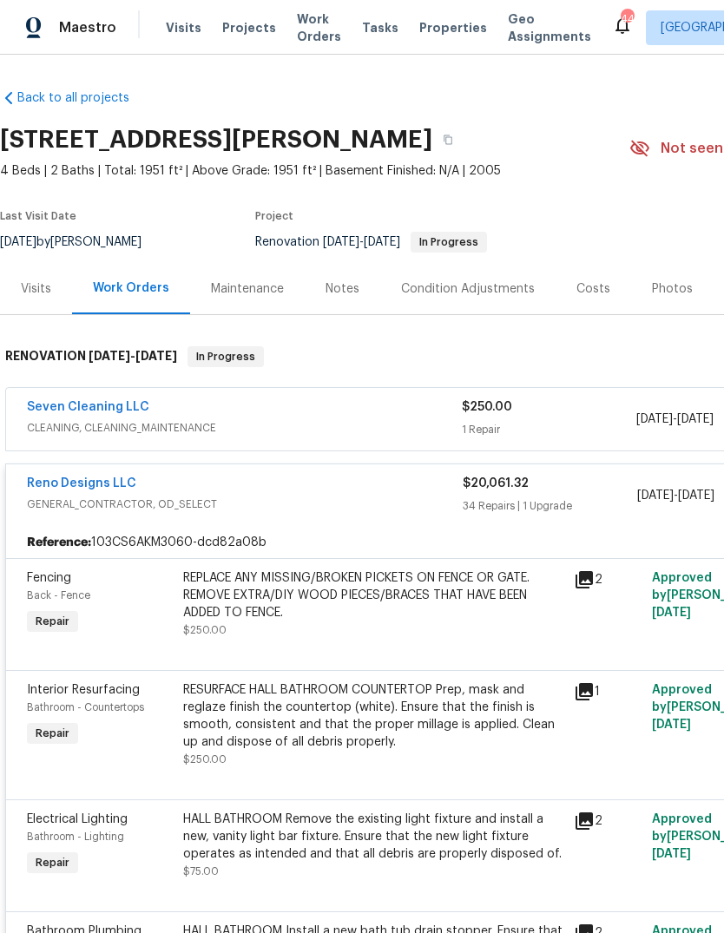
scroll to position [0, 0]
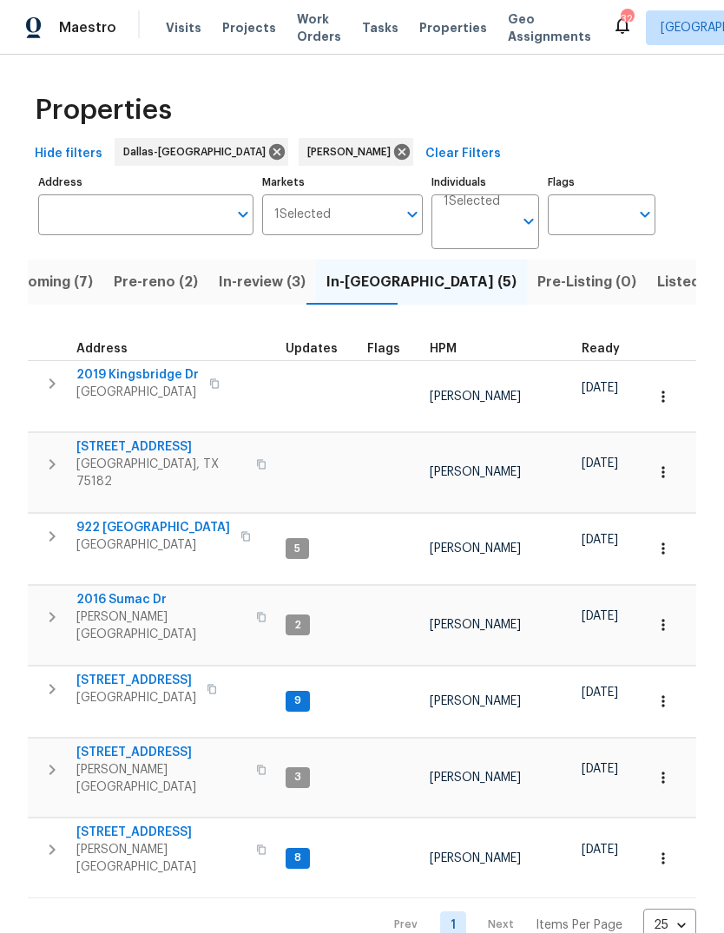
click at [56, 286] on span "Upcoming (7)" at bounding box center [46, 282] width 93 height 24
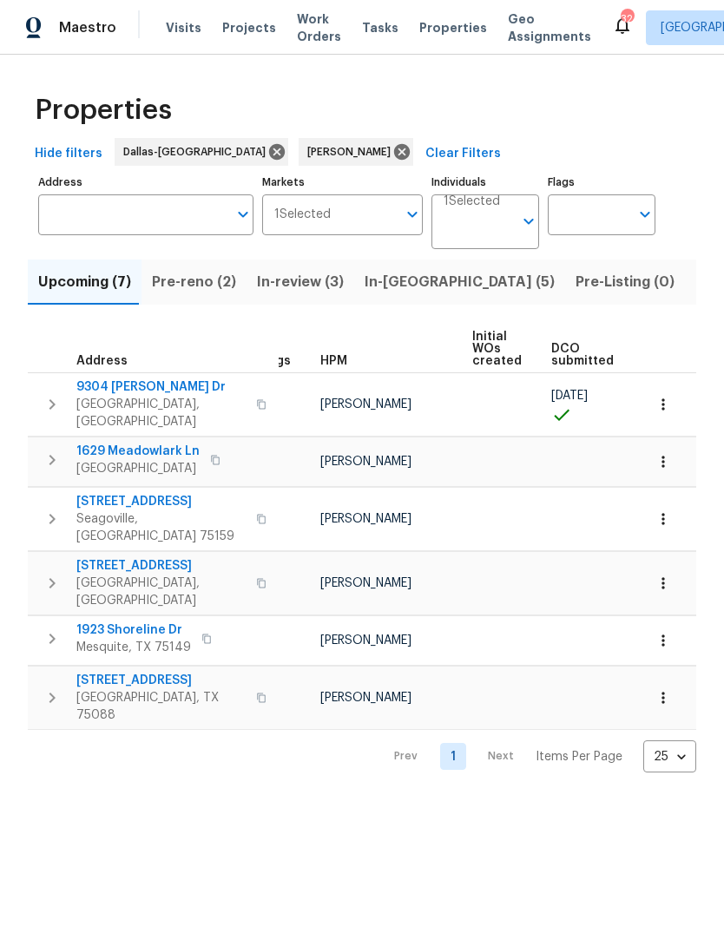
scroll to position [0, 24]
click at [180, 284] on span "Pre-reno (2)" at bounding box center [194, 282] width 84 height 24
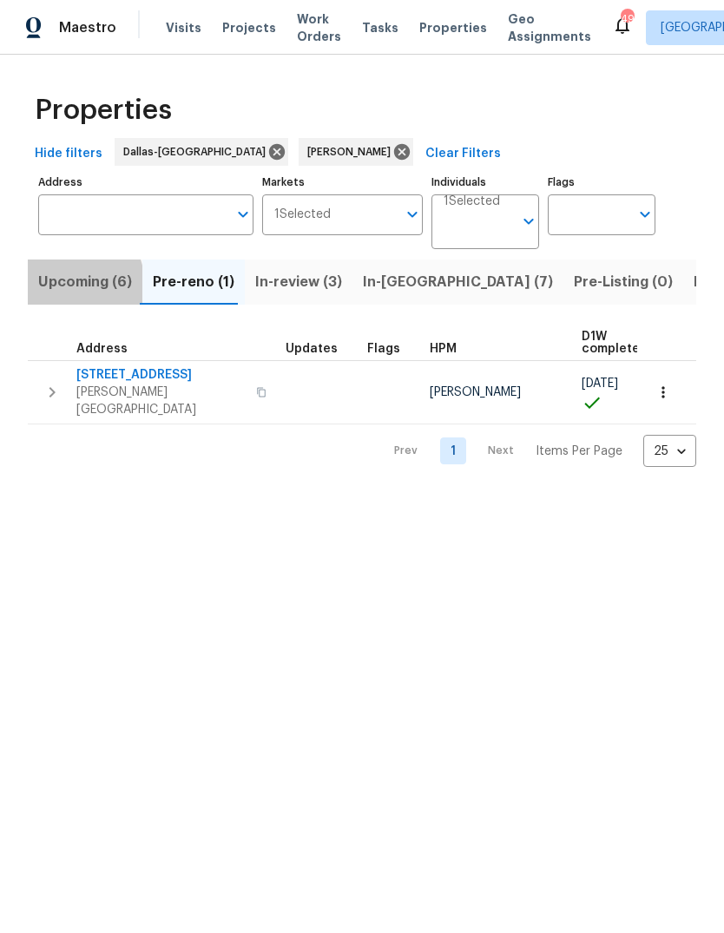
click at [59, 287] on span "Upcoming (6)" at bounding box center [85, 282] width 94 height 24
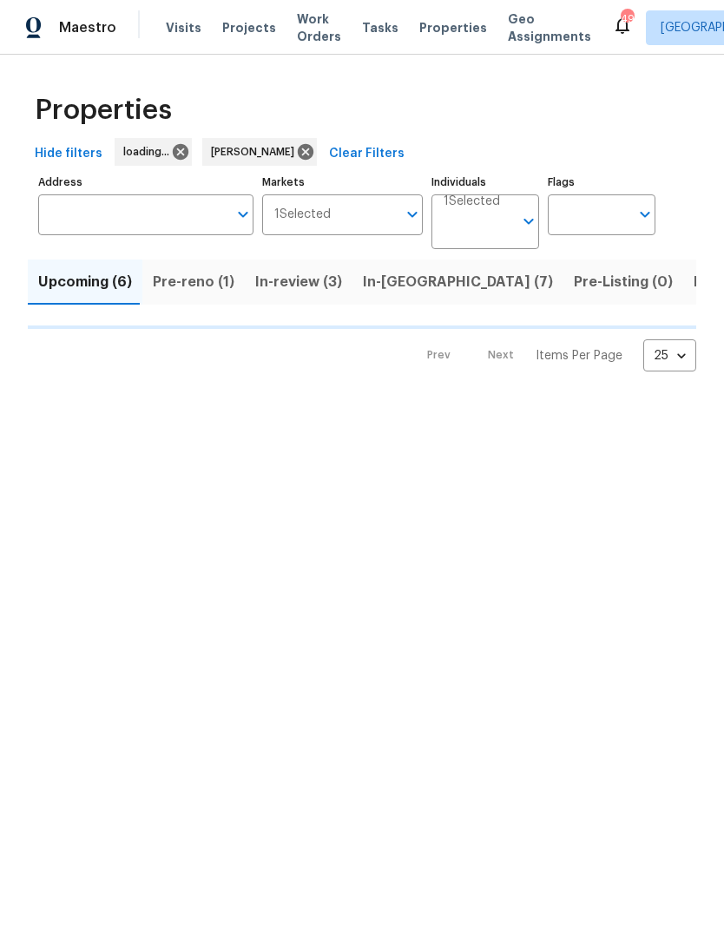
click at [69, 280] on span "Upcoming (6)" at bounding box center [85, 282] width 94 height 24
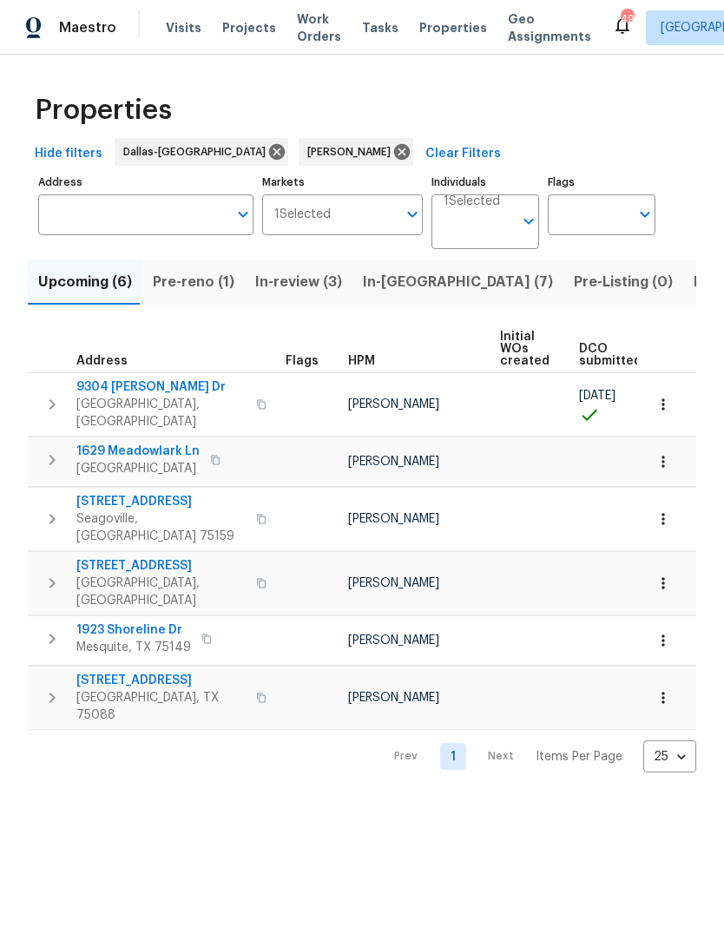
click at [108, 393] on span "9304 [PERSON_NAME] Dr" at bounding box center [160, 387] width 169 height 17
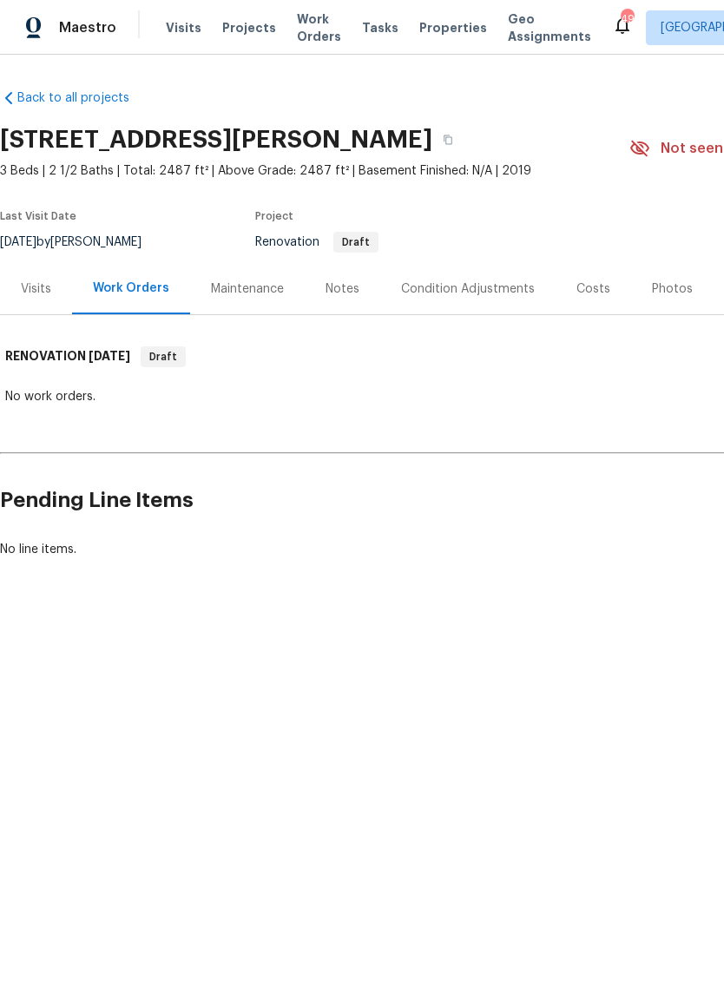
click at [501, 279] on div "Condition Adjustments" at bounding box center [467, 288] width 175 height 51
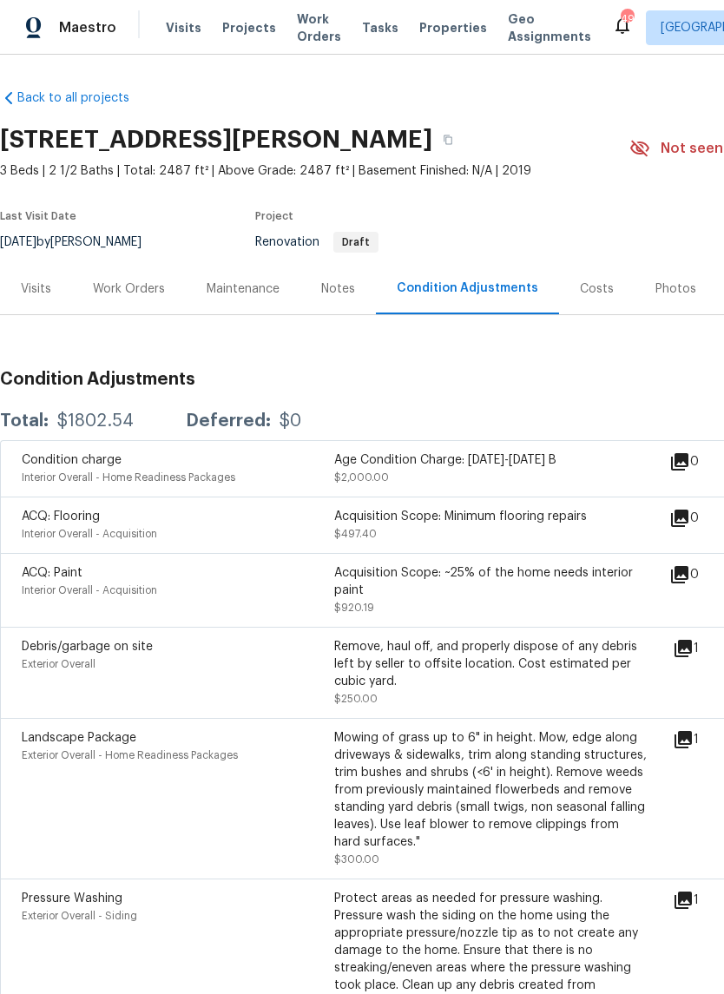
click at [595, 289] on div "Costs" at bounding box center [597, 288] width 34 height 17
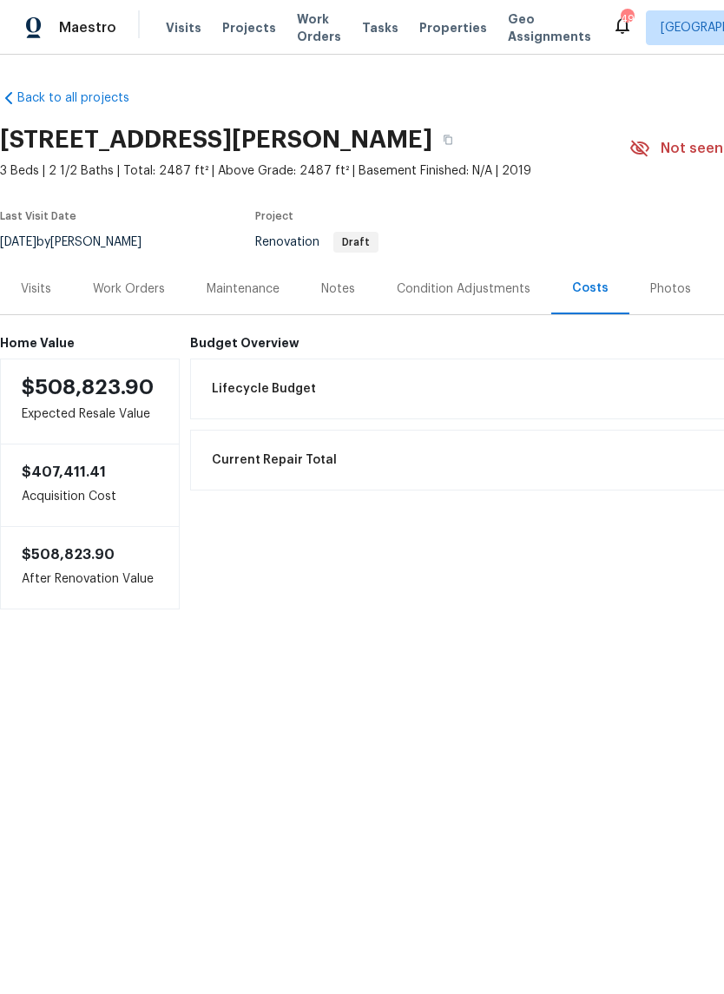
click at [486, 281] on div "Condition Adjustments" at bounding box center [464, 288] width 134 height 17
